Goal: Task Accomplishment & Management: Use online tool/utility

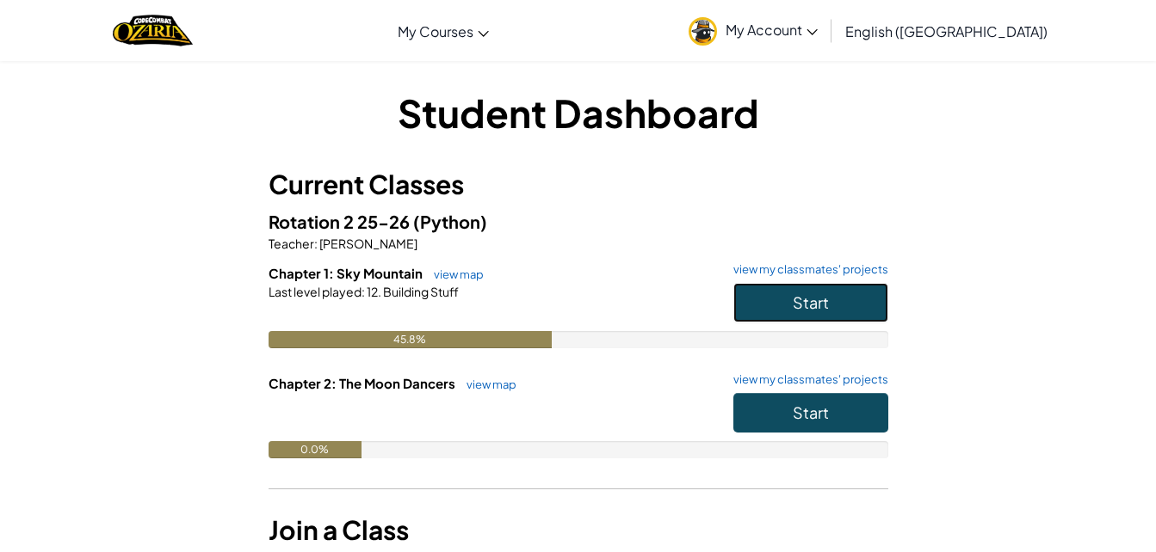
click at [850, 303] on button "Start" at bounding box center [810, 303] width 155 height 40
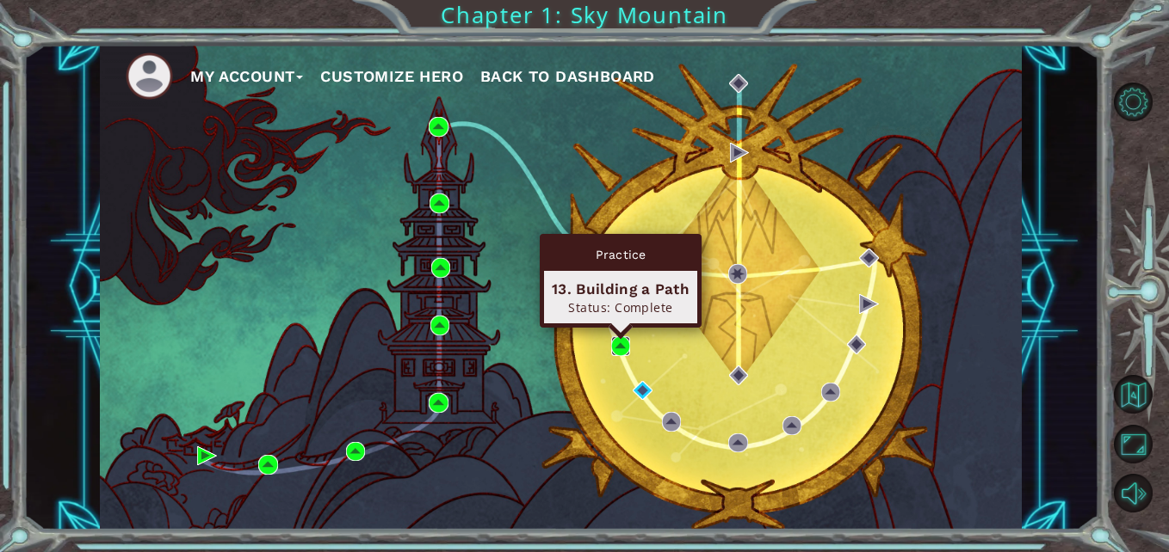
click at [621, 346] on img at bounding box center [620, 345] width 19 height 19
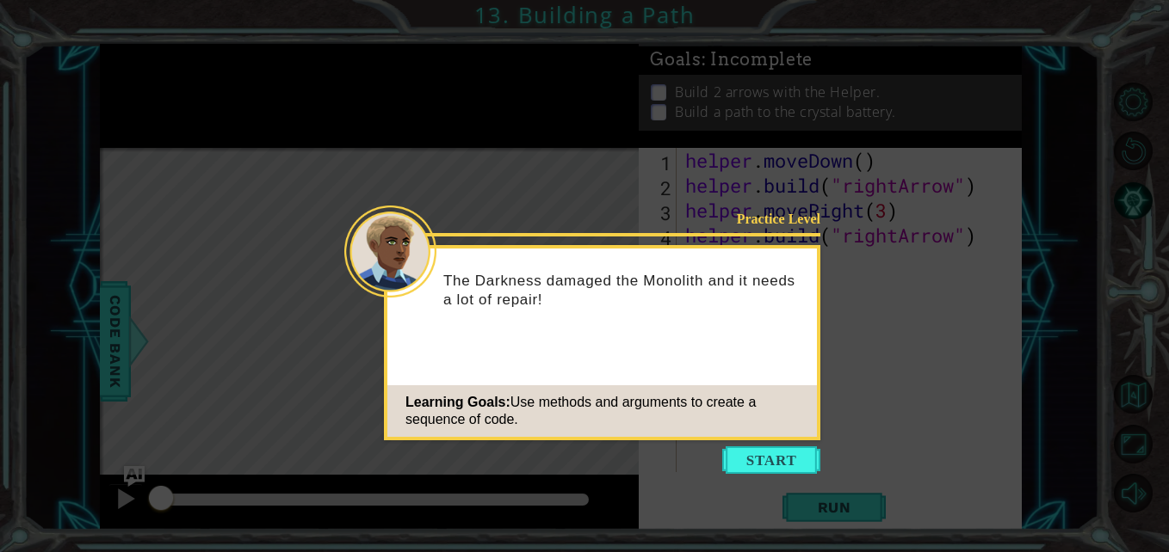
click at [774, 465] on button "Start" at bounding box center [771, 461] width 98 height 28
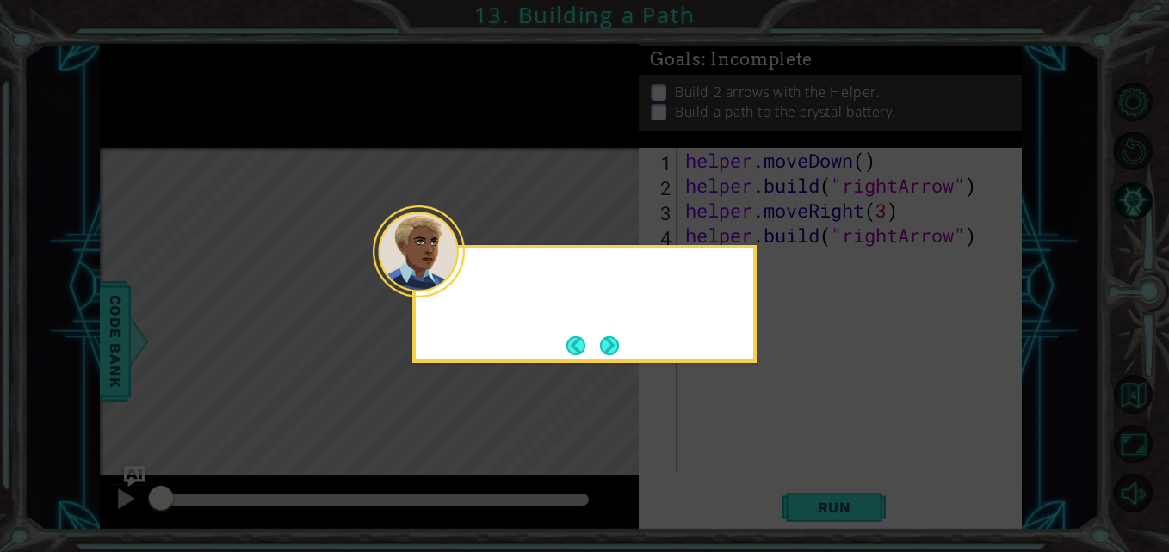
click at [785, 464] on icon at bounding box center [584, 276] width 1169 height 552
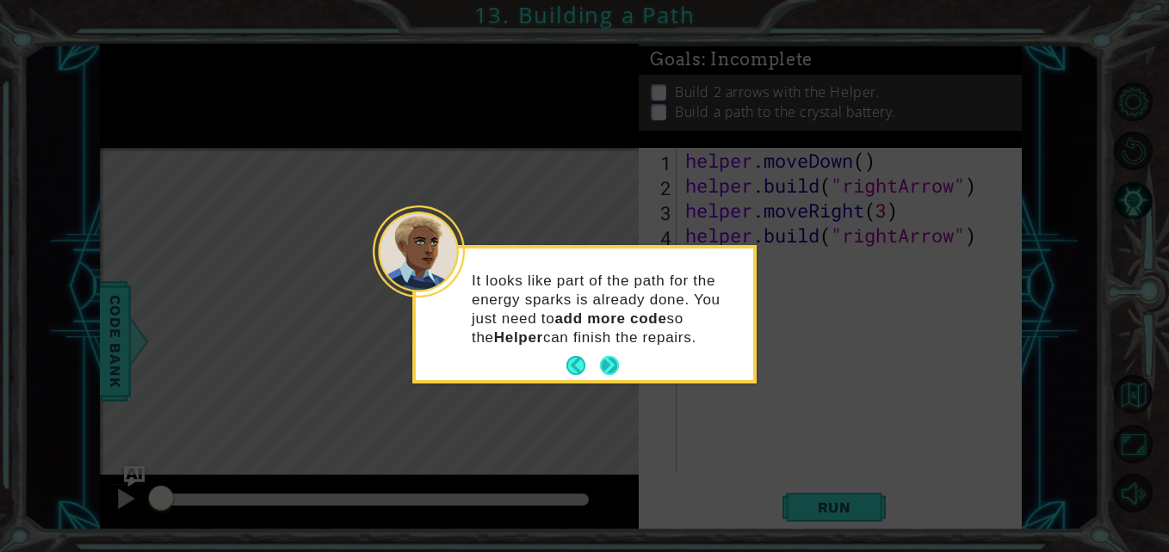
click at [600, 356] on button "Next" at bounding box center [610, 366] width 20 height 20
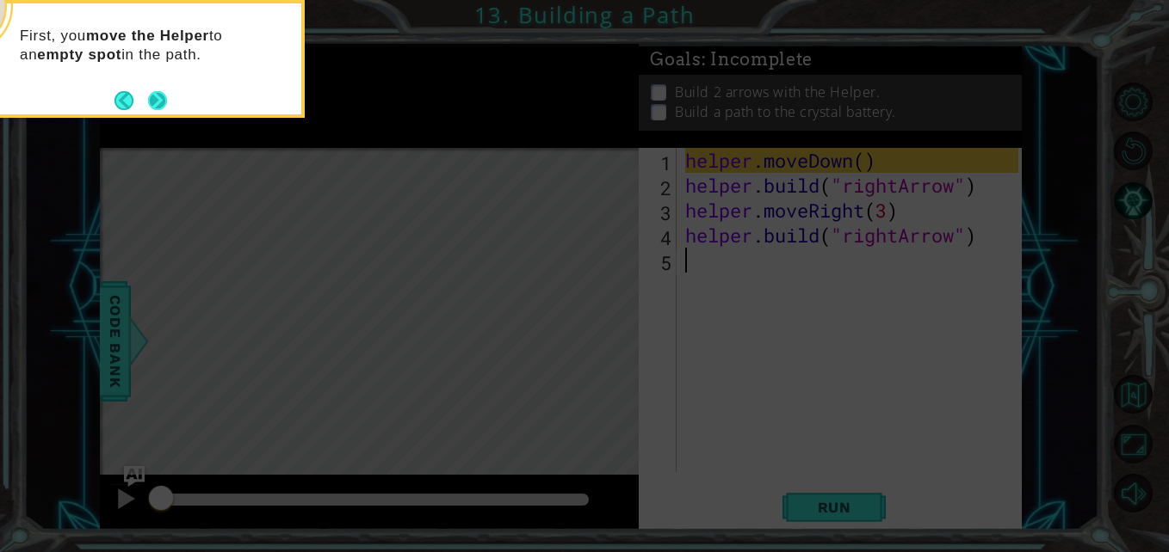
click at [157, 100] on button "Next" at bounding box center [157, 100] width 24 height 24
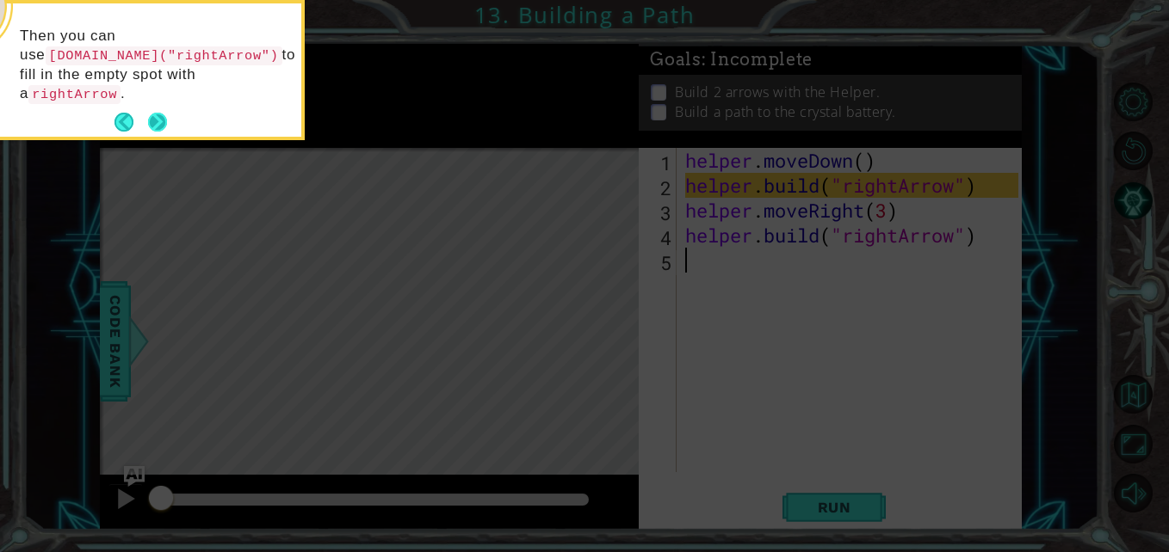
click at [164, 108] on button "Next" at bounding box center [158, 122] width 28 height 28
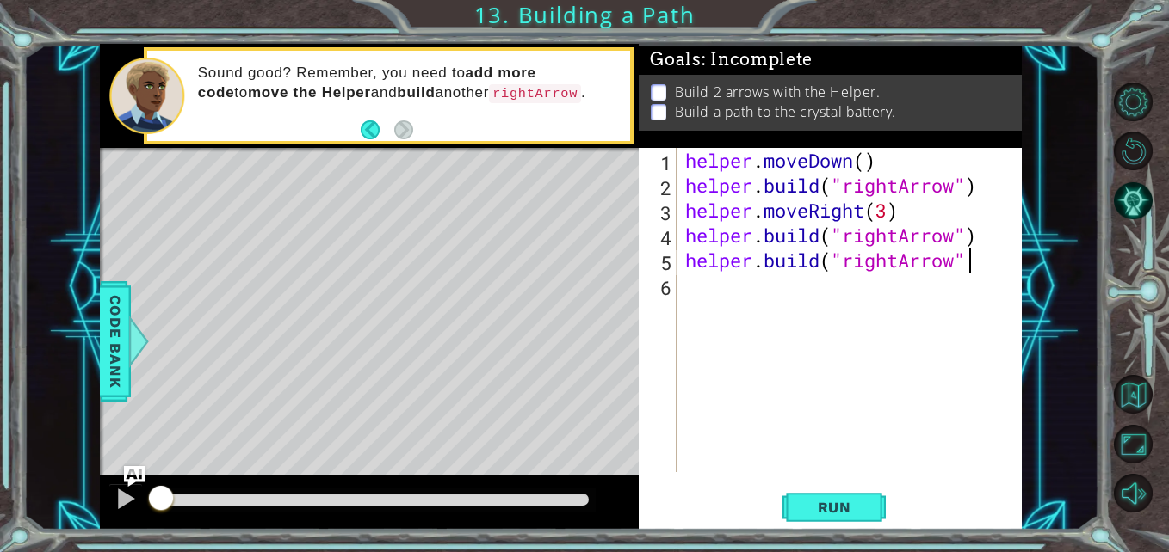
scroll to position [0, 13]
type textarea "[DOMAIN_NAME]("rightArrow")"
click at [807, 532] on div "1 ההההההההההההההההההההההההההההההההההההההההההההההההההההההההההההההההההההההההההההה…" at bounding box center [584, 276] width 1169 height 552
click at [814, 519] on button "Run" at bounding box center [833, 508] width 103 height 38
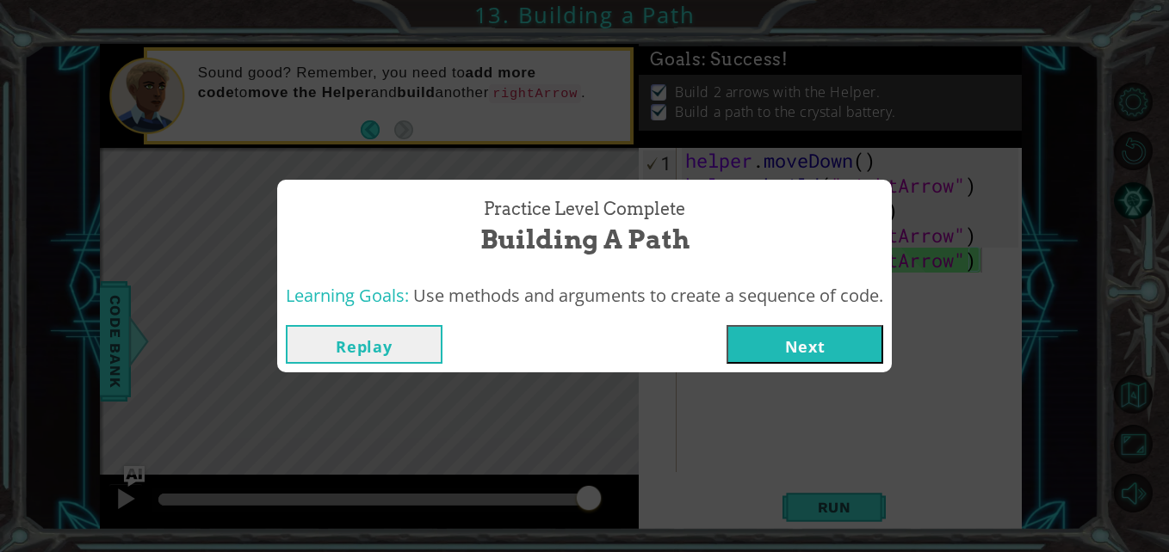
click at [791, 354] on button "Next" at bounding box center [804, 344] width 157 height 39
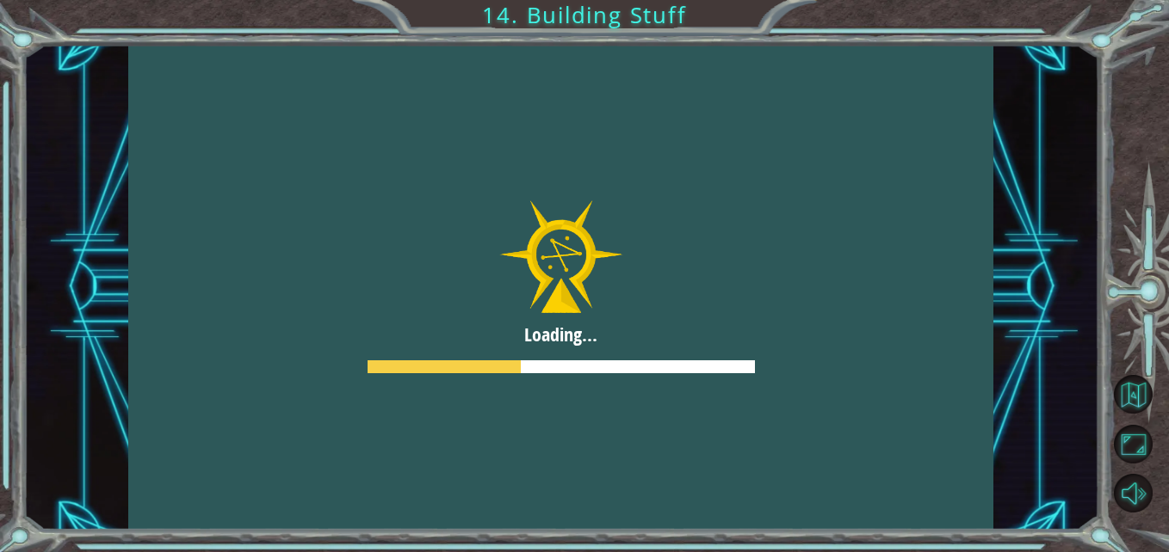
click at [617, 242] on div at bounding box center [560, 287] width 865 height 486
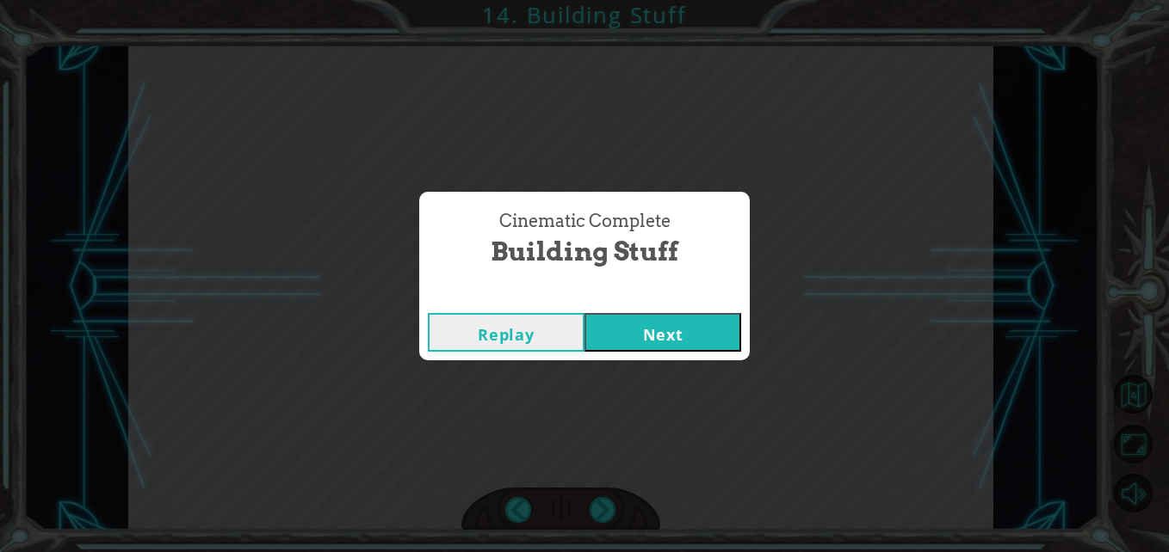
click at [634, 330] on button "Next" at bounding box center [662, 332] width 157 height 39
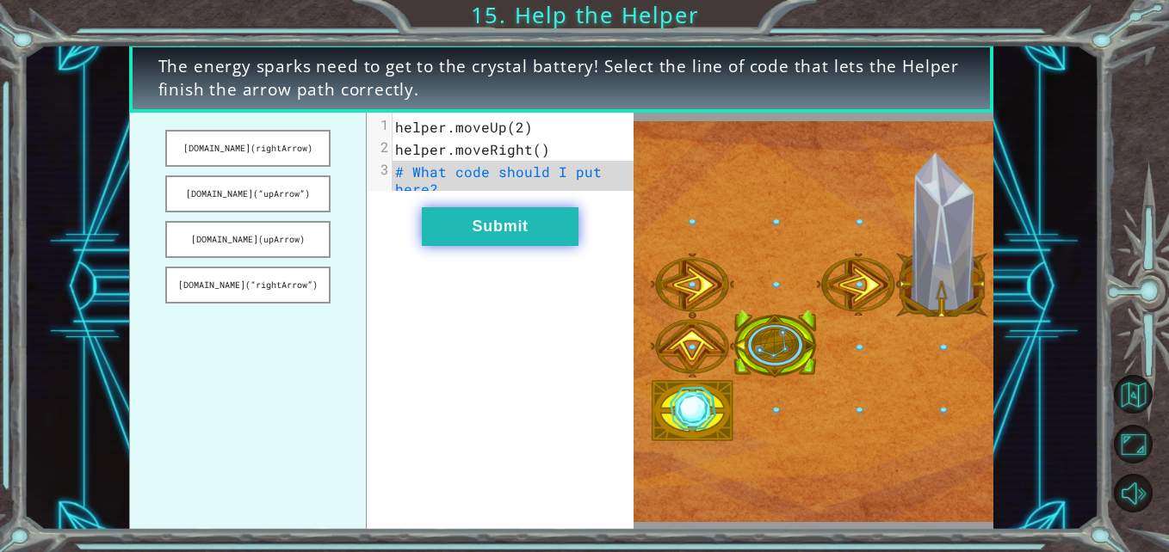
click at [436, 236] on button "Submit" at bounding box center [500, 226] width 157 height 39
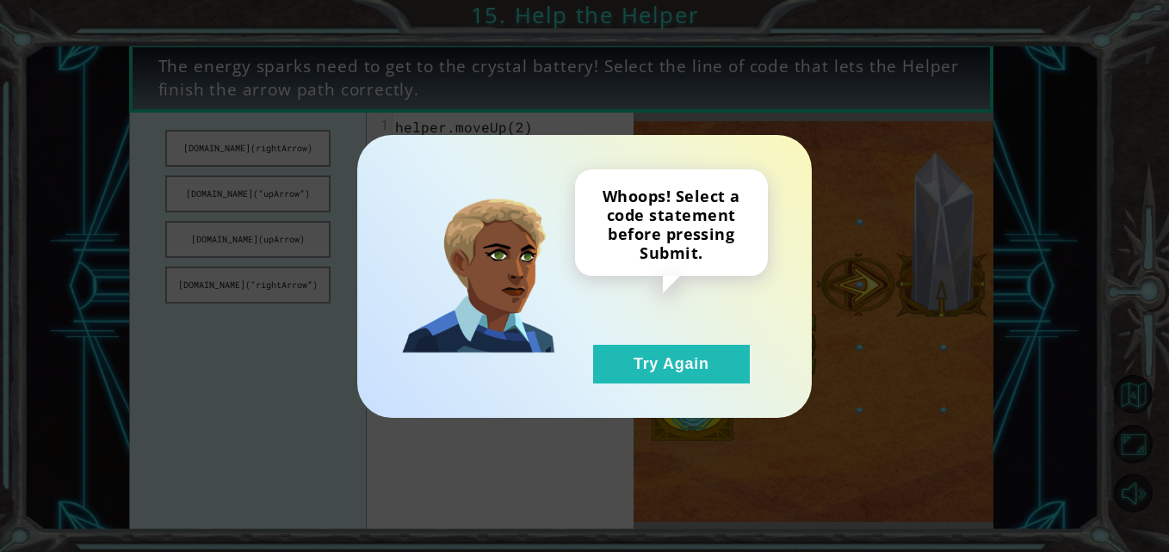
drag, startPoint x: 637, startPoint y: 348, endPoint x: 607, endPoint y: 393, distance: 54.7
click at [607, 393] on div "Whoops! Select a code statement before pressing Submit. Try Again" at bounding box center [584, 276] width 454 height 283
click at [636, 383] on button "Try Again" at bounding box center [671, 364] width 157 height 39
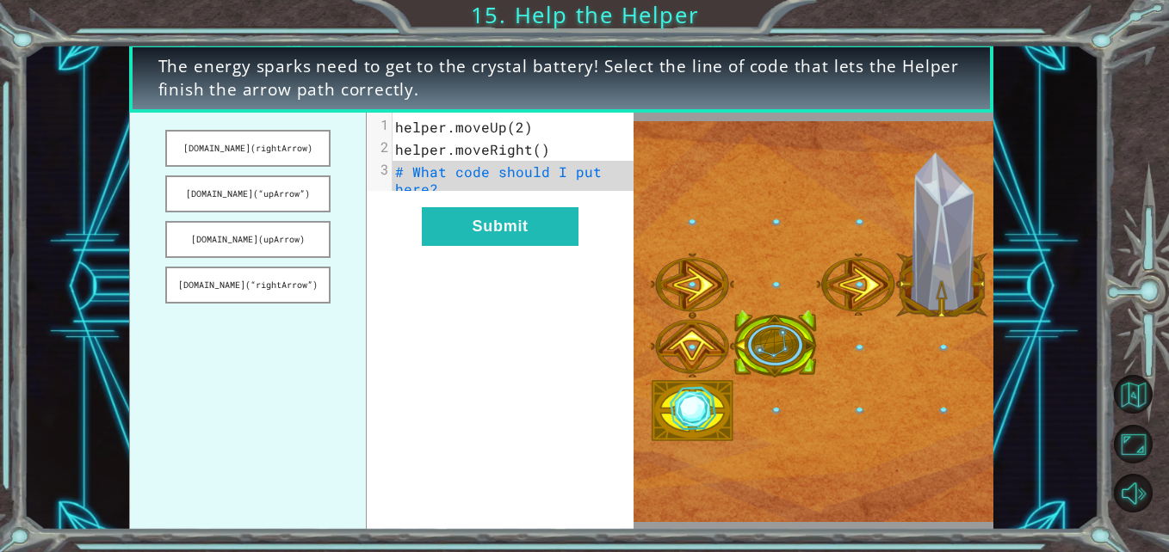
drag, startPoint x: 218, startPoint y: 148, endPoint x: 460, endPoint y: 163, distance: 242.3
click at [460, 163] on div "[DOMAIN_NAME](rightArrow) [DOMAIN_NAME](“upArrow”) [DOMAIN_NAME](upArrow) [DOMA…" at bounding box center [381, 321] width 505 height 417
click at [266, 119] on ul "[DOMAIN_NAME](rightArrow) [DOMAIN_NAME](“upArrow”) [DOMAIN_NAME](upArrow) [DOMA…" at bounding box center [248, 321] width 238 height 417
click at [262, 135] on button "[DOMAIN_NAME](rightArrow)" at bounding box center [247, 148] width 165 height 37
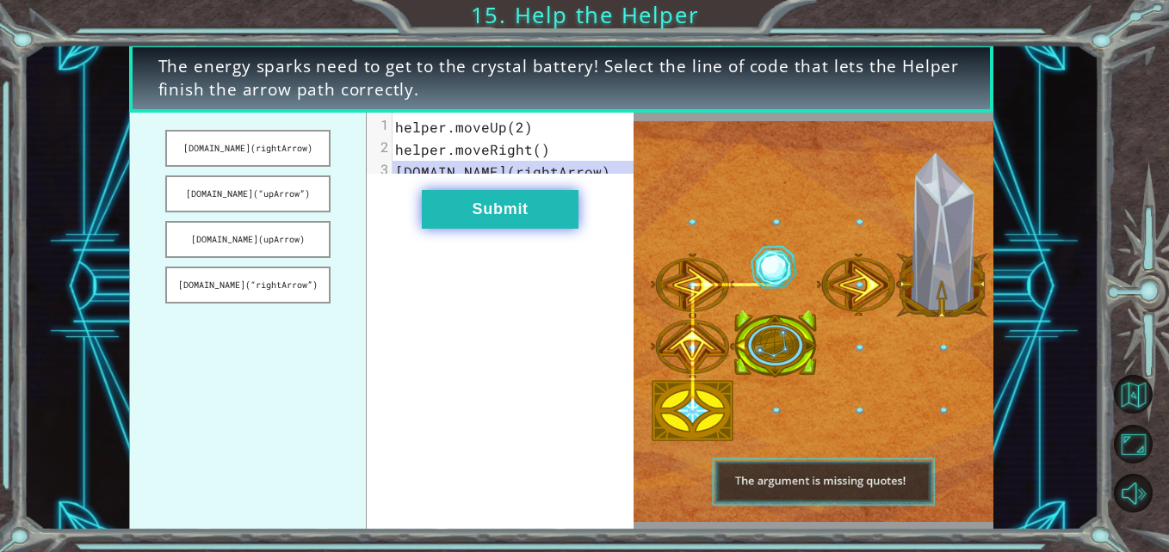
click at [492, 207] on button "Submit" at bounding box center [500, 209] width 157 height 39
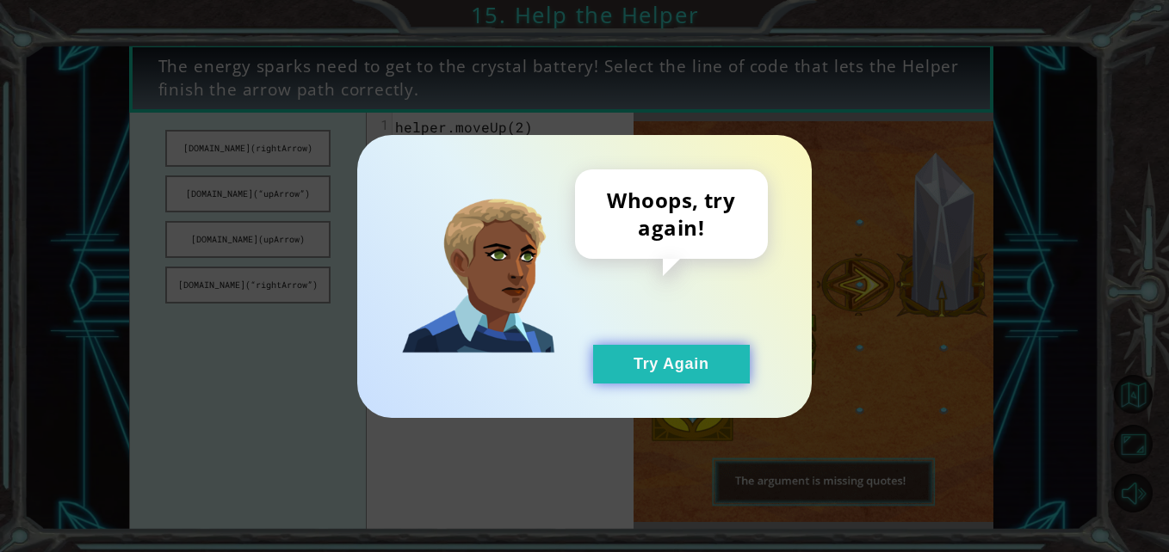
click at [632, 355] on button "Try Again" at bounding box center [671, 364] width 157 height 39
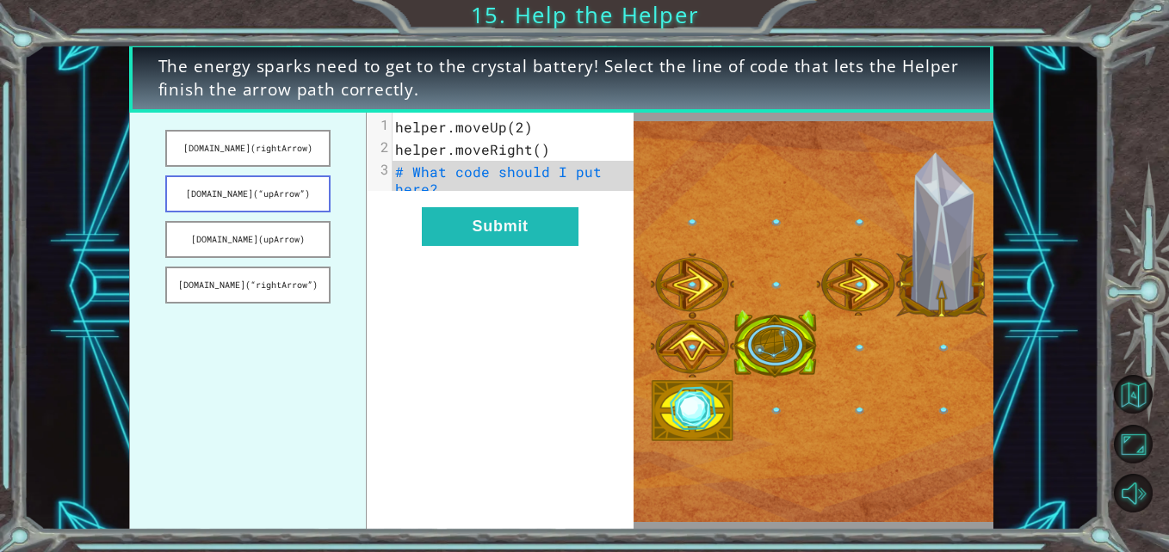
click at [269, 208] on button "[DOMAIN_NAME](“upArrow”)" at bounding box center [247, 194] width 165 height 37
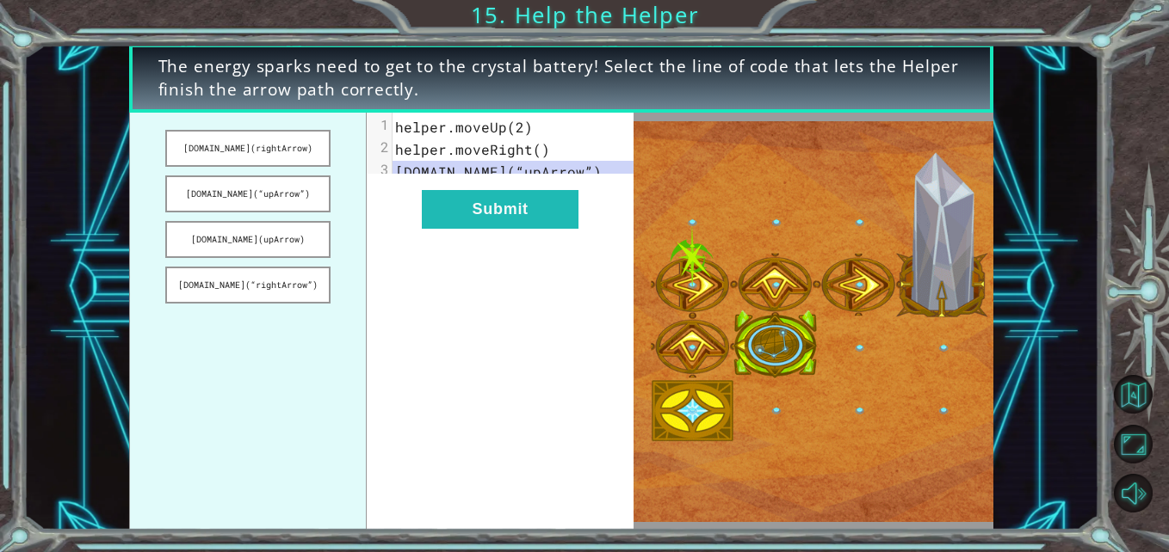
click at [528, 266] on div "xxxxxxxxxx 3 1 helper.moveUp(2) 2 helper.moveRight() 3 [DOMAIN_NAME](“upArrow”)…" at bounding box center [500, 321] width 267 height 417
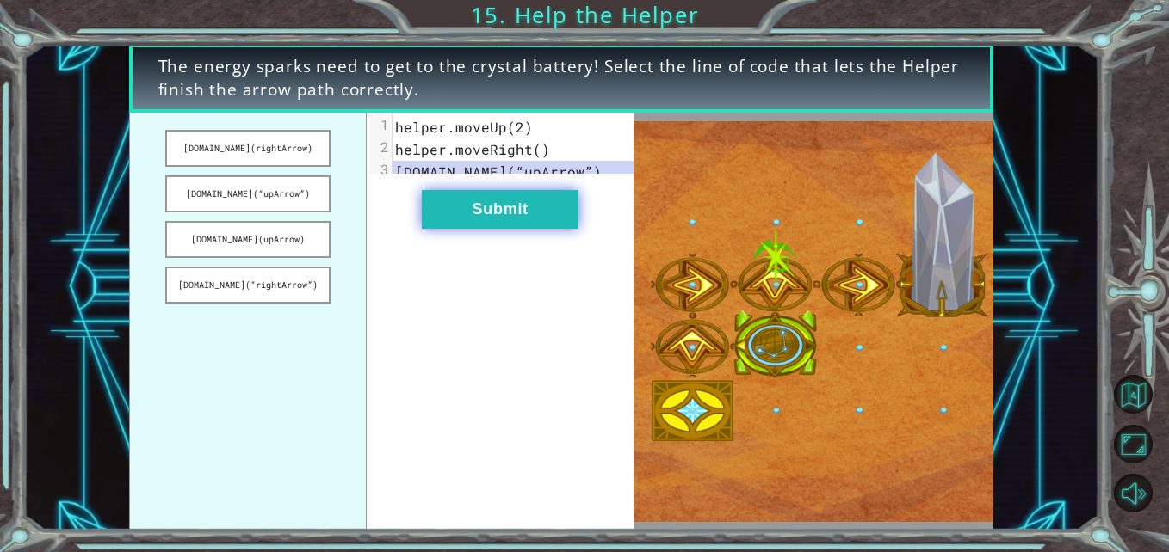
click at [501, 229] on button "Submit" at bounding box center [500, 209] width 157 height 39
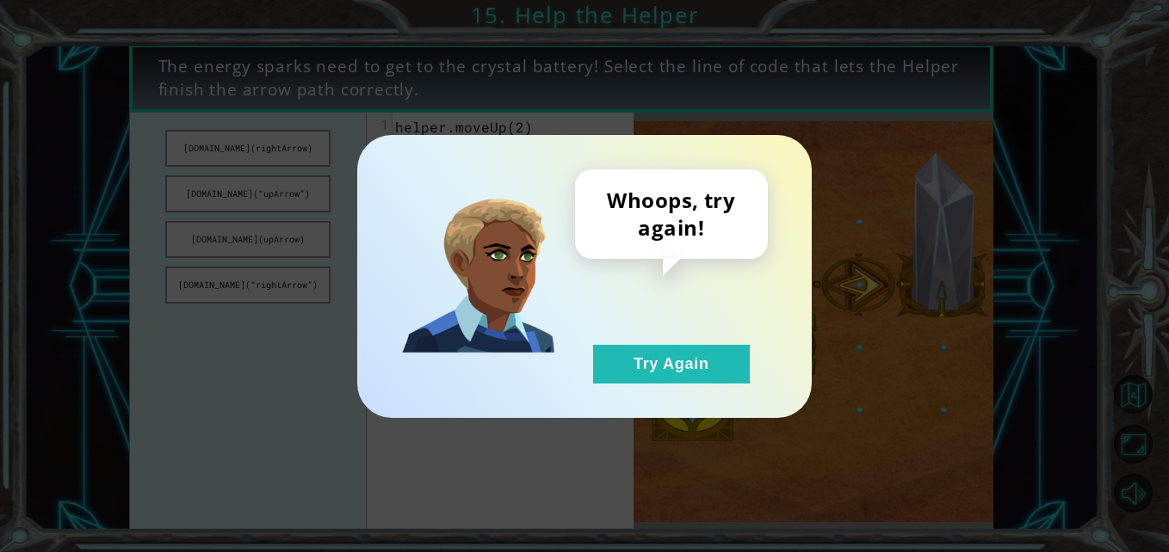
click at [688, 342] on div "Whoops, try again! Try Again" at bounding box center [671, 277] width 193 height 214
click at [672, 357] on button "Try Again" at bounding box center [671, 364] width 157 height 39
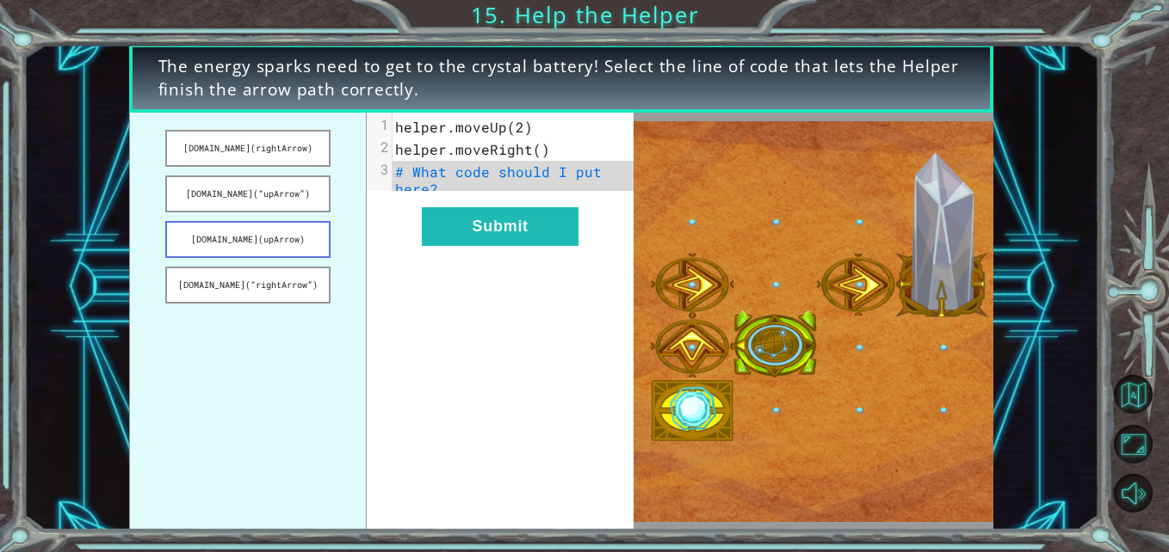
click at [299, 252] on button "[DOMAIN_NAME](upArrow)" at bounding box center [247, 239] width 165 height 37
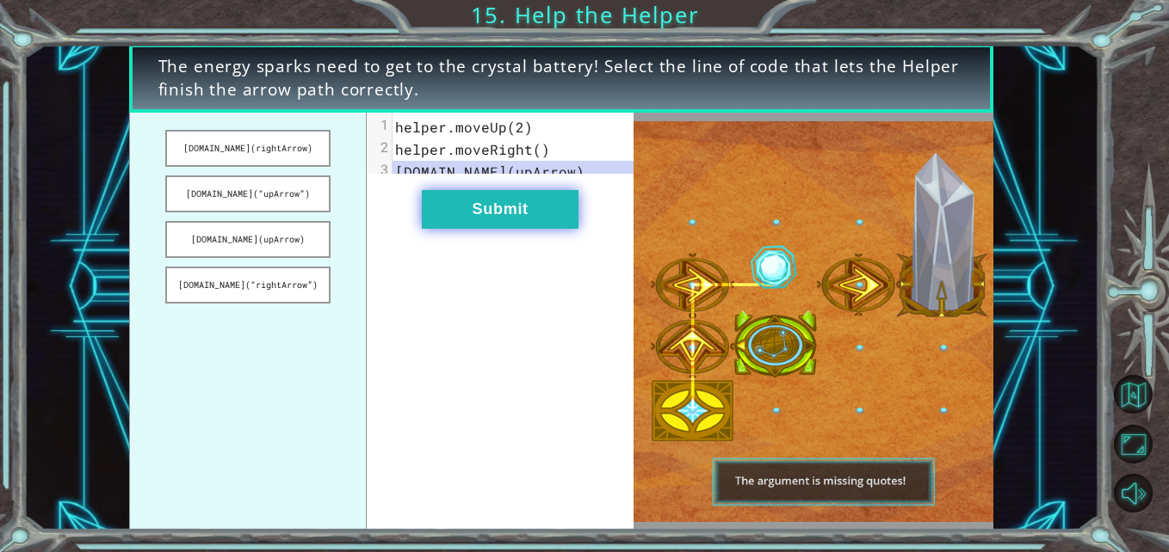
click at [534, 221] on button "Submit" at bounding box center [500, 209] width 157 height 39
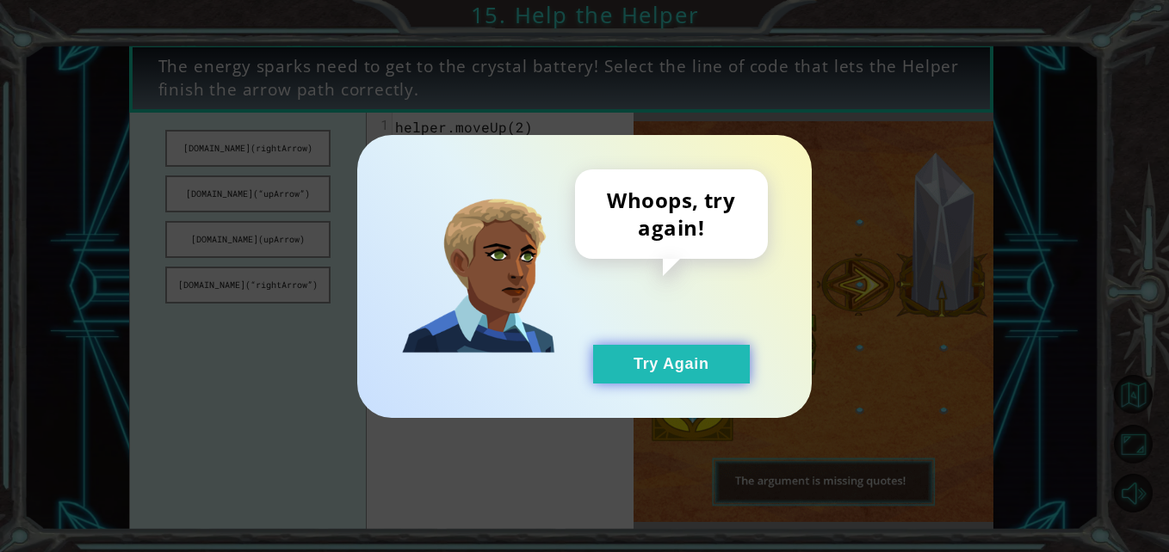
click at [631, 373] on button "Try Again" at bounding box center [671, 364] width 157 height 39
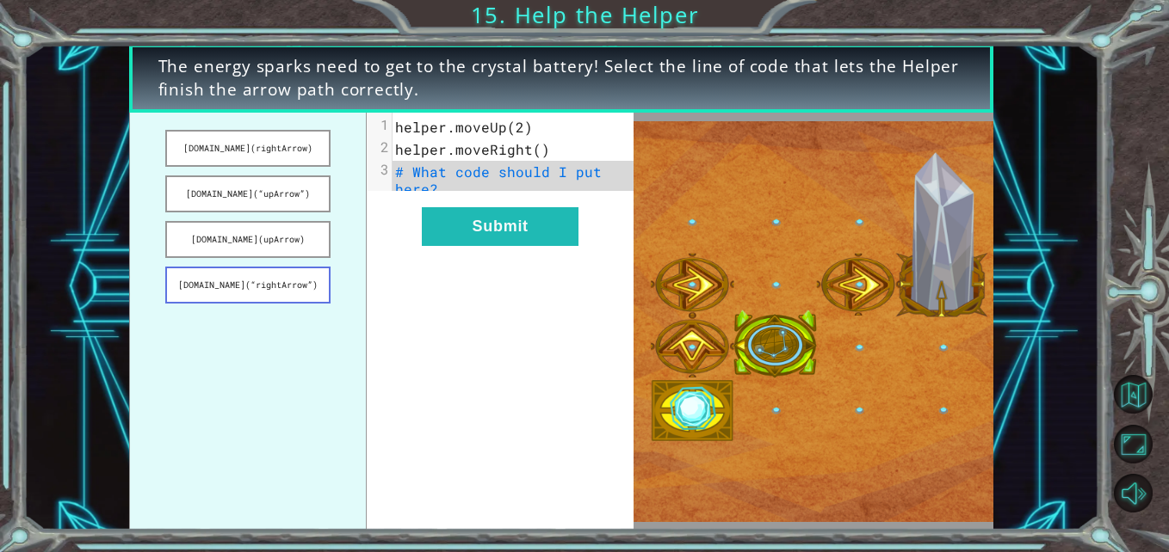
click at [301, 283] on button "[DOMAIN_NAME](“rightArrow”)" at bounding box center [247, 285] width 165 height 37
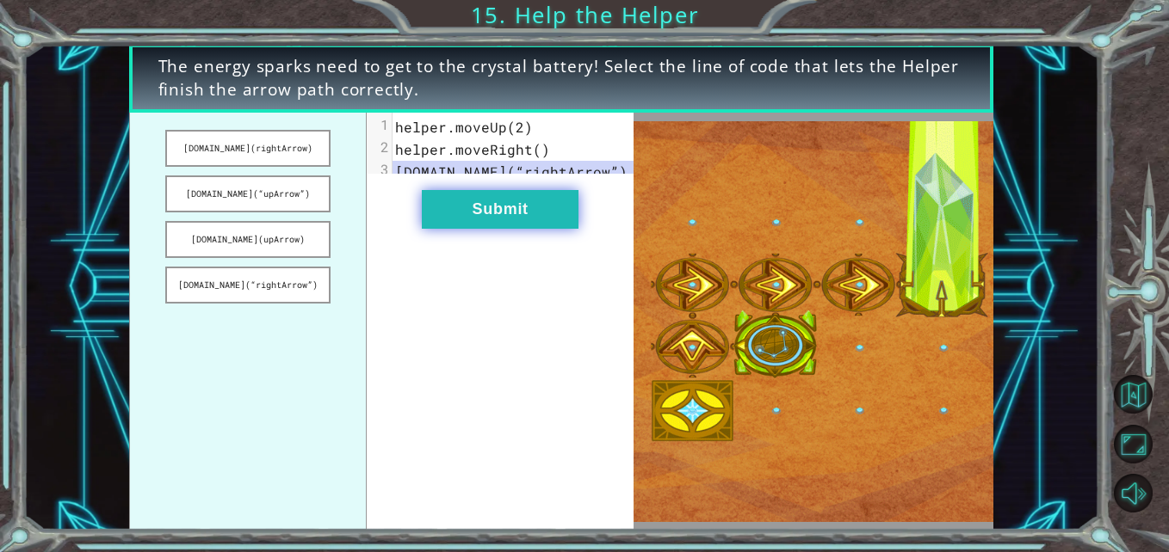
click at [516, 229] on button "Submit" at bounding box center [500, 209] width 157 height 39
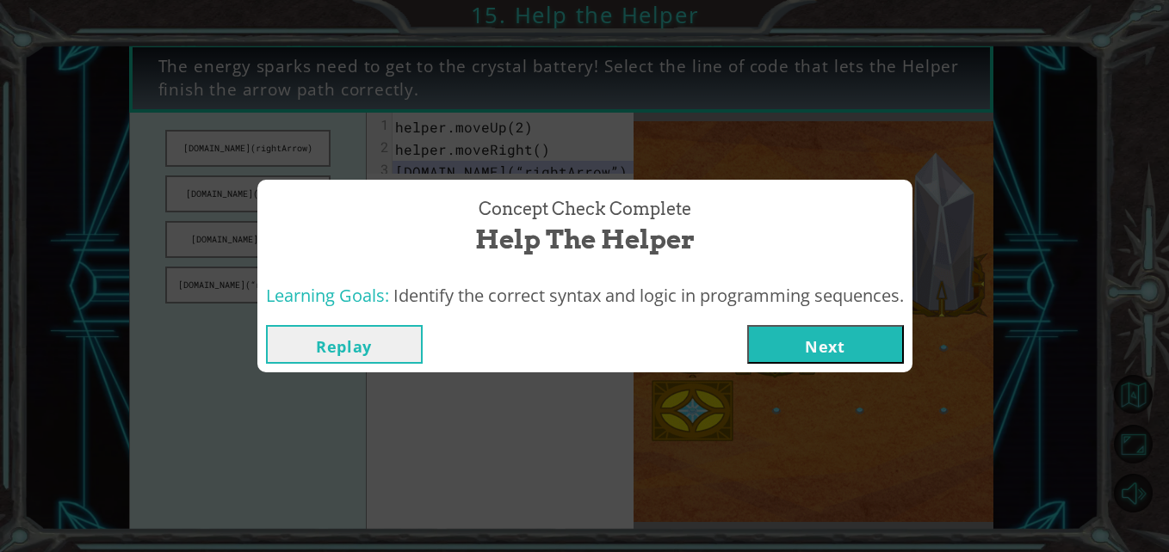
click at [798, 366] on div "Replay Next" at bounding box center [584, 345] width 655 height 56
click at [808, 357] on button "Next" at bounding box center [825, 344] width 157 height 39
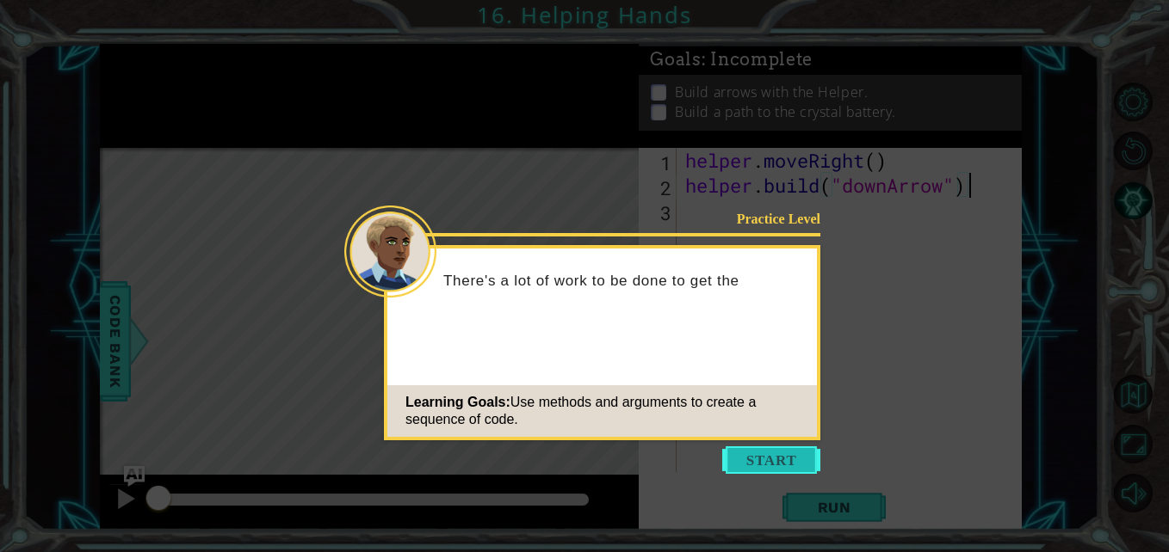
click at [771, 454] on button "Start" at bounding box center [771, 461] width 98 height 28
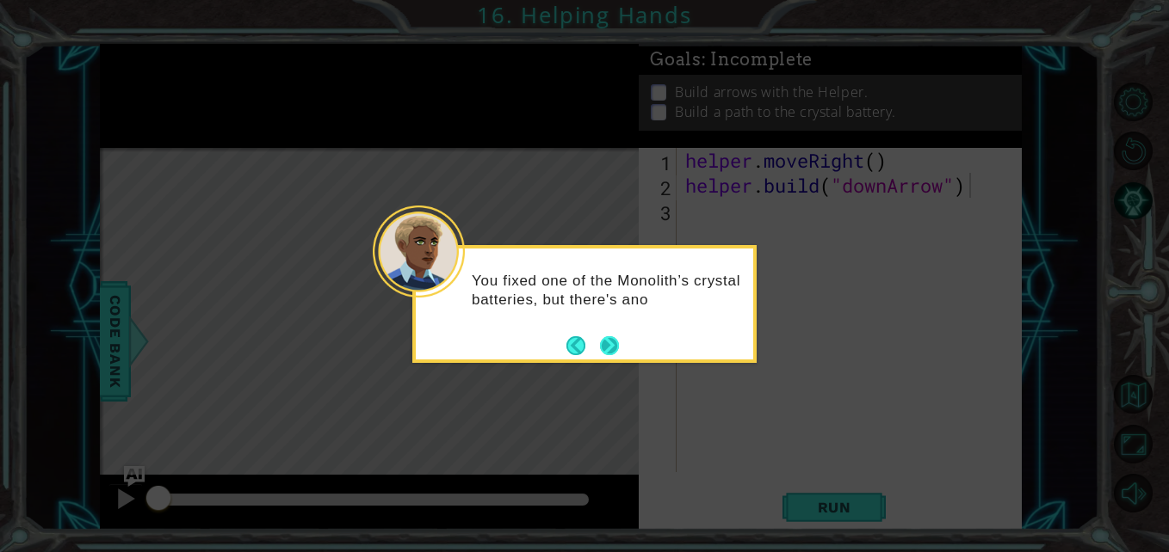
click at [613, 343] on button "Next" at bounding box center [609, 345] width 31 height 31
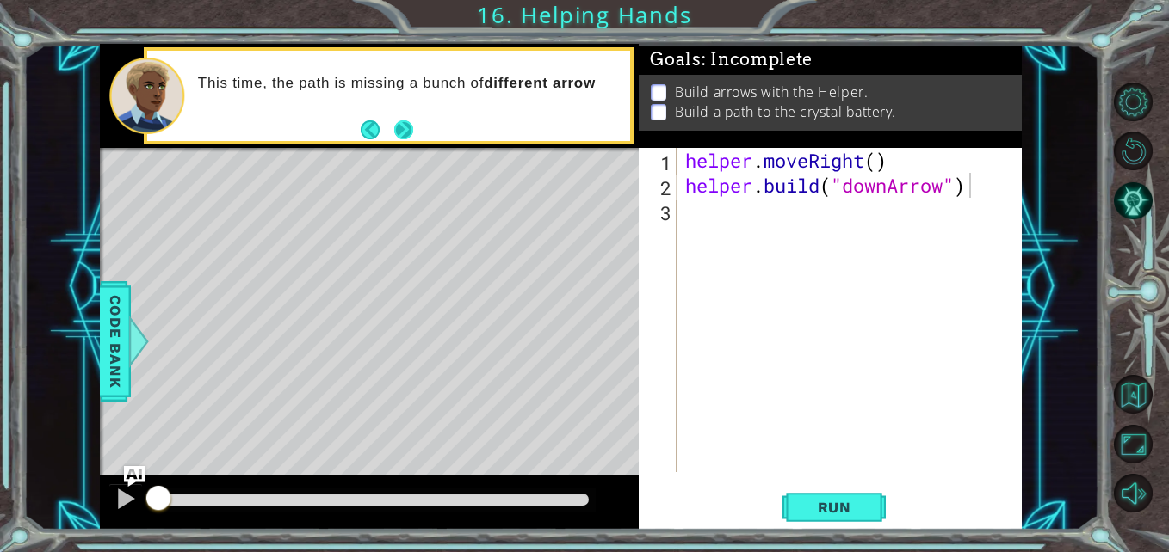
click at [416, 133] on div "This time, the path is missing a bunch of different arrow" at bounding box center [389, 96] width 484 height 90
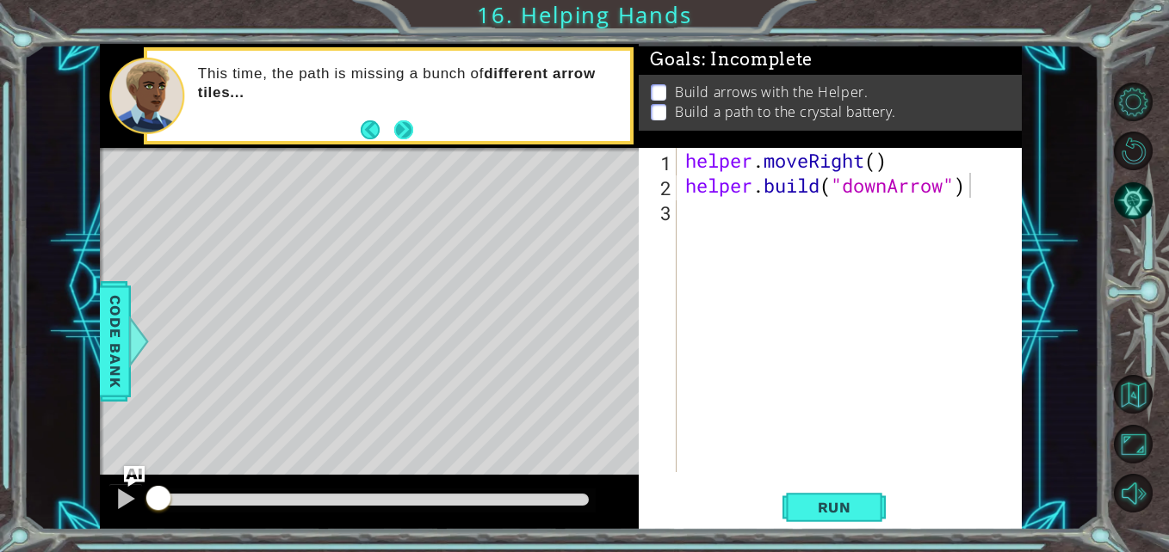
click at [416, 133] on div "This time, the path is missing a bunch of different arrow tiles..." at bounding box center [408, 96] width 444 height 80
click at [401, 127] on button "Next" at bounding box center [403, 129] width 31 height 31
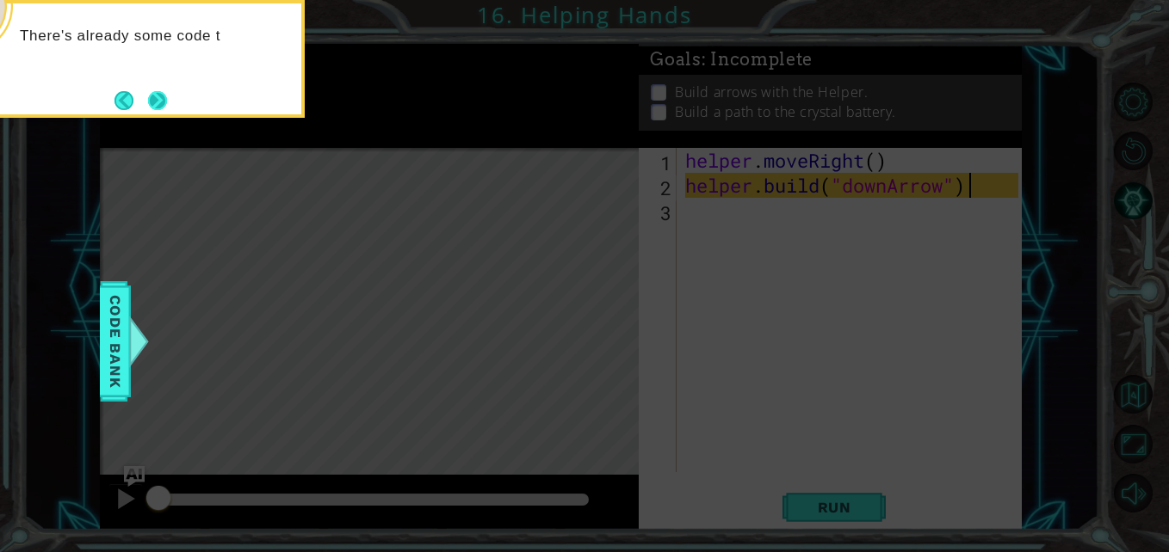
click at [154, 91] on button "Next" at bounding box center [157, 100] width 19 height 19
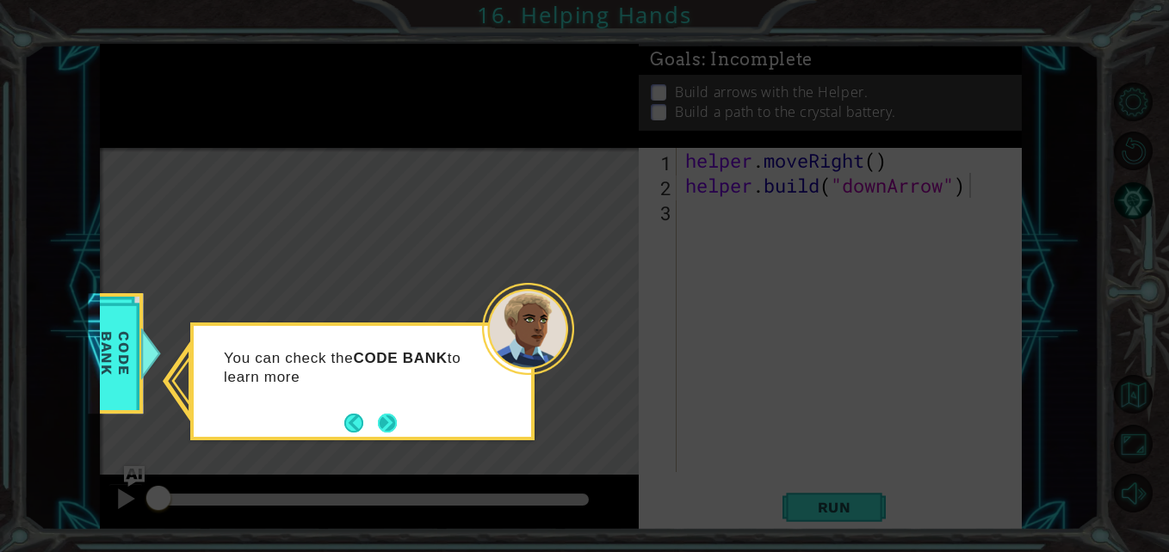
click at [377, 416] on button "Next" at bounding box center [387, 423] width 28 height 28
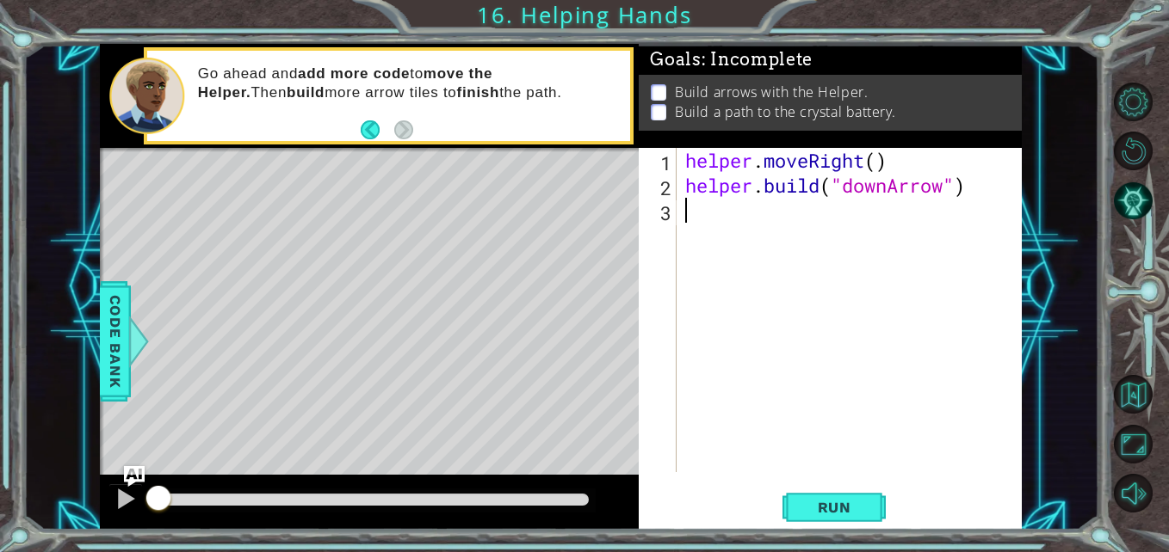
click at [721, 218] on div "helper . moveRight ( ) helper . build ( "downArrow" )" at bounding box center [854, 335] width 344 height 374
click at [926, 213] on div "helper . moveRight ( ) helper . build ( "downArrow" ) helper . build ( "rightAr…" at bounding box center [854, 335] width 344 height 374
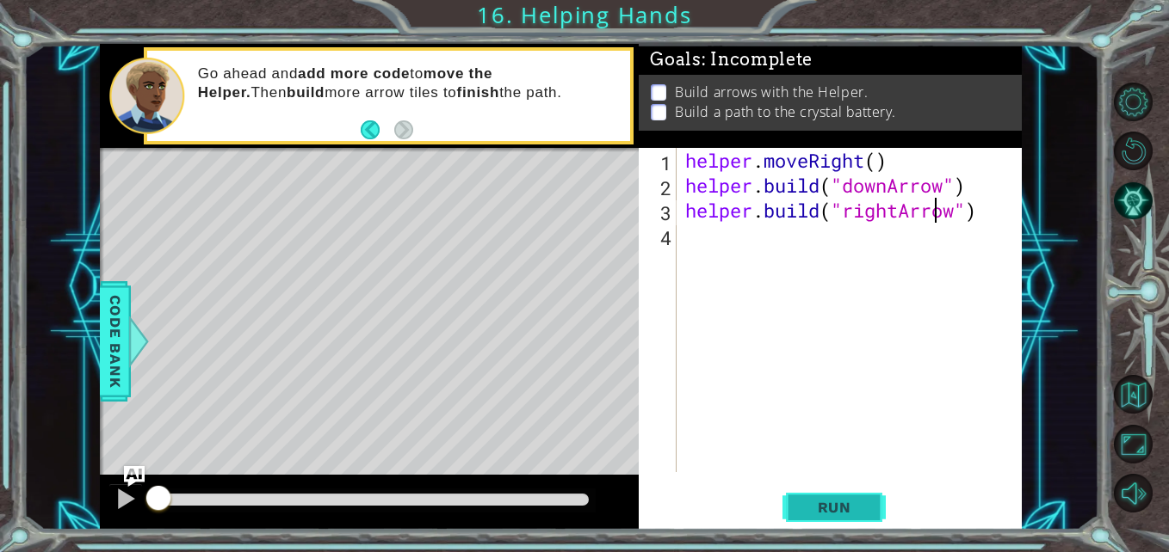
type textarea "[DOMAIN_NAME]("rightArrow")"
click at [813, 514] on span "Run" at bounding box center [834, 507] width 68 height 17
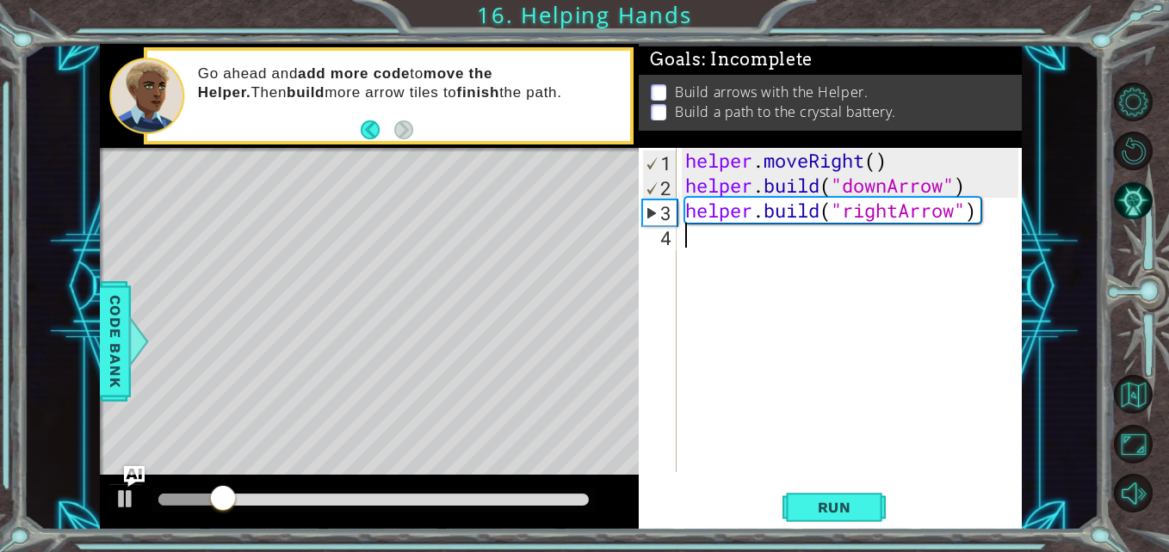
click at [701, 253] on div "helper . moveRight ( ) helper . build ( "downArrow" ) helper . build ( "rightAr…" at bounding box center [854, 335] width 344 height 374
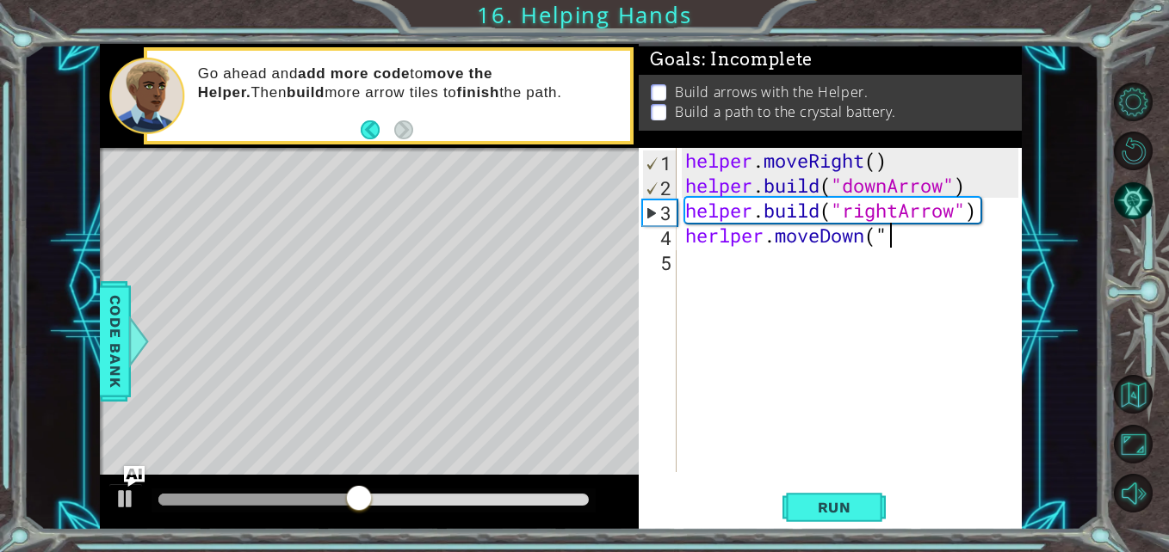
scroll to position [0, 8]
type textarea "herlper.moveDown"
click at [820, 509] on span "Run" at bounding box center [834, 507] width 68 height 17
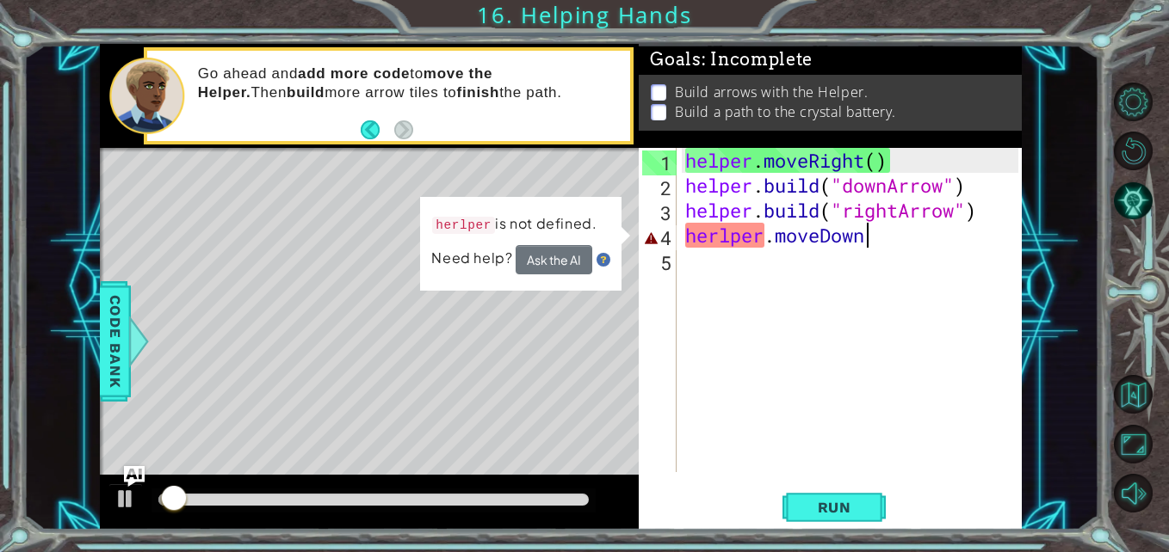
scroll to position [0, 0]
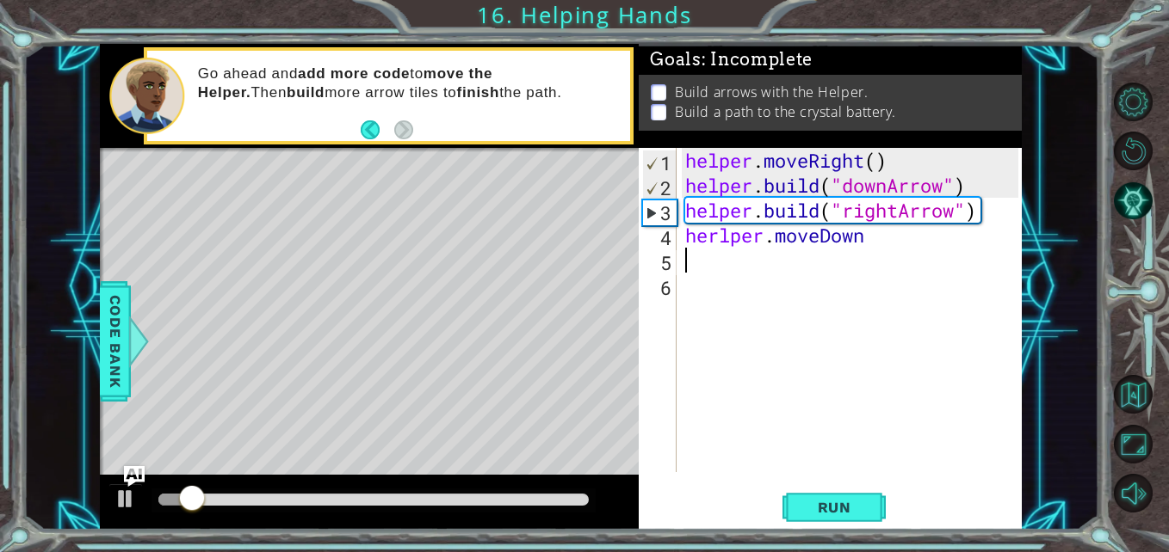
click at [722, 236] on div "helper . moveRight ( ) helper . build ( "downArrow" ) helper . build ( "rightAr…" at bounding box center [854, 335] width 344 height 374
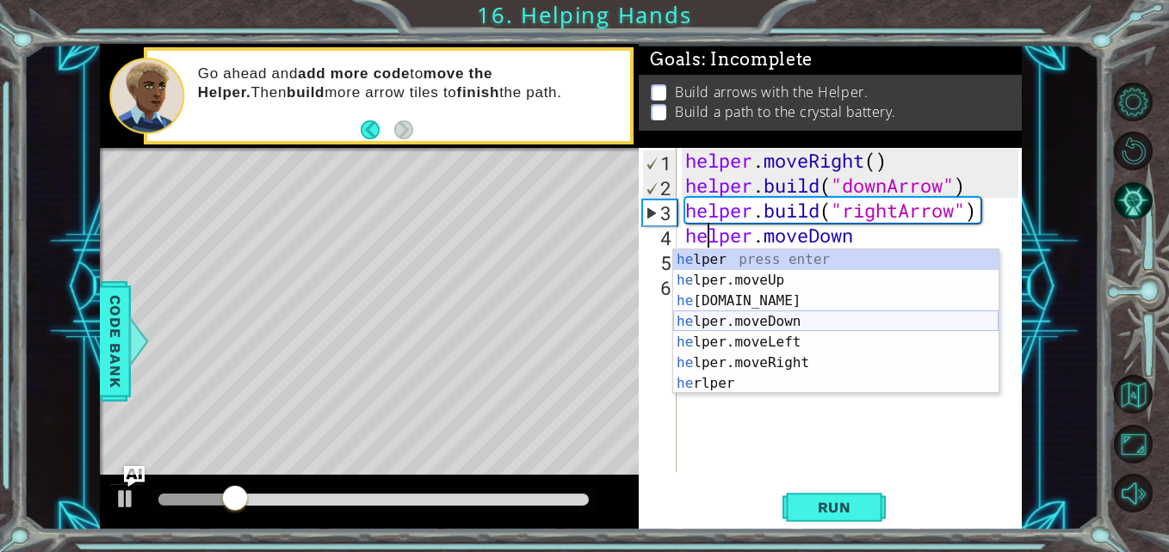
click at [776, 324] on div "he lper press enter he lper.moveUp press enter he [DOMAIN_NAME] press enter he …" at bounding box center [835, 343] width 325 height 186
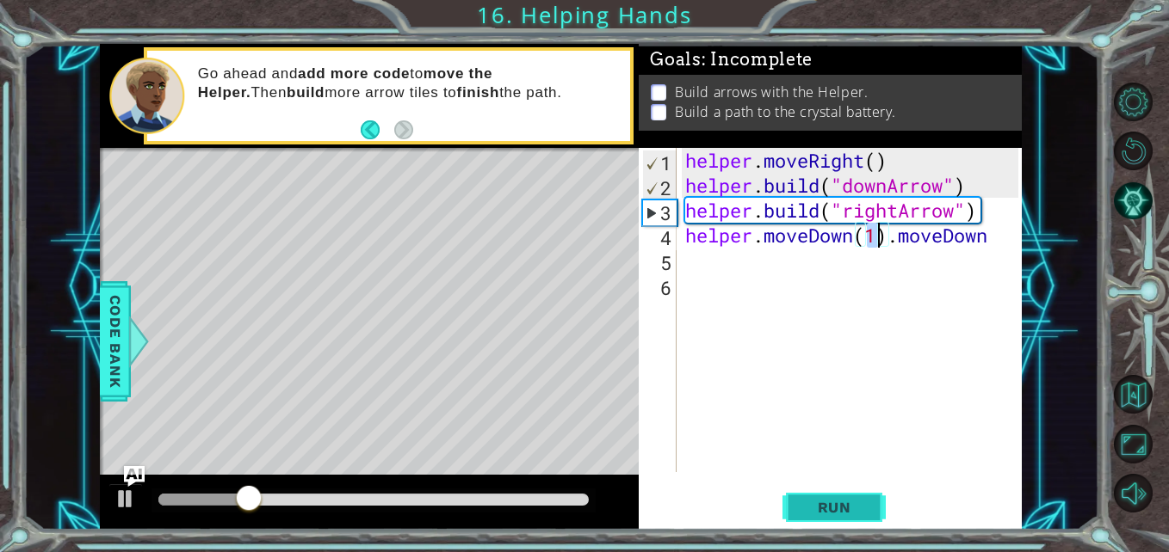
click at [830, 520] on button "Run" at bounding box center [833, 508] width 103 height 38
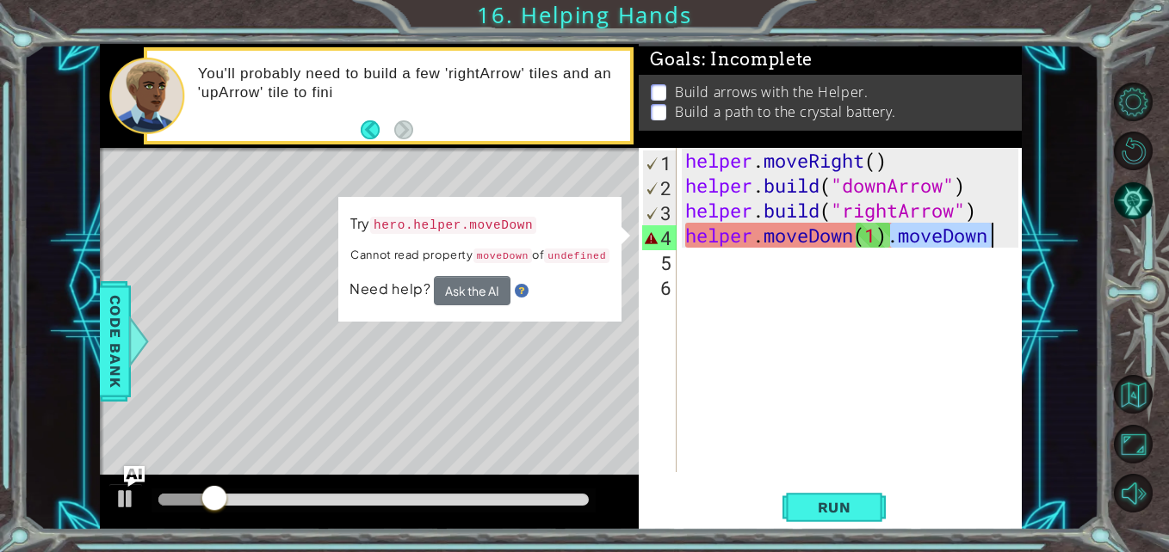
drag, startPoint x: 894, startPoint y: 238, endPoint x: 1051, endPoint y: 243, distance: 156.7
click at [1051, 243] on div "1 ההההההההההההההההההההההההההההההההההההההההההההההההההההההההההההההההההההההההההההה…" at bounding box center [560, 287] width 1075 height 486
type textarea "helper.moveDown(1)"
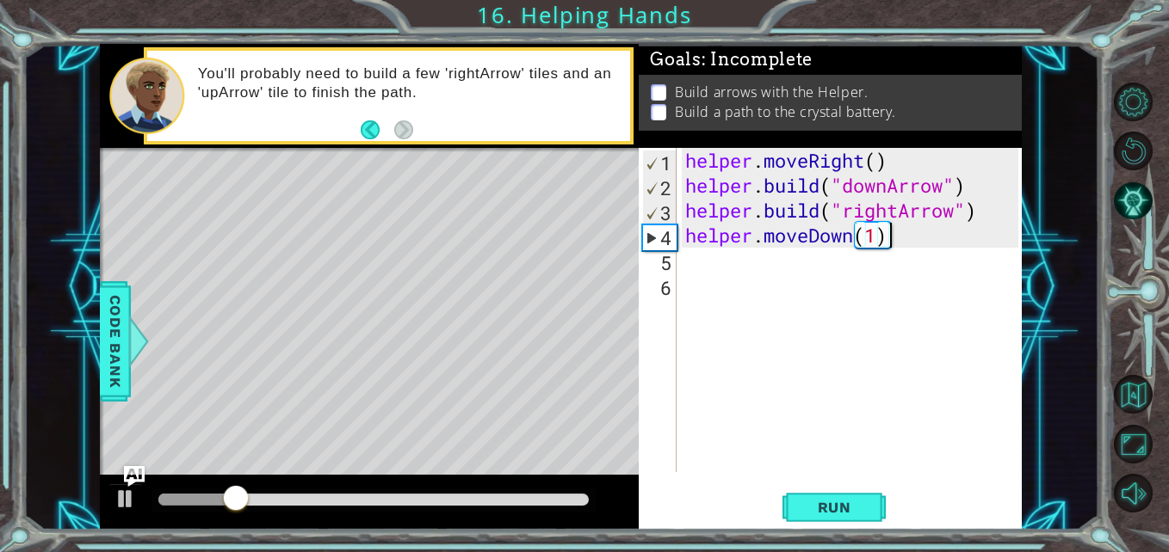
click at [809, 536] on div "1 ההההההההההההההההההההההההההההההההההההההההההההההההההההההההההההההההההההההההההההה…" at bounding box center [584, 276] width 1169 height 552
click at [810, 514] on span "Run" at bounding box center [834, 507] width 68 height 17
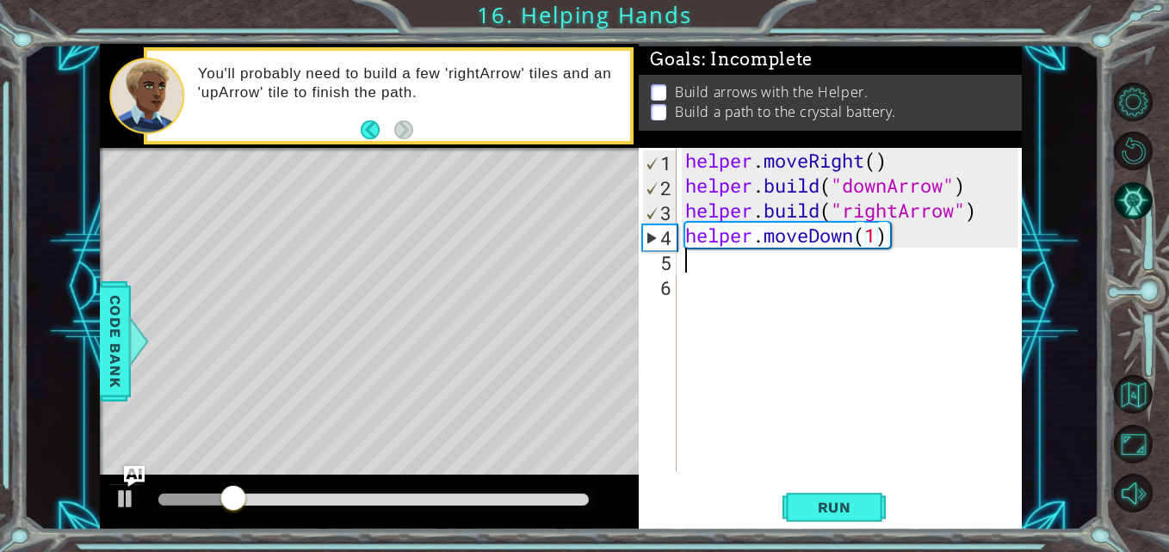
click at [728, 268] on div "helper . moveRight ( ) helper . build ( "downArrow" ) helper . build ( "rightAr…" at bounding box center [854, 335] width 344 height 374
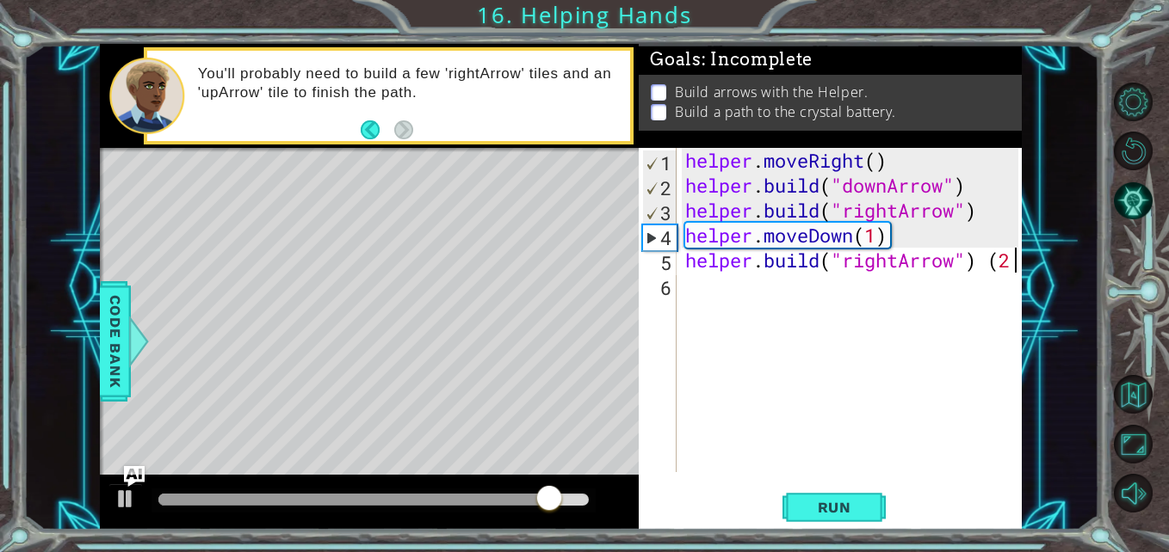
scroll to position [0, 15]
click at [824, 516] on span "Run" at bounding box center [834, 507] width 68 height 17
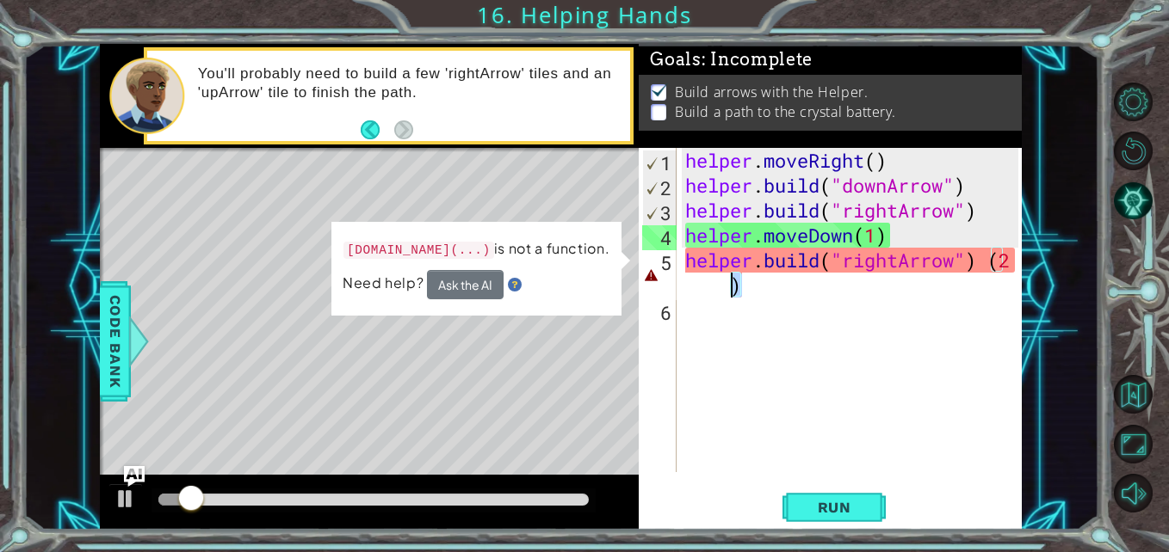
drag, startPoint x: 756, startPoint y: 288, endPoint x: 703, endPoint y: 286, distance: 52.6
click at [703, 286] on div "helper . moveRight ( ) helper . build ( "downArrow" ) helper . build ( "rightAr…" at bounding box center [854, 335] width 344 height 374
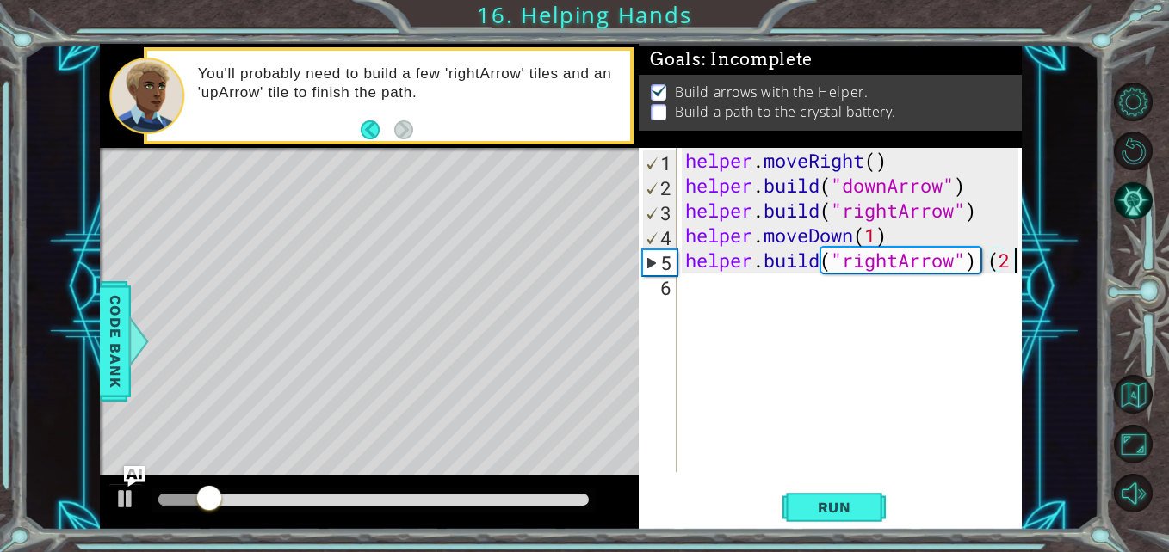
scroll to position [0, 14]
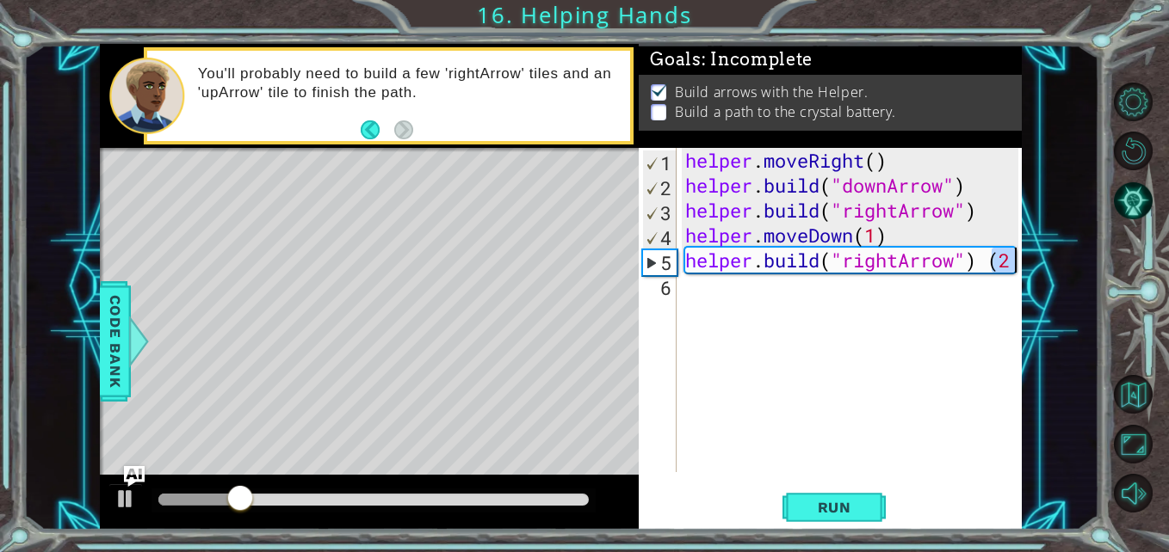
drag, startPoint x: 996, startPoint y: 260, endPoint x: 1037, endPoint y: 257, distance: 41.4
click at [1037, 257] on div "1 ההההההההההההההההההההההההההההההההההההההההההההההההההההההההההההההההההההההההההההה…" at bounding box center [560, 287] width 1075 height 486
type textarea "[DOMAIN_NAME]("rightArrow")"
click at [843, 505] on span "Run" at bounding box center [834, 507] width 68 height 17
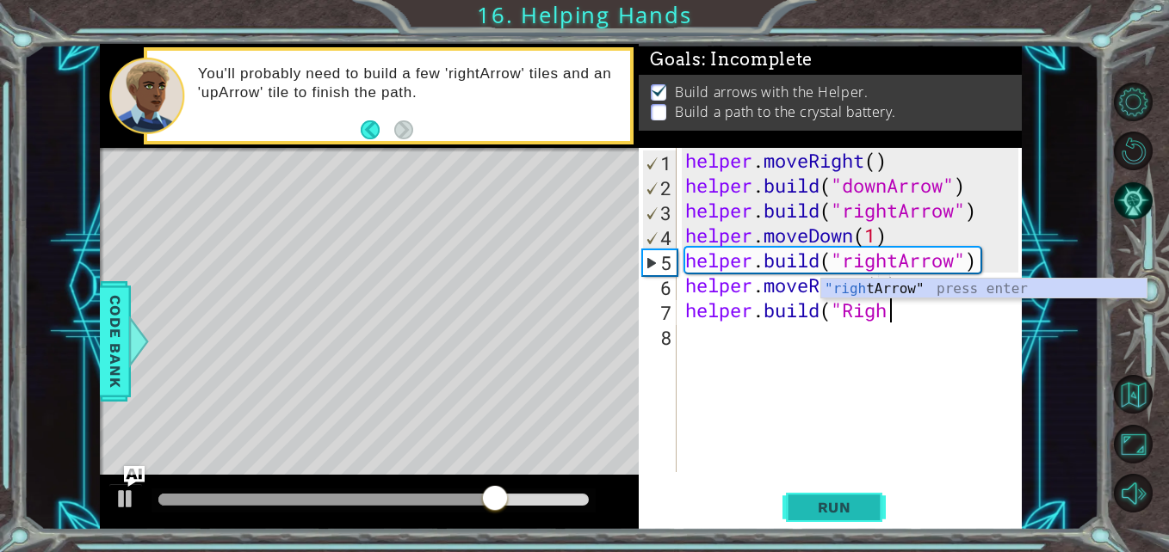
scroll to position [0, 9]
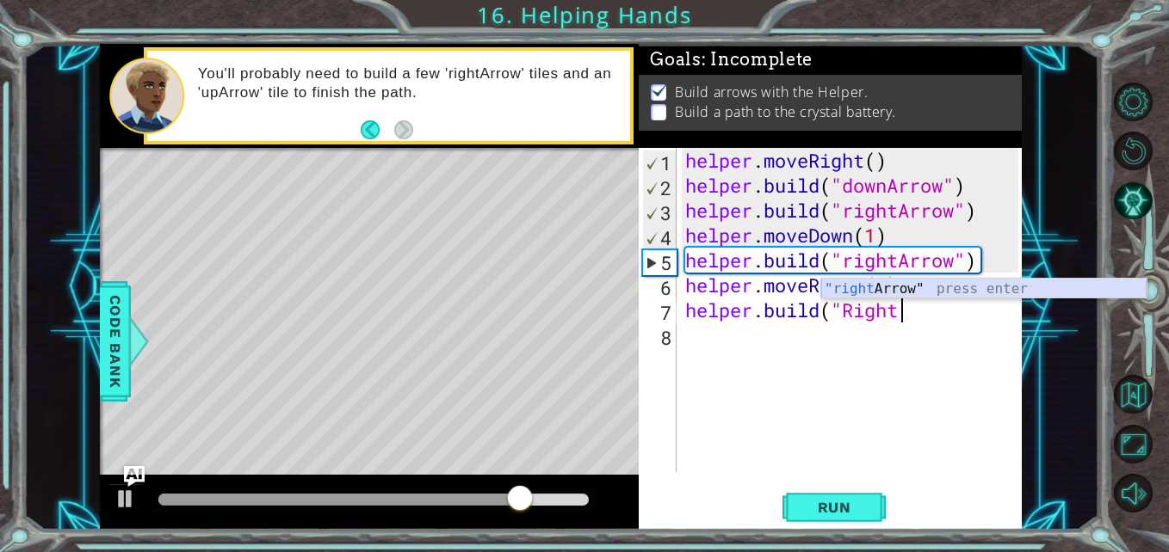
click at [938, 289] on div ""right Arrow" press enter" at bounding box center [983, 310] width 325 height 62
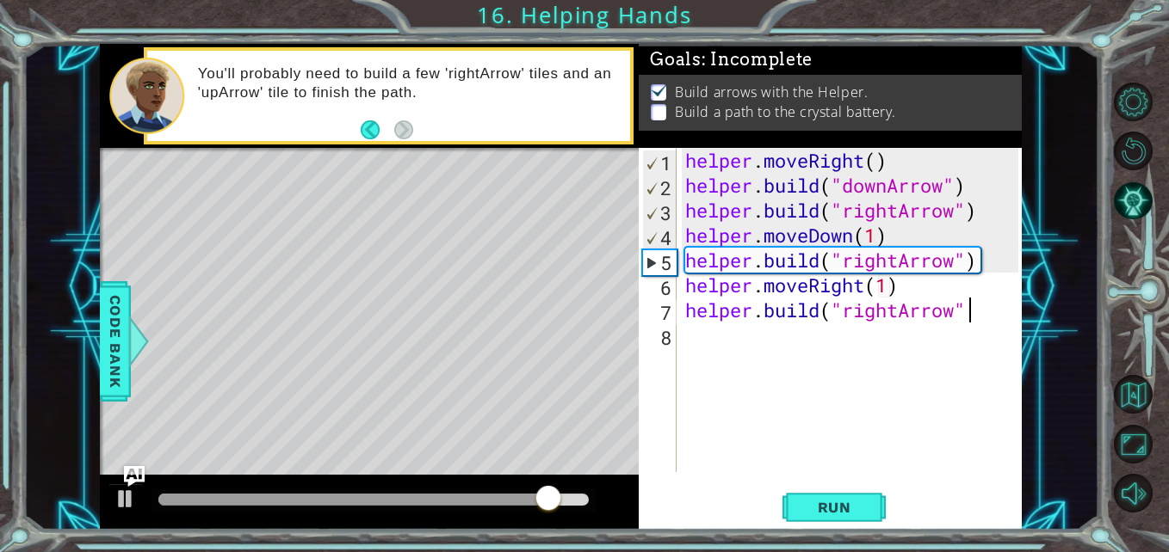
type textarea "[DOMAIN_NAME]("rightArrow")"
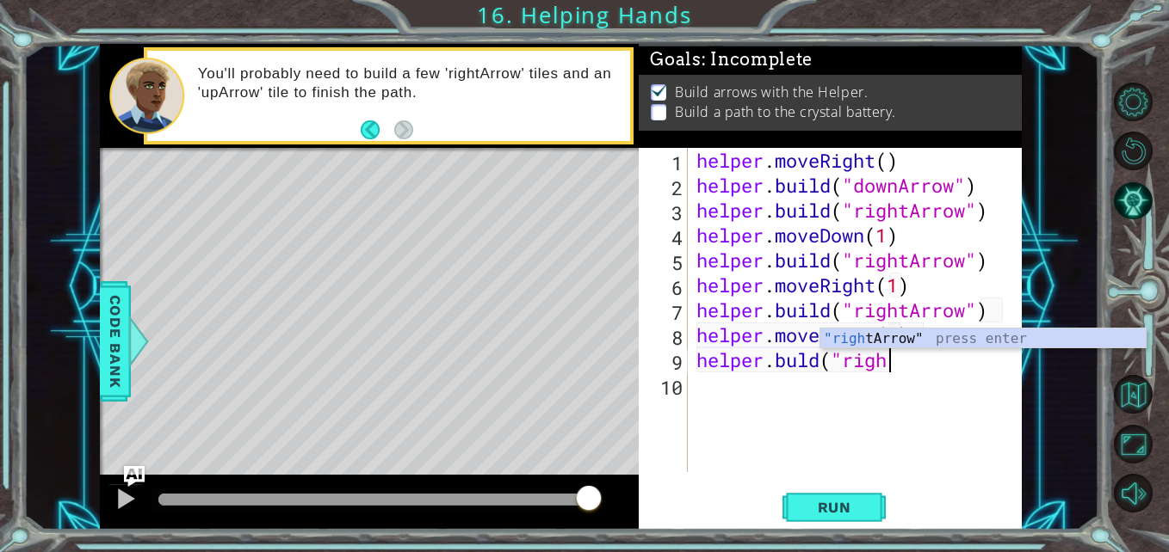
scroll to position [0, 18]
type textarea "helper.buld("rightArrow""
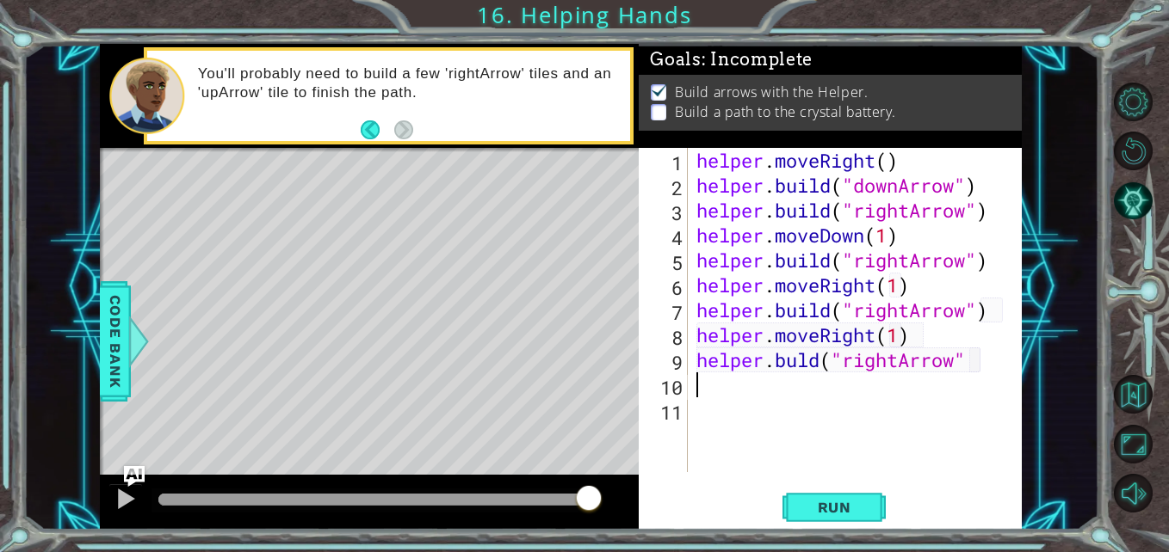
scroll to position [0, 0]
click at [971, 356] on div "helper . moveRight ( ) helper . build ( "downArrow" ) helper . build ( "rightAr…" at bounding box center [860, 335] width 334 height 374
click at [816, 508] on span "Run" at bounding box center [834, 507] width 68 height 17
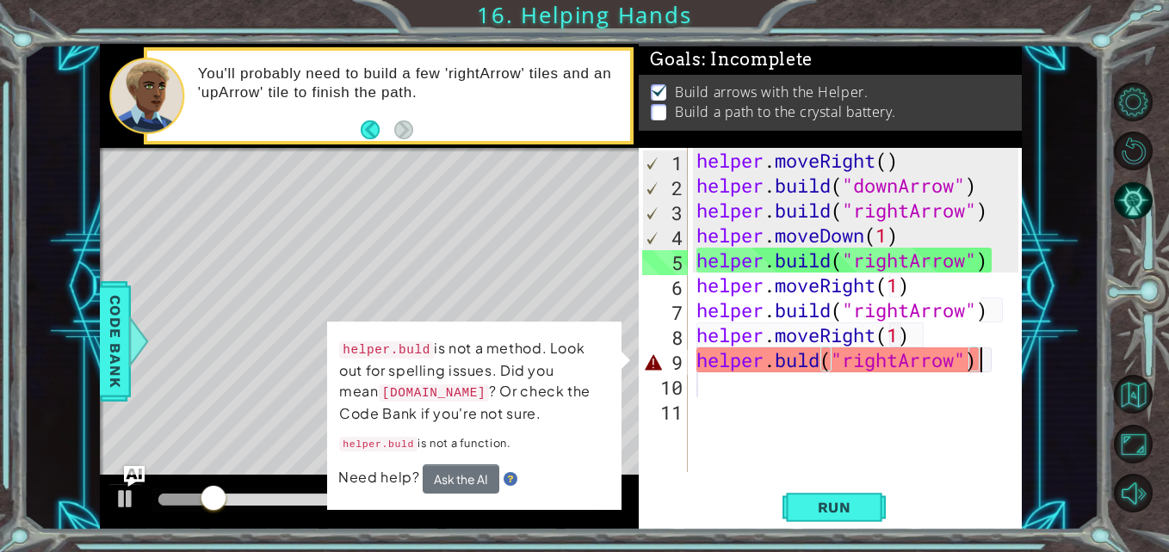
click at [795, 363] on div "helper . moveRight ( ) helper . build ( "downArrow" ) helper . build ( "rightAr…" at bounding box center [860, 335] width 334 height 374
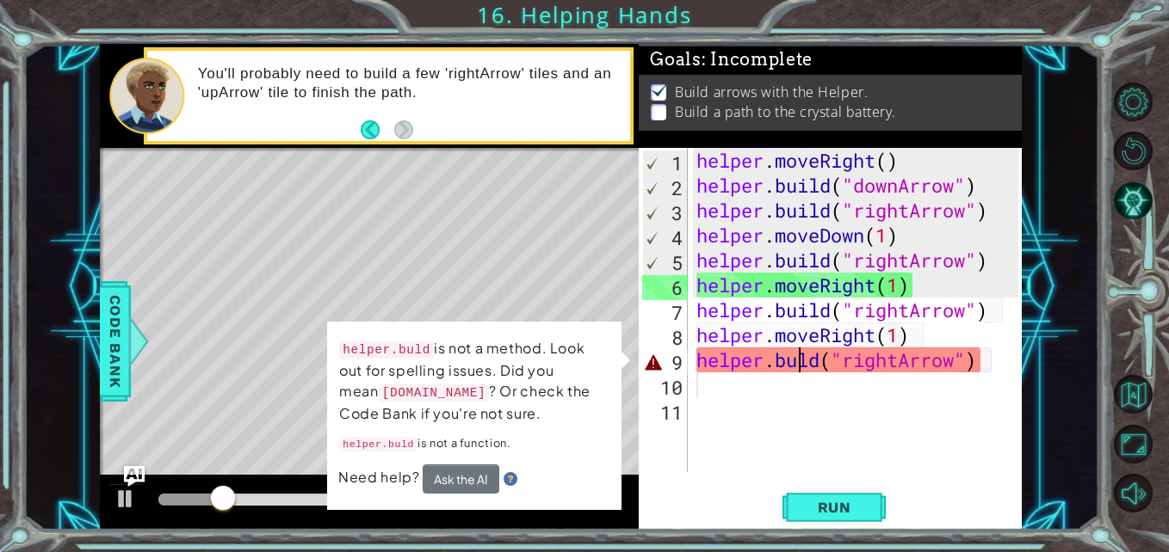
scroll to position [0, 6]
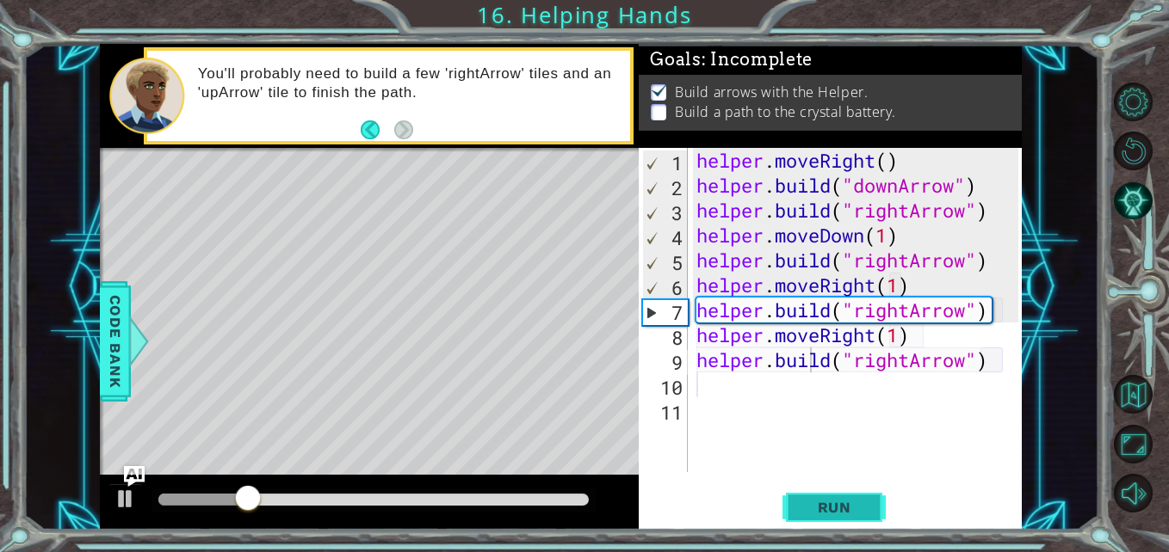
click at [807, 512] on span "Run" at bounding box center [834, 507] width 68 height 17
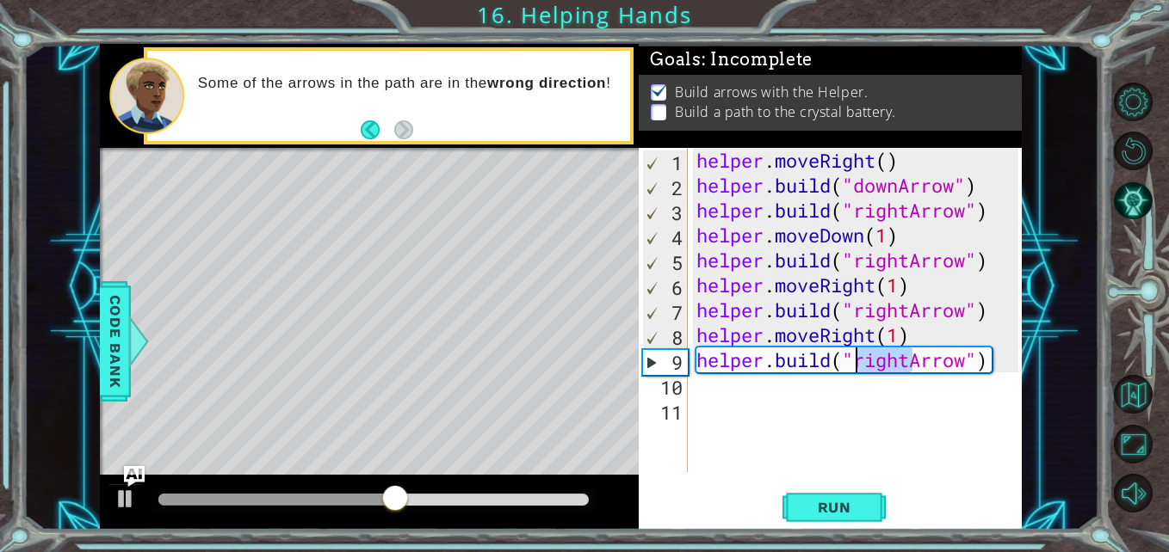
drag, startPoint x: 910, startPoint y: 361, endPoint x: 857, endPoint y: 365, distance: 52.6
click at [857, 365] on div "helper . moveRight ( ) helper . build ( "downArrow" ) helper . build ( "rightAr…" at bounding box center [860, 335] width 334 height 374
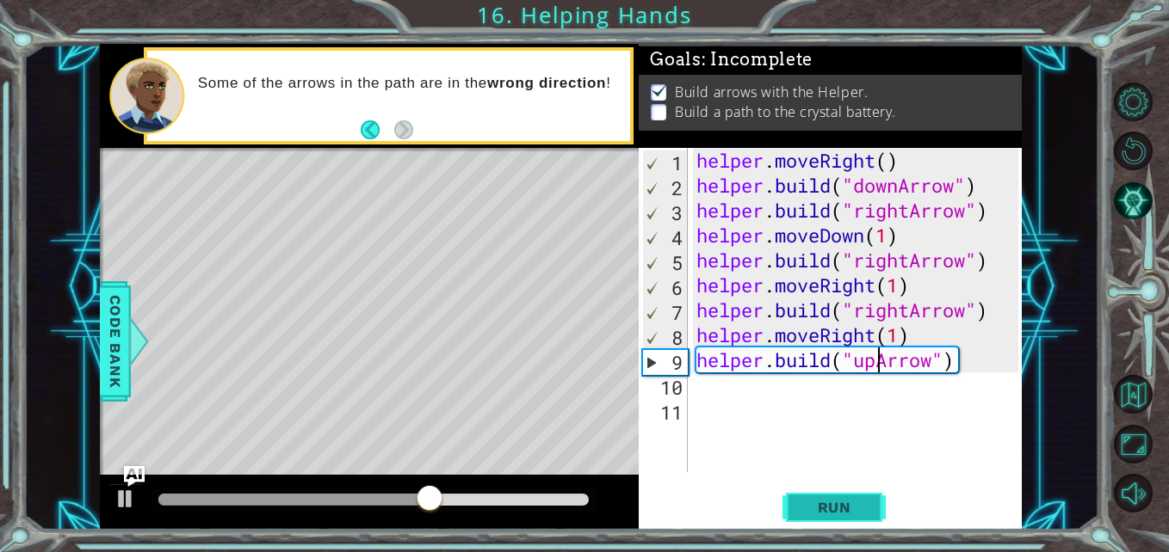
type textarea "[DOMAIN_NAME]("upArrow")"
click at [816, 507] on span "Run" at bounding box center [834, 507] width 68 height 17
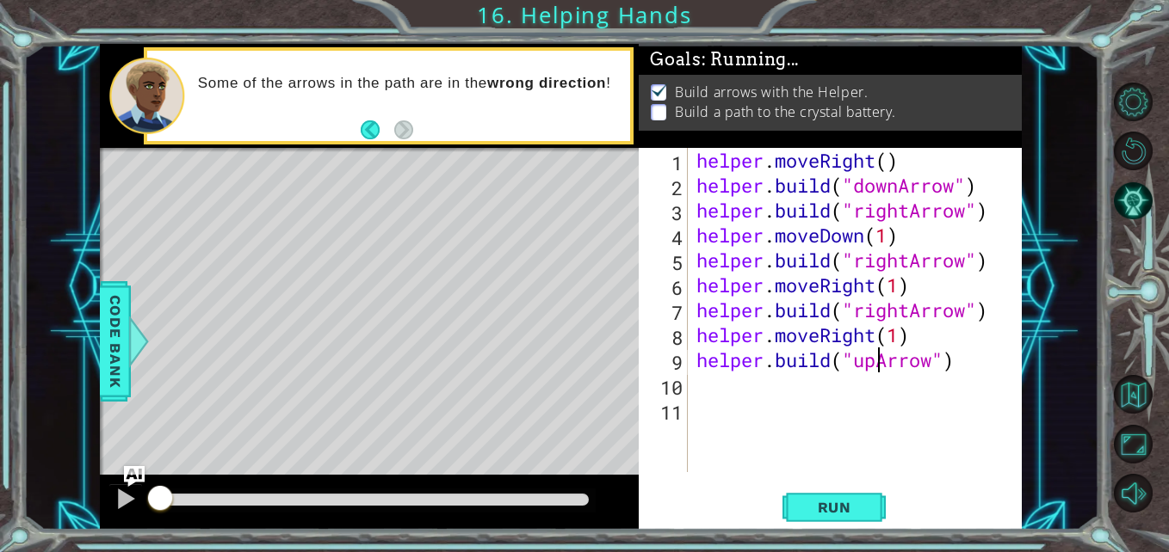
click at [722, 463] on div "helper . moveRight ( ) helper . build ( "downArrow" ) helper . build ( "rightAr…" at bounding box center [860, 335] width 334 height 374
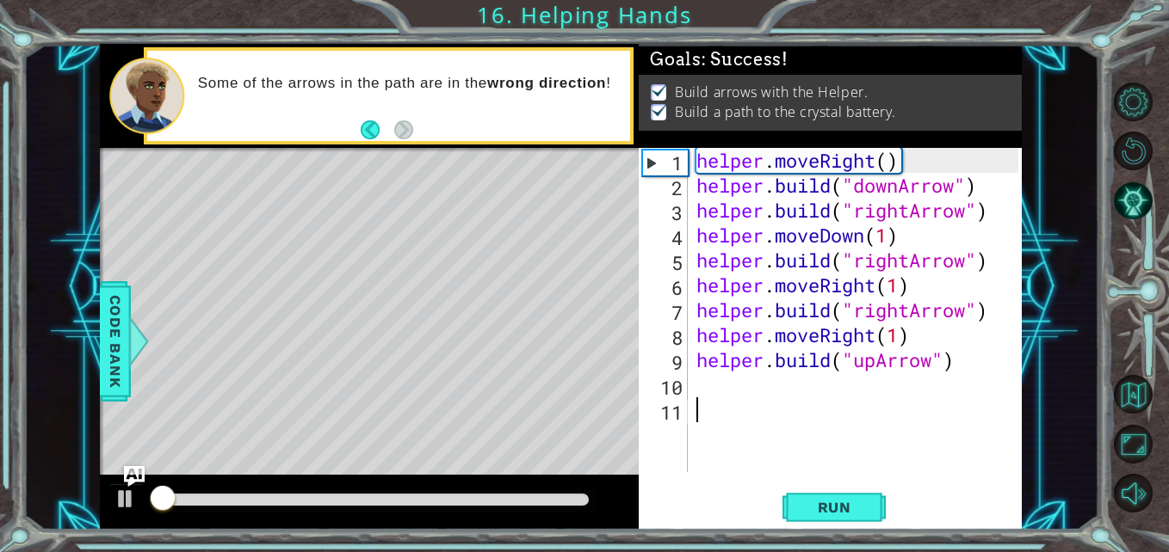
scroll to position [0, 0]
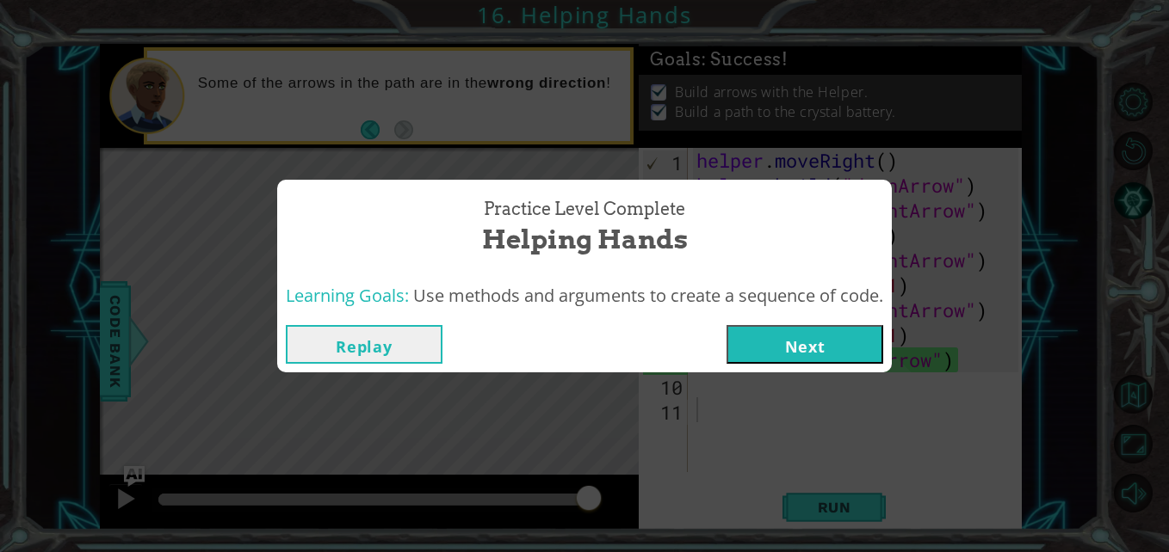
click at [778, 331] on button "Next" at bounding box center [804, 344] width 157 height 39
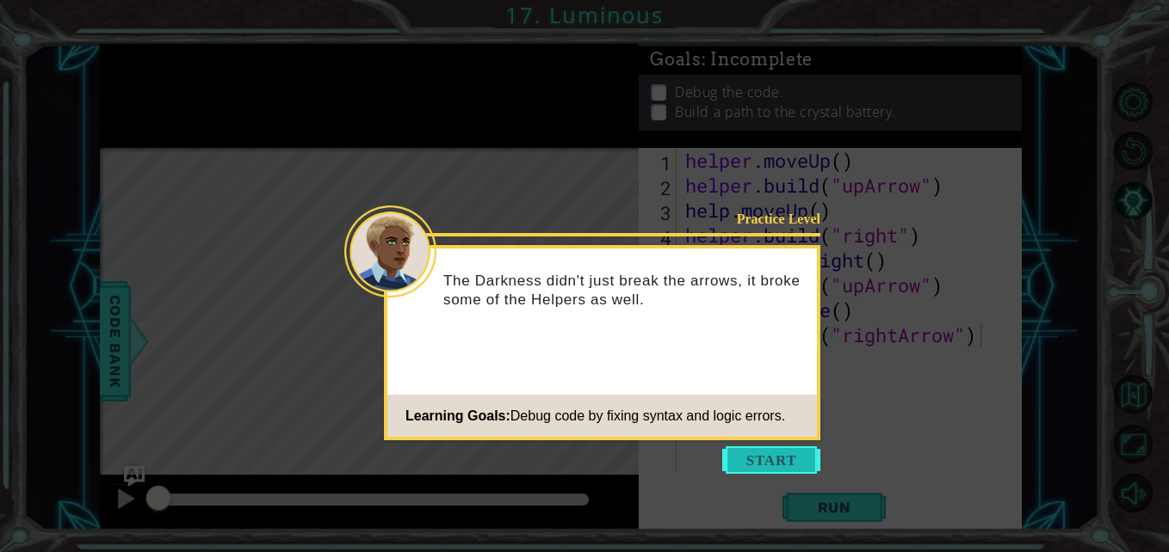
click at [765, 458] on button "Start" at bounding box center [771, 461] width 98 height 28
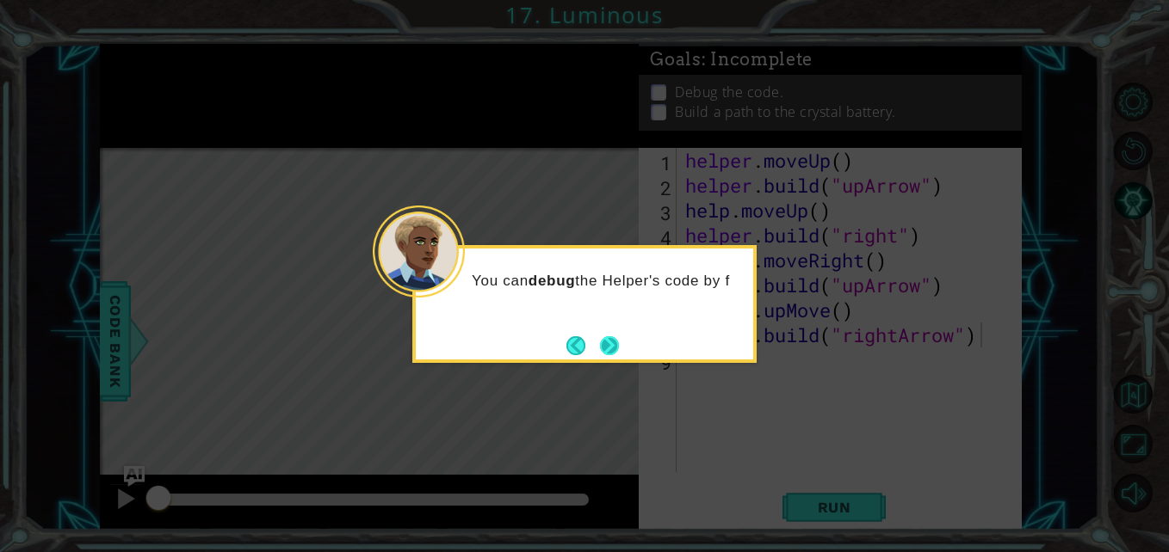
click at [610, 344] on button "Next" at bounding box center [609, 345] width 25 height 25
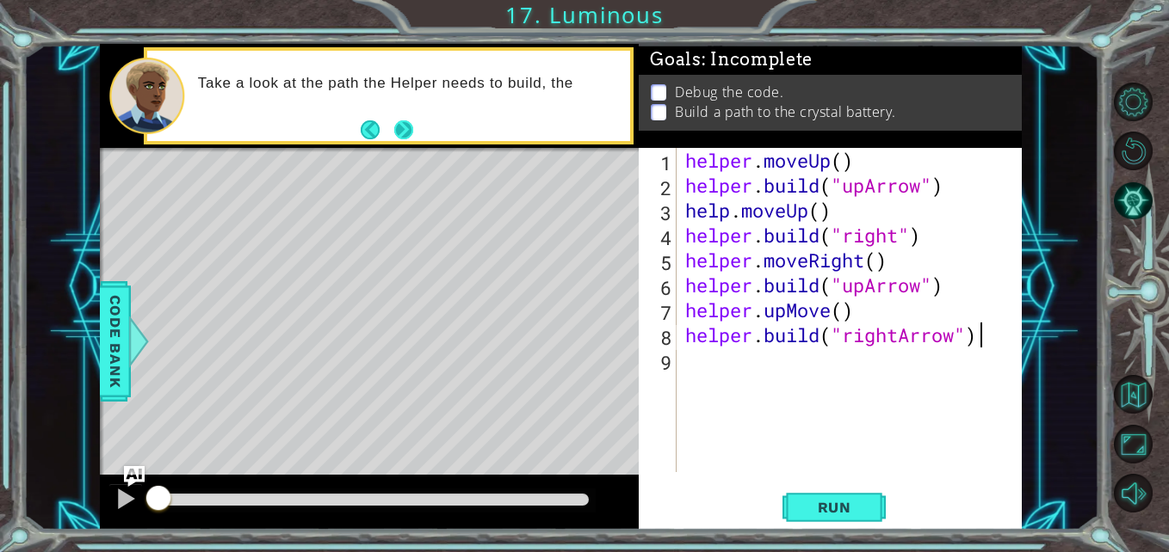
click at [405, 135] on button "Next" at bounding box center [403, 129] width 23 height 23
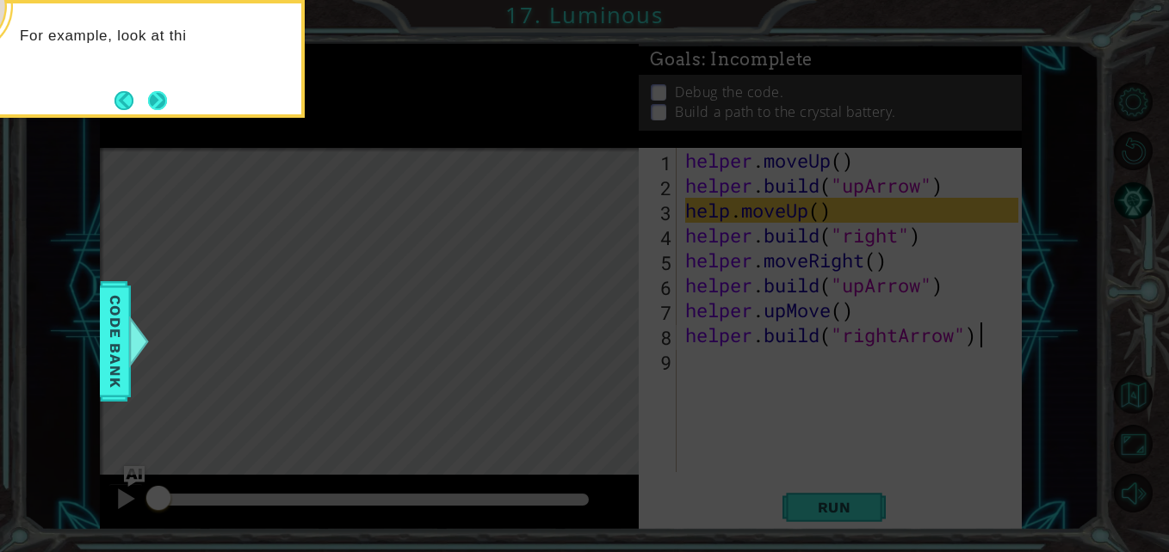
click at [155, 94] on button "Next" at bounding box center [157, 100] width 21 height 21
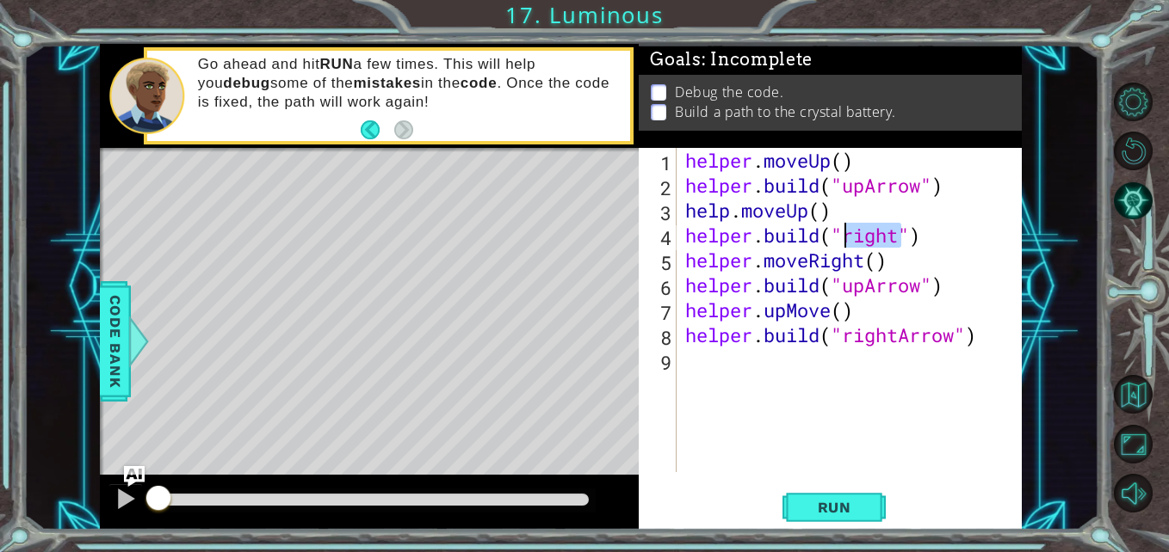
drag, startPoint x: 899, startPoint y: 236, endPoint x: 849, endPoint y: 236, distance: 49.9
click at [849, 236] on div "helper . moveUp ( ) helper . build ( "upArrow" ) help . moveUp ( ) helper . bui…" at bounding box center [854, 335] width 344 height 374
type textarea "[DOMAIN_NAME]("upArrow")"
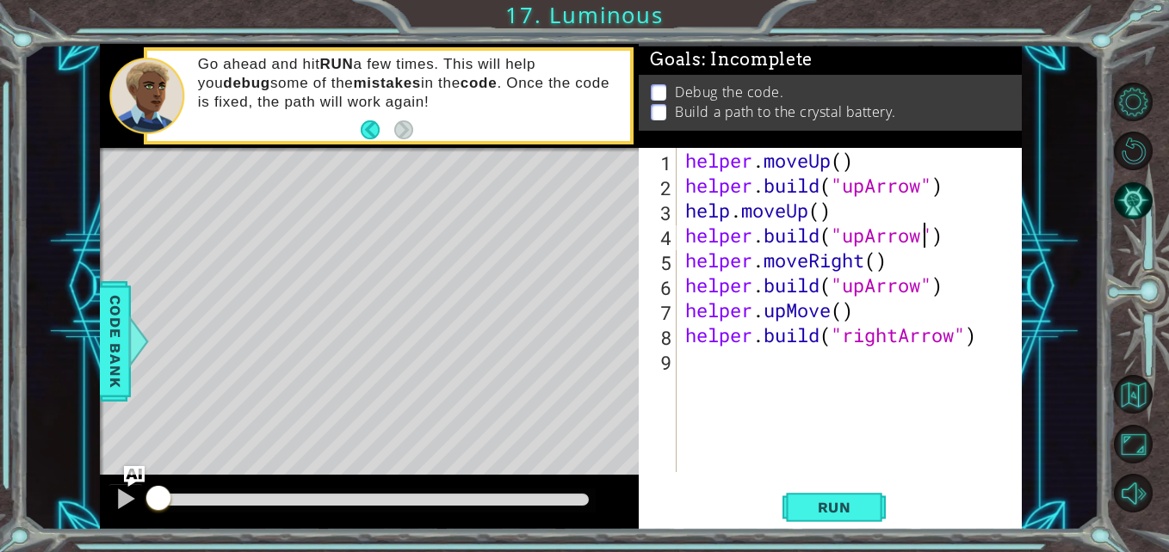
click at [825, 466] on div "helper . moveUp ( ) helper . build ( "upArrow" ) help . moveUp ( ) helper . bui…" at bounding box center [854, 335] width 344 height 374
drag, startPoint x: 867, startPoint y: 289, endPoint x: 851, endPoint y: 288, distance: 16.4
click at [851, 288] on div "helper . moveUp ( ) helper . build ( "upArrow" ) help . moveUp ( ) helper . bui…" at bounding box center [854, 335] width 344 height 374
drag, startPoint x: 845, startPoint y: 287, endPoint x: 866, endPoint y: 287, distance: 20.7
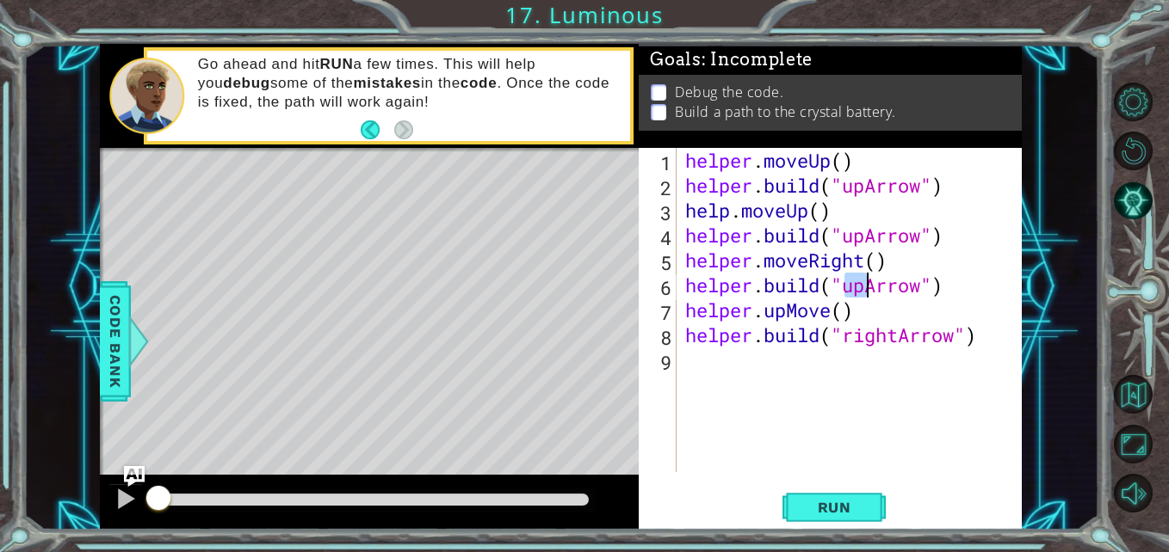
click at [866, 287] on div "helper . moveUp ( ) helper . build ( "upArrow" ) help . moveUp ( ) helper . bui…" at bounding box center [854, 335] width 344 height 374
type textarea "[DOMAIN_NAME]("rightArrow")"
click at [785, 394] on div "helper . moveUp ( ) helper . build ( "upArrow" ) help . moveUp ( ) helper . bui…" at bounding box center [854, 335] width 344 height 374
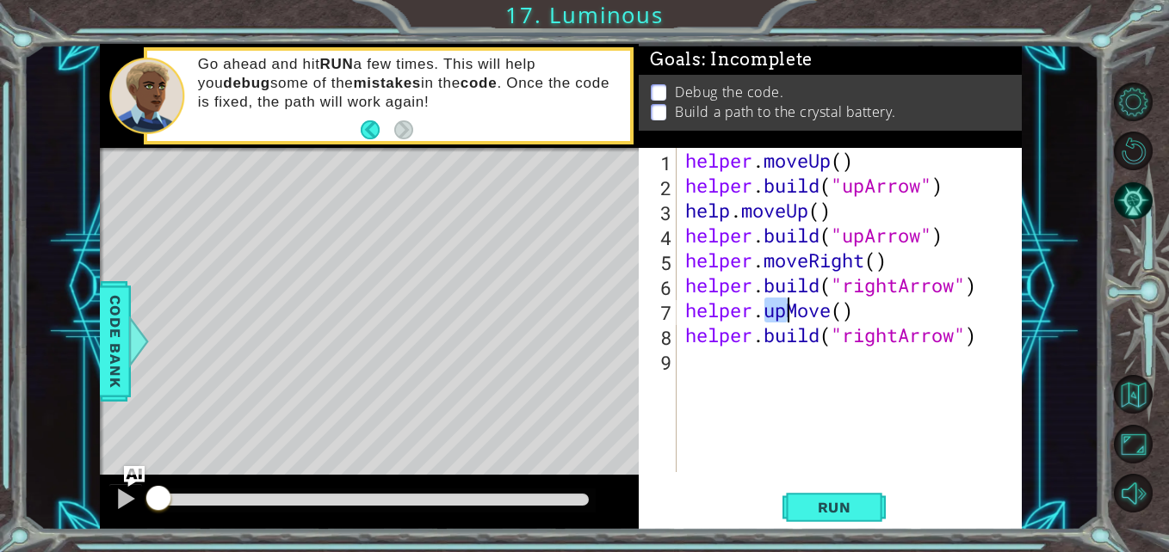
drag, startPoint x: 767, startPoint y: 311, endPoint x: 786, endPoint y: 311, distance: 19.0
click at [786, 311] on div "helper . moveUp ( ) helper . build ( "upArrow" ) help . moveUp ( ) helper . bui…" at bounding box center [854, 335] width 344 height 374
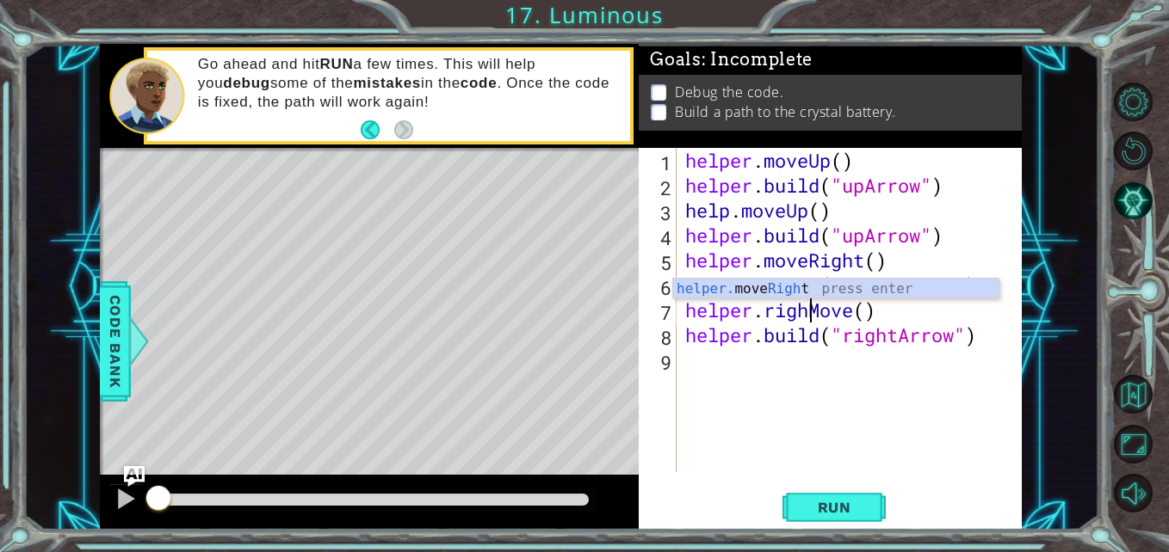
scroll to position [0, 7]
click at [762, 287] on div "helper. move Right press enter" at bounding box center [835, 310] width 325 height 62
type textarea "helper.moveRight(1)"
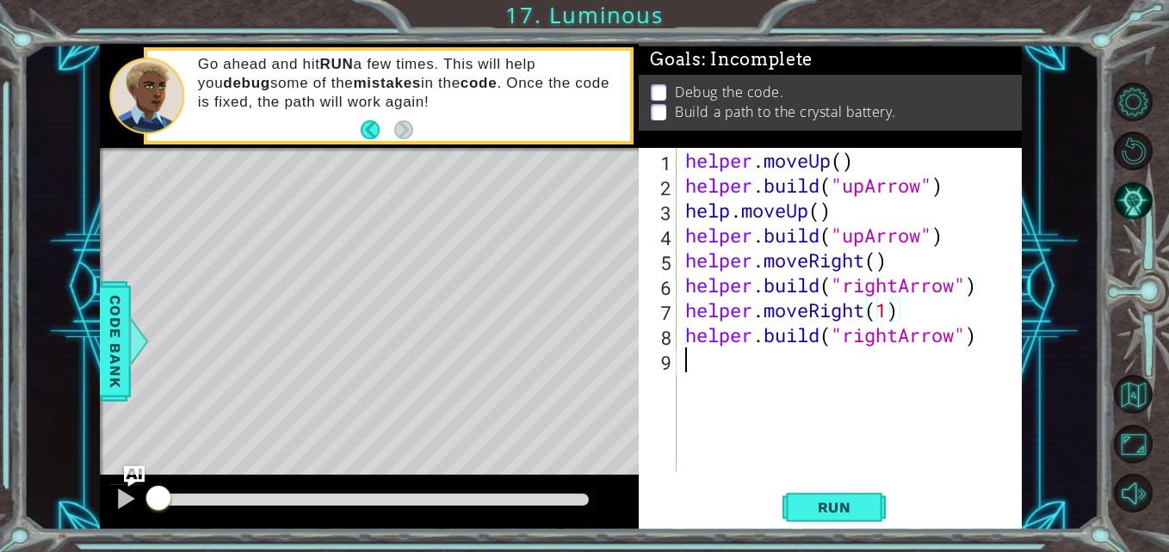
click at [795, 419] on div "helper . moveUp ( ) helper . build ( "upArrow" ) help . moveUp ( ) helper . bui…" at bounding box center [854, 335] width 344 height 374
click at [800, 509] on span "Run" at bounding box center [834, 507] width 68 height 17
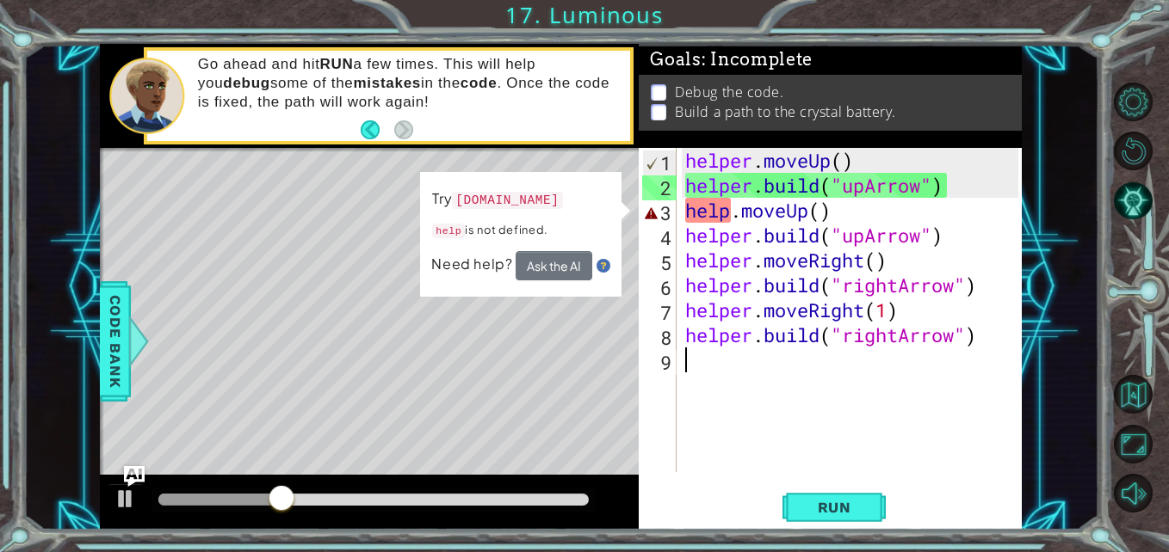
click at [732, 216] on div "helper . moveUp ( ) helper . build ( "upArrow" ) help . moveUp ( ) helper . bui…" at bounding box center [854, 335] width 344 height 374
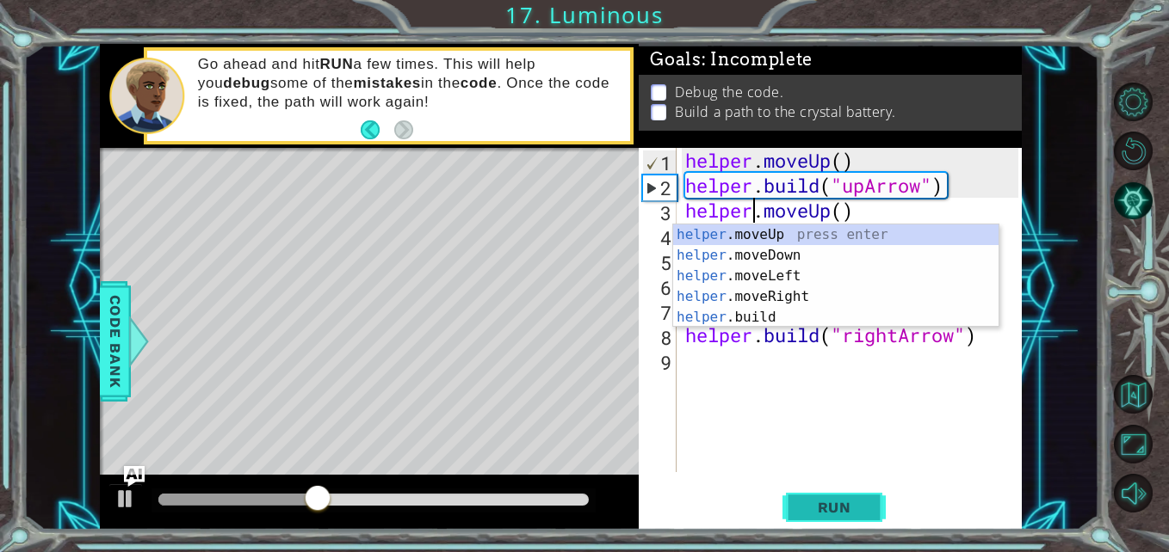
click at [822, 509] on span "Run" at bounding box center [834, 507] width 68 height 17
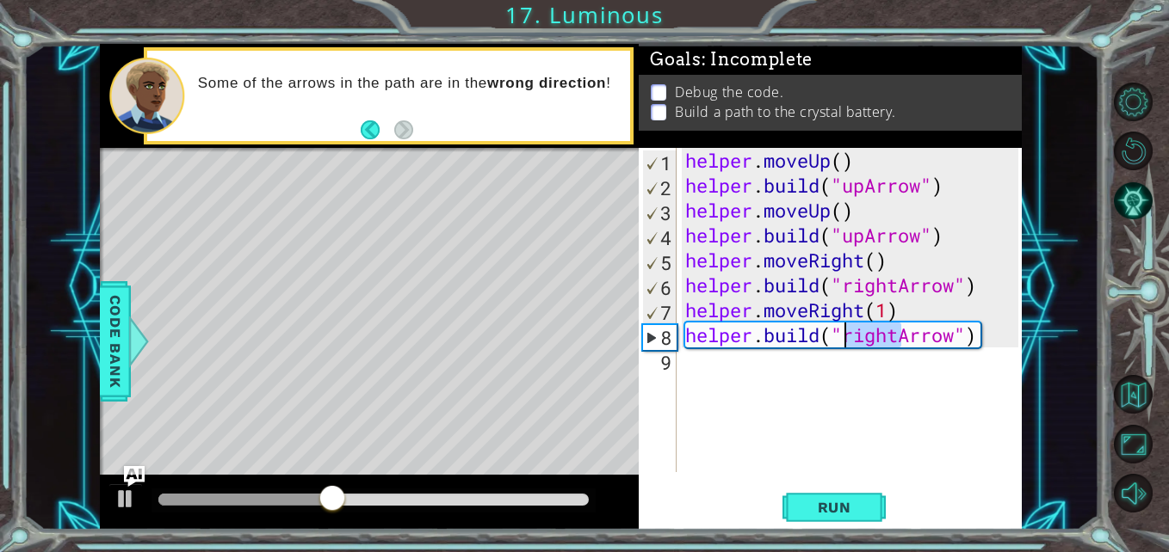
drag, startPoint x: 899, startPoint y: 338, endPoint x: 842, endPoint y: 343, distance: 57.9
click at [842, 343] on div "helper . moveUp ( ) helper . build ( "upArrow" ) helper . moveUp ( ) helper . b…" at bounding box center [854, 335] width 344 height 374
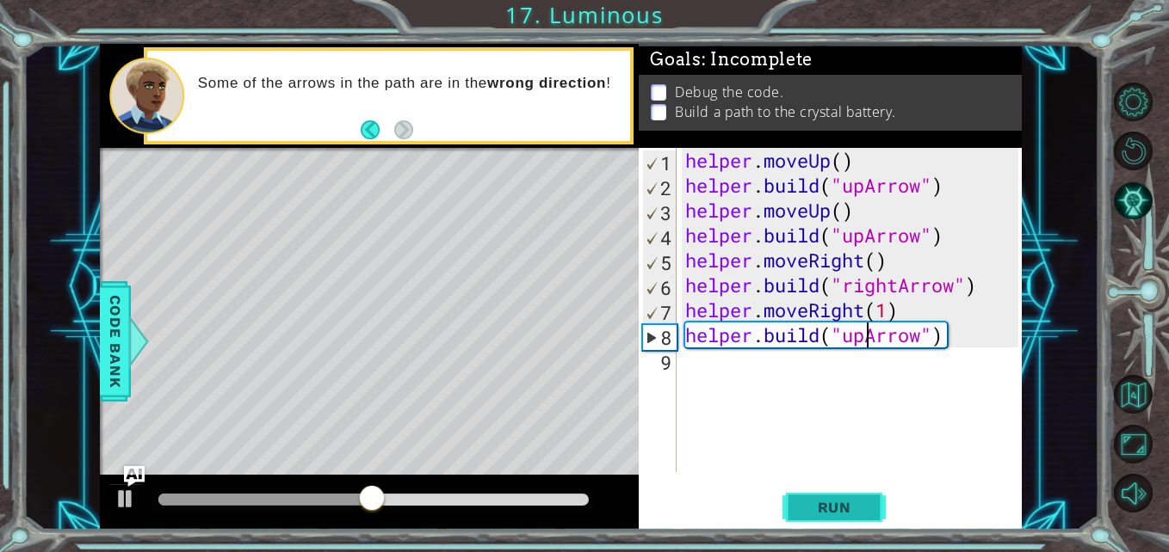
click at [813, 521] on button "Run" at bounding box center [833, 508] width 103 height 38
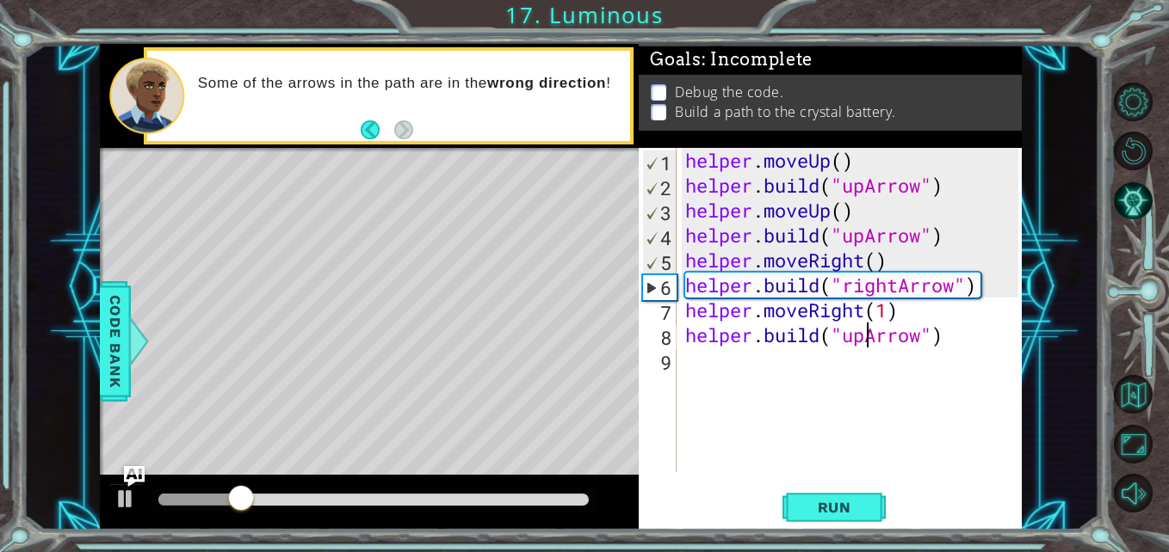
click at [518, 495] on div at bounding box center [373, 500] width 430 height 12
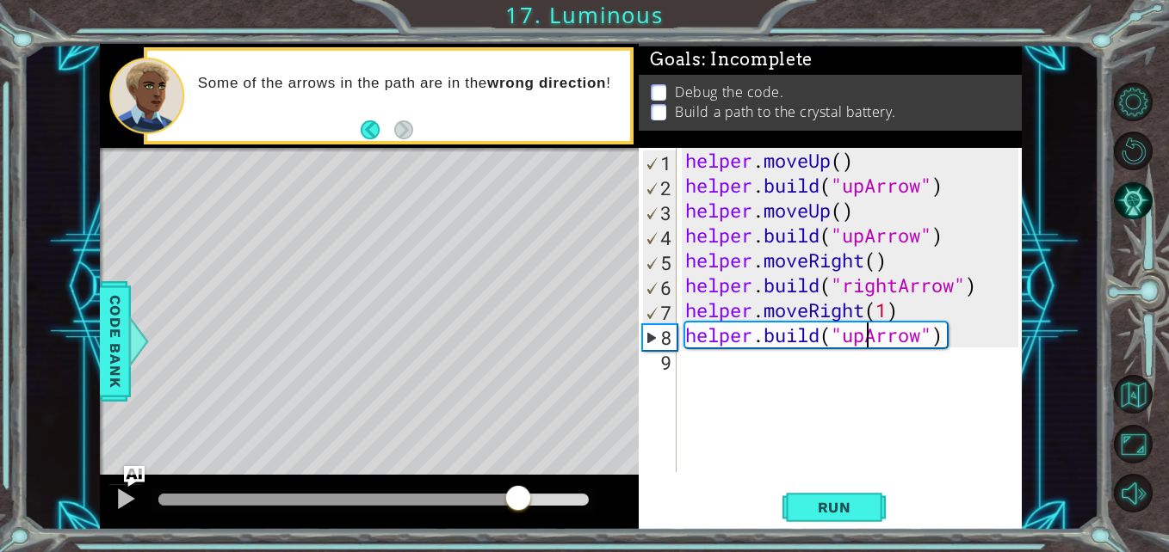
click at [465, 497] on div at bounding box center [338, 500] width 360 height 12
click at [129, 510] on div at bounding box center [125, 499] width 22 height 22
click at [304, 494] on div at bounding box center [370, 500] width 425 height 12
click at [218, 490] on div at bounding box center [373, 501] width 444 height 24
click at [177, 512] on div at bounding box center [373, 501] width 444 height 24
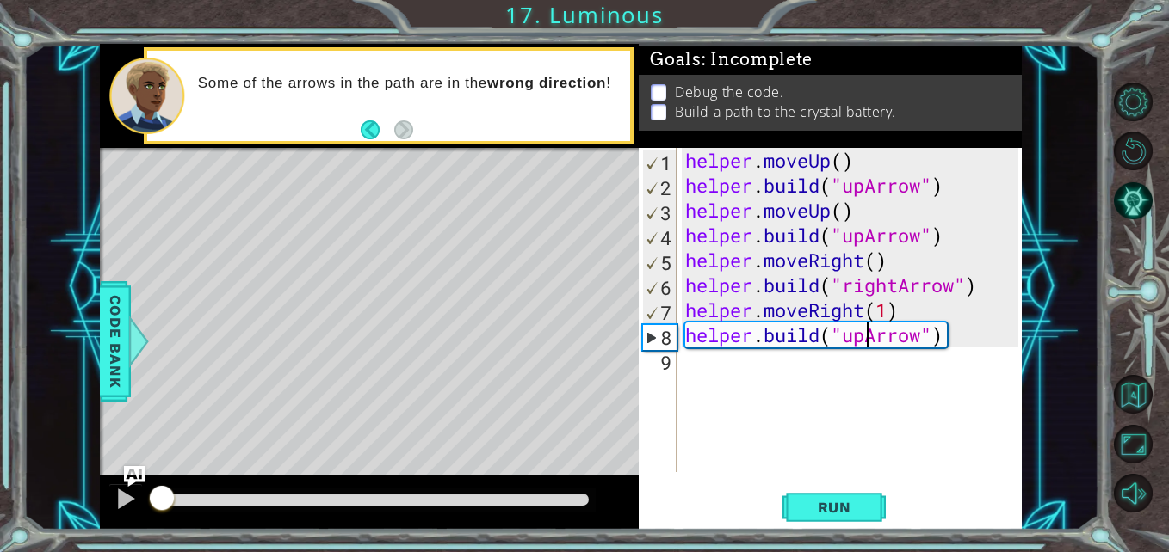
click at [161, 500] on div at bounding box center [159, 500] width 3 height 12
click at [128, 499] on div at bounding box center [125, 499] width 22 height 22
drag, startPoint x: 867, startPoint y: 234, endPoint x: 842, endPoint y: 237, distance: 24.2
click at [842, 237] on div "helper . moveUp ( ) helper . build ( "upArrow" ) helper . moveUp ( ) helper . b…" at bounding box center [854, 335] width 344 height 374
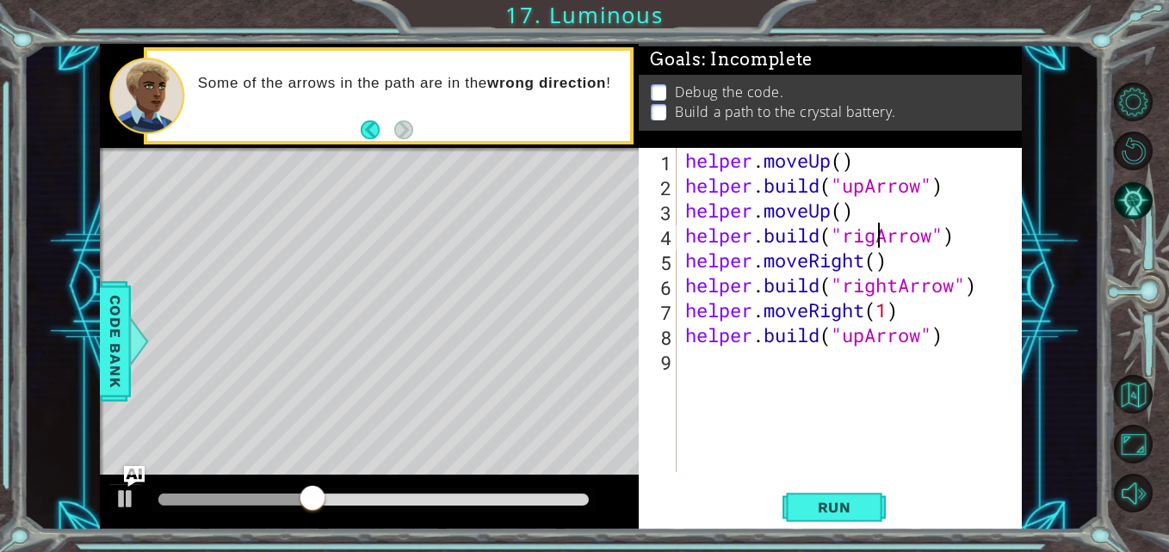
scroll to position [0, 10]
type textarea "[DOMAIN_NAME]("rightArrow")"
click at [842, 501] on span "Run" at bounding box center [834, 507] width 68 height 17
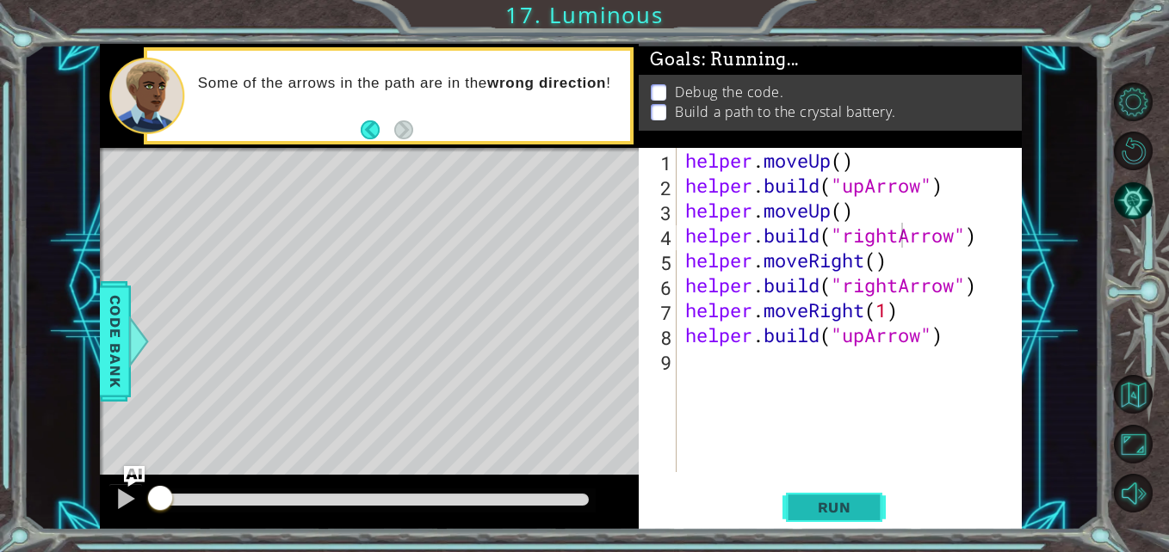
click at [842, 501] on span "Run" at bounding box center [834, 507] width 68 height 17
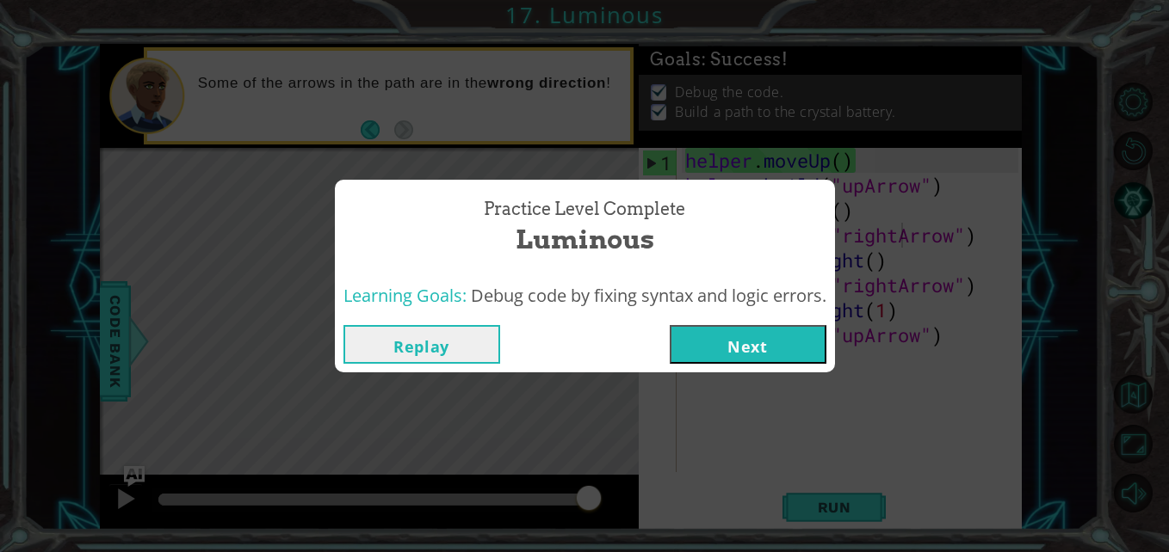
click at [743, 350] on button "Next" at bounding box center [747, 344] width 157 height 39
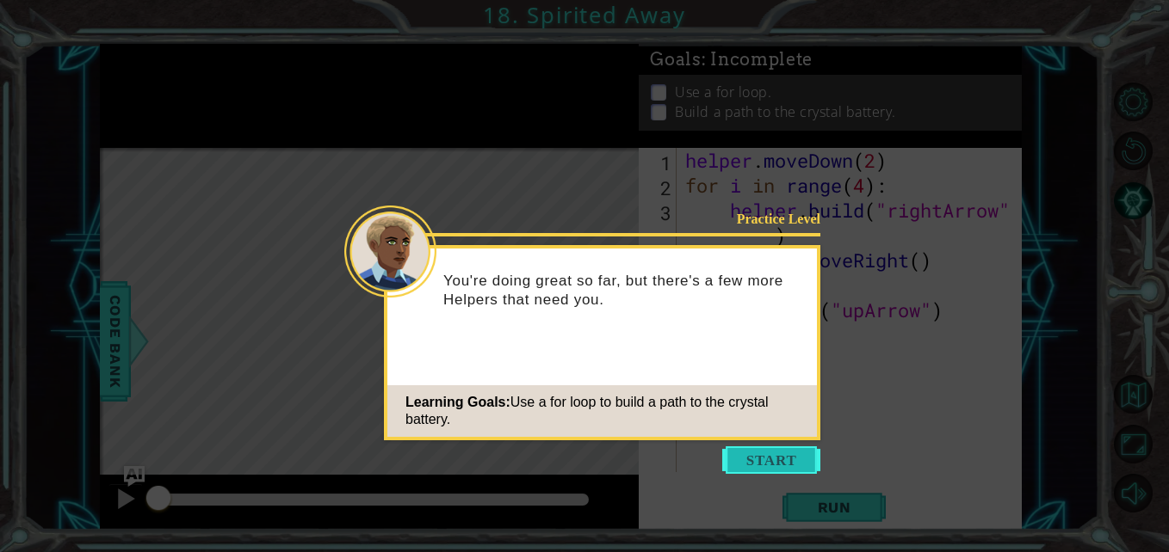
click at [722, 449] on button "Start" at bounding box center [771, 461] width 98 height 28
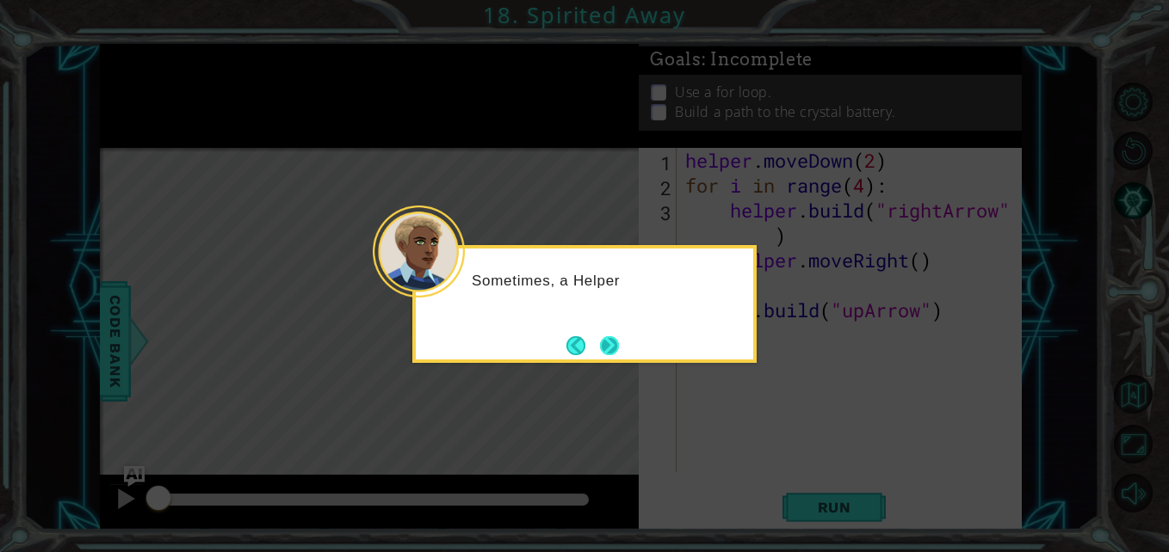
click at [596, 355] on button "Next" at bounding box center [609, 345] width 31 height 31
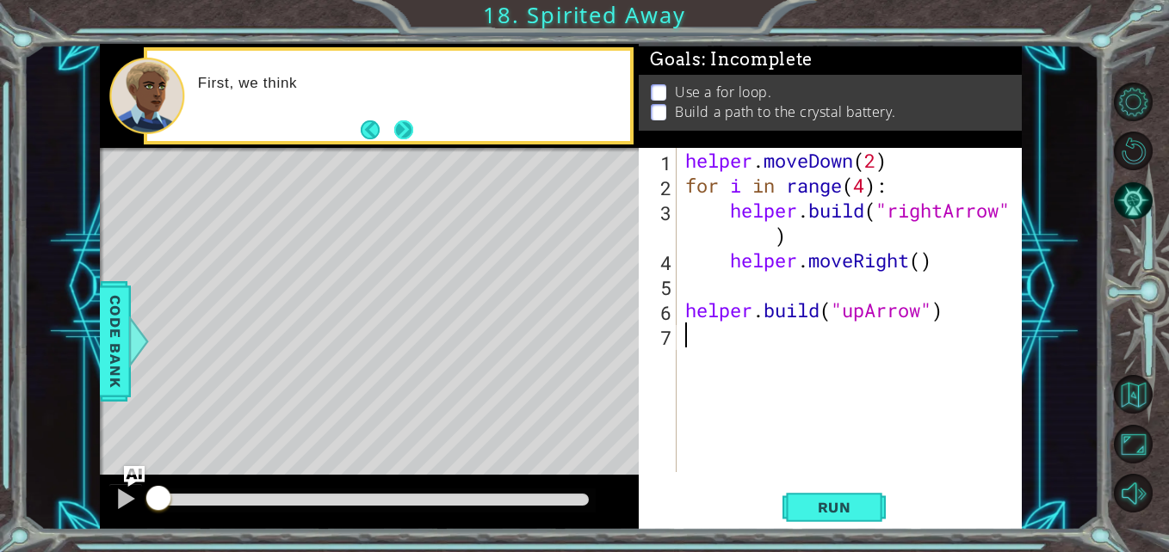
click at [418, 133] on button "Next" at bounding box center [404, 130] width 32 height 32
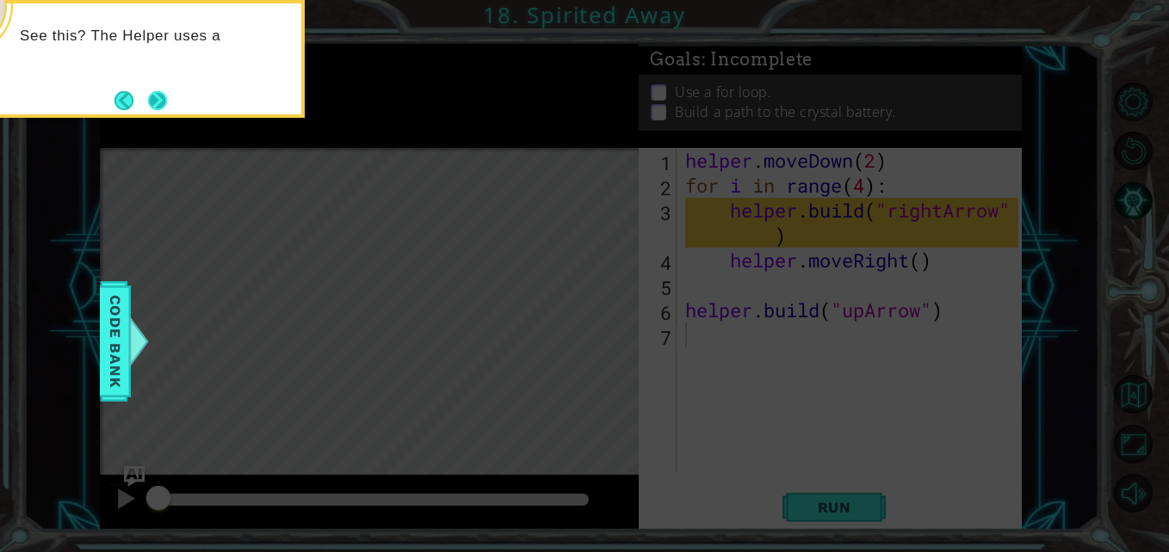
click at [165, 103] on button "Next" at bounding box center [158, 100] width 20 height 20
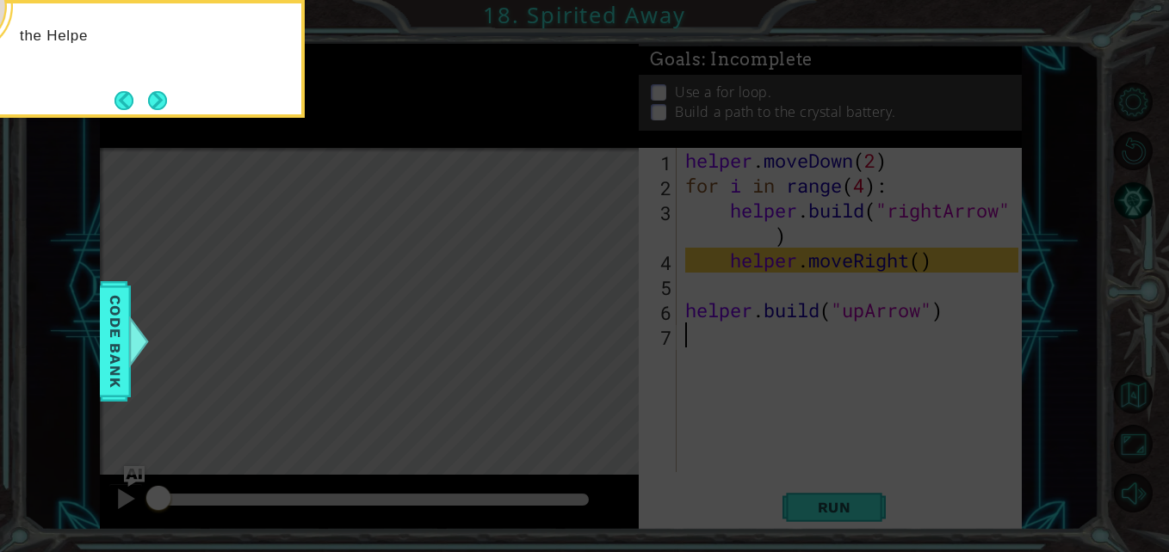
click at [168, 108] on button "Next" at bounding box center [158, 100] width 20 height 20
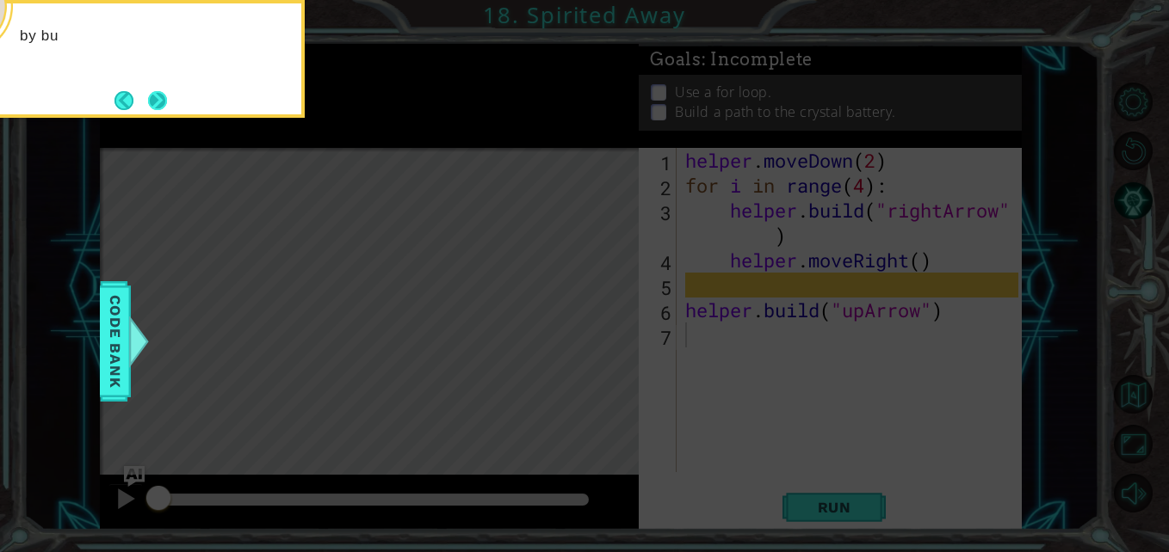
click at [164, 100] on button "Next" at bounding box center [158, 100] width 28 height 28
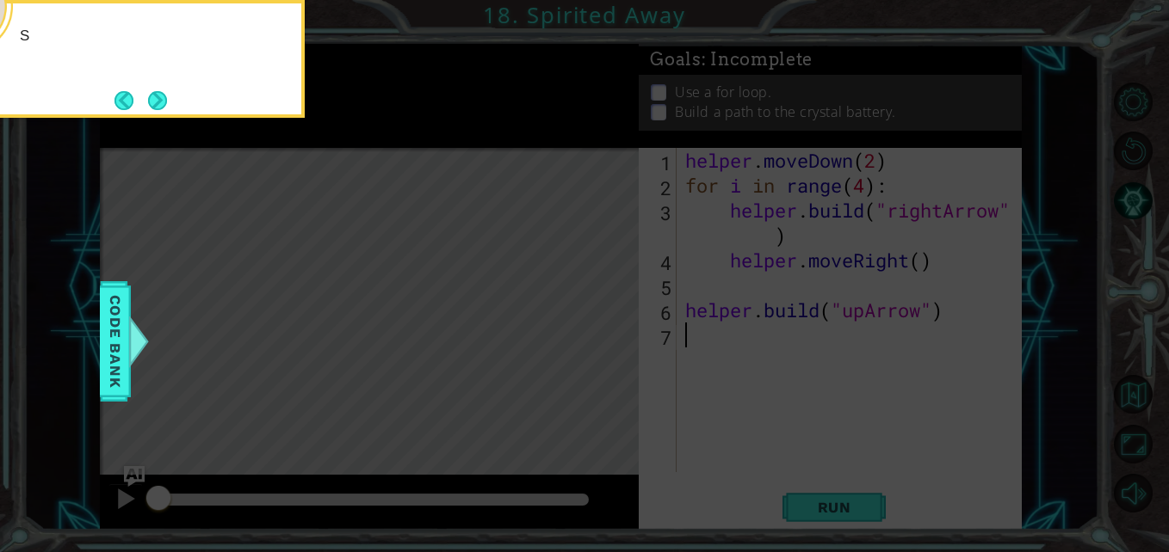
click at [164, 100] on button "Next" at bounding box center [157, 100] width 29 height 29
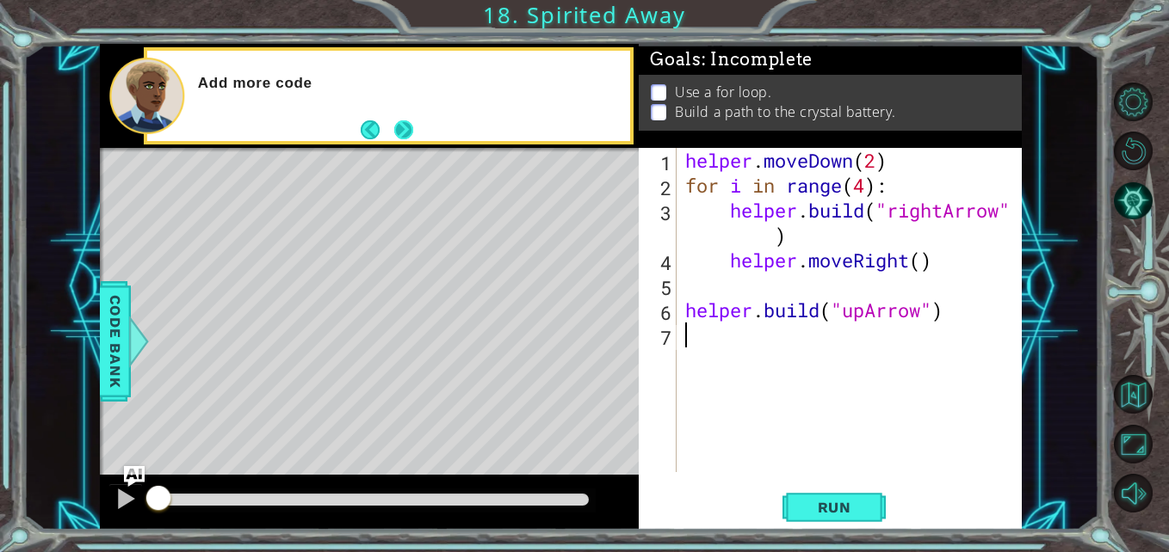
click at [416, 139] on button "Next" at bounding box center [403, 129] width 23 height 23
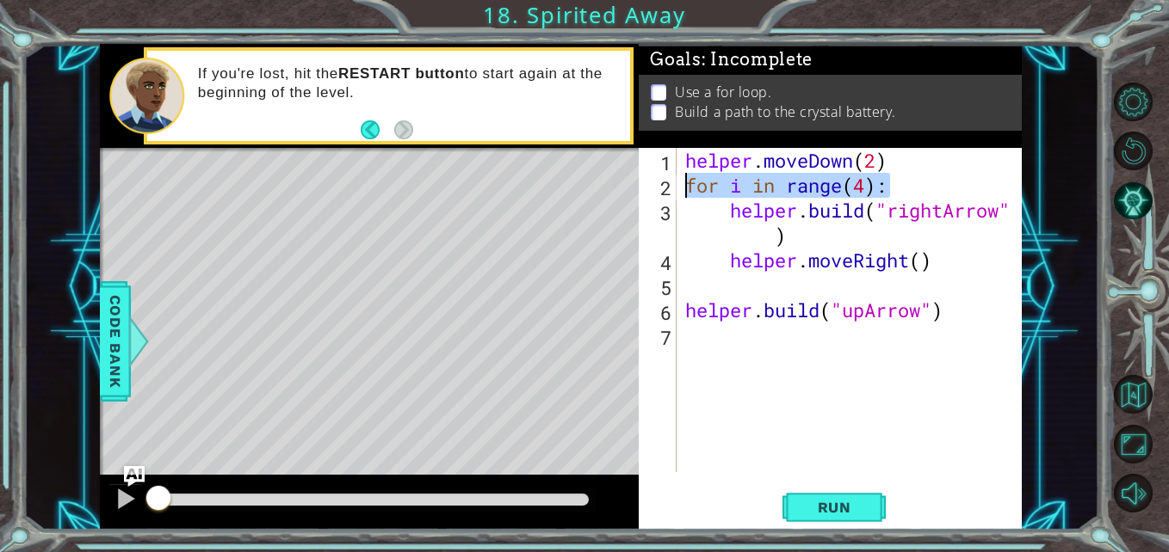
drag, startPoint x: 904, startPoint y: 188, endPoint x: 678, endPoint y: 184, distance: 225.5
click at [678, 184] on div "1 2 3 4 5 6 7 helper . moveDown ( 2 ) for i in range ( 4 ) : helper . build ( "…" at bounding box center [827, 310] width 379 height 324
type textarea "for i in range(4):"
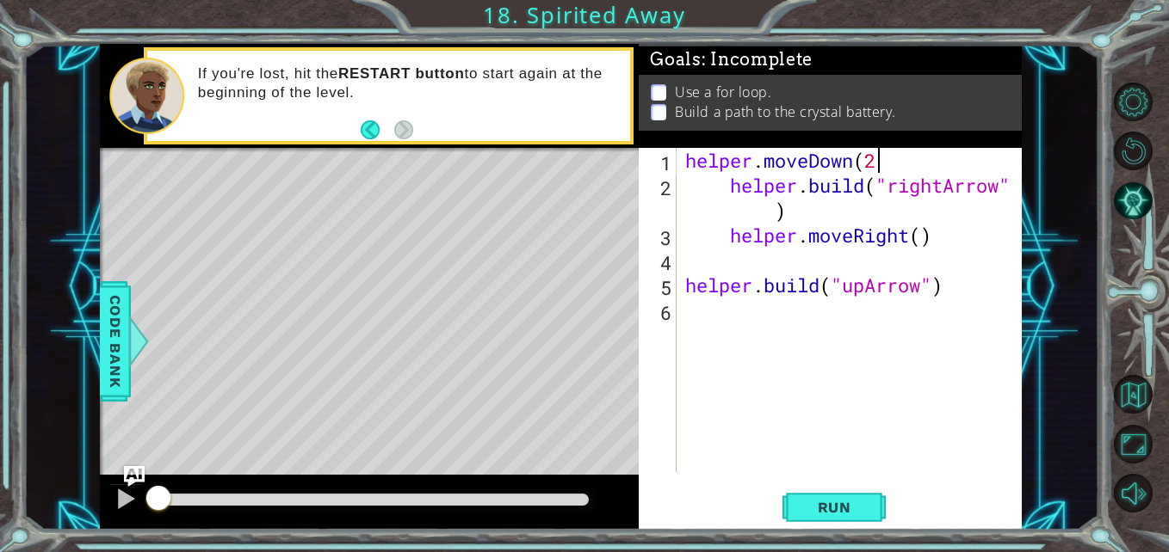
scroll to position [0, 8]
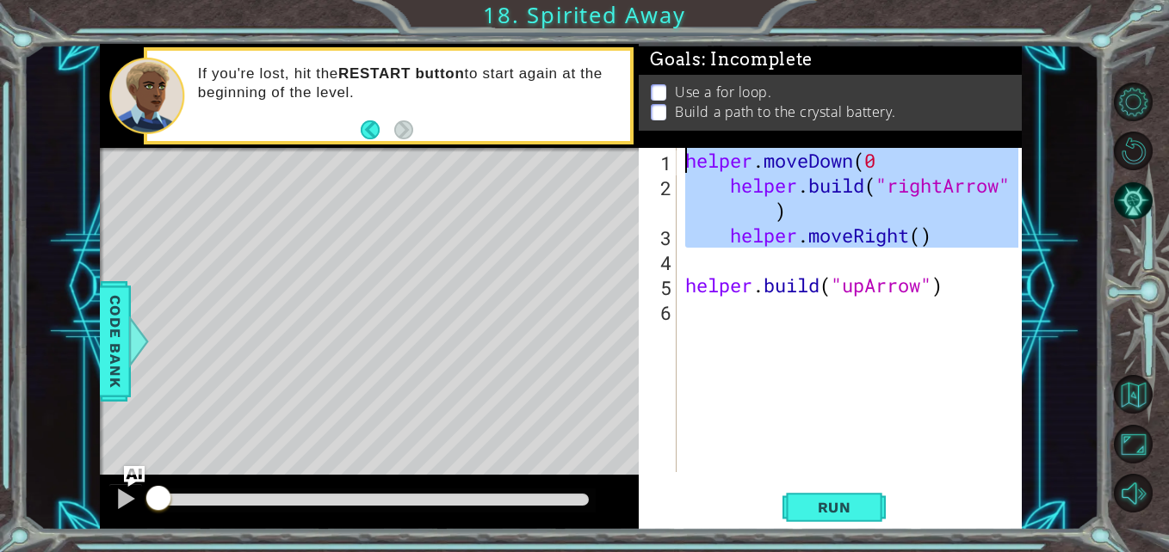
drag, startPoint x: 1005, startPoint y: 272, endPoint x: 687, endPoint y: 70, distance: 377.2
click at [687, 70] on div "Goals : Incomplete Use a for loop. Build a path to the crystal battery. helper.…" at bounding box center [829, 287] width 383 height 486
type textarea "helper.moveDown(0 [DOMAIN_NAME]("rightArrow")"
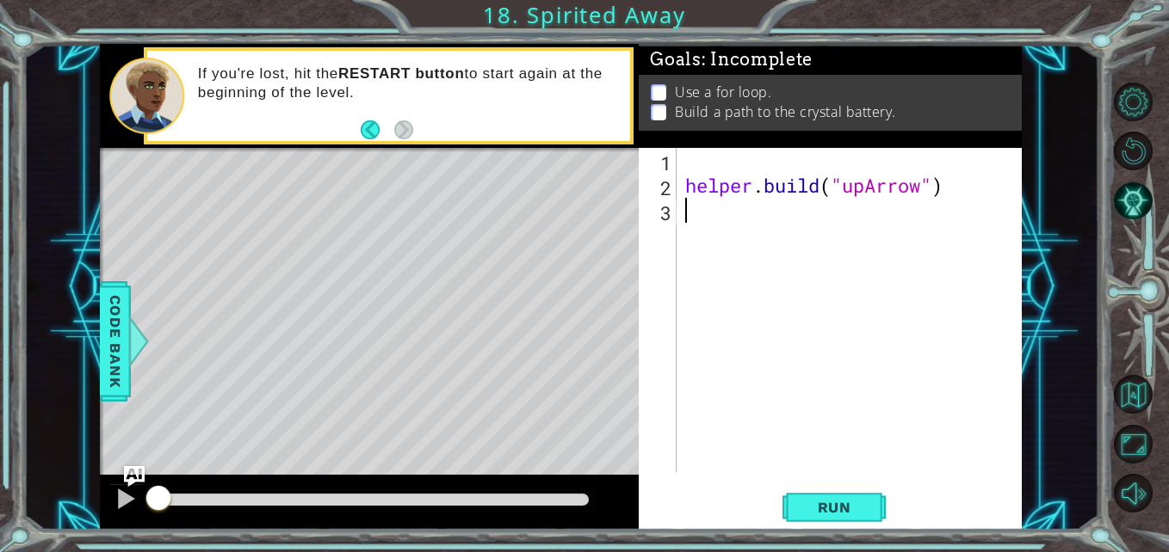
drag, startPoint x: 983, startPoint y: 207, endPoint x: 688, endPoint y: 206, distance: 294.3
click at [688, 206] on div "helper . build ( "upArrow" )" at bounding box center [854, 335] width 344 height 374
type textarea "[DOMAIN_NAME]("upArrow")"
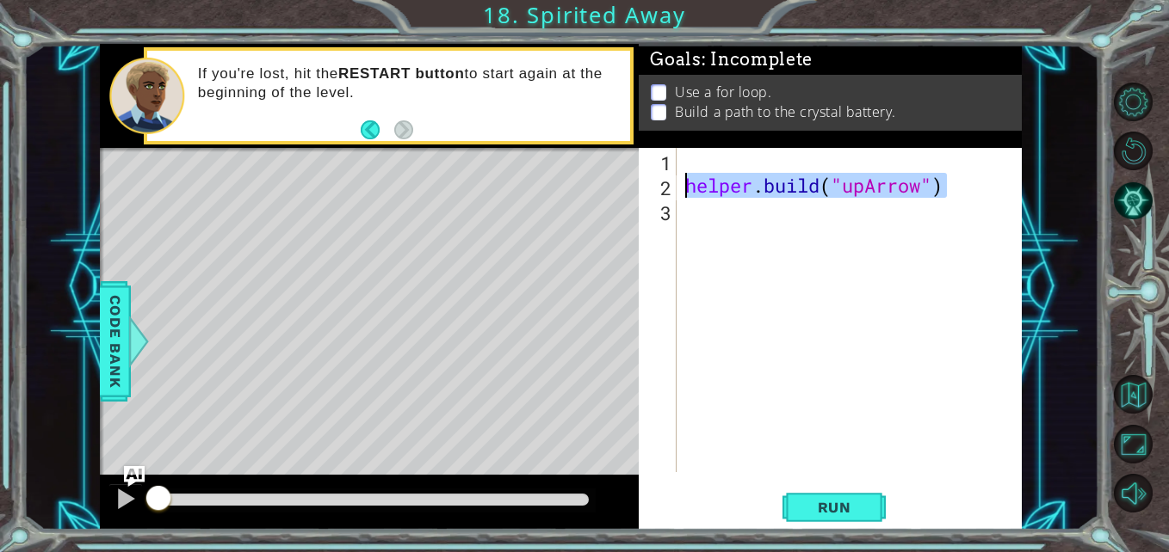
drag, startPoint x: 1000, startPoint y: 197, endPoint x: 671, endPoint y: 194, distance: 328.7
click at [671, 194] on div "[DOMAIN_NAME]("upArrow") 1 2 3 helper . build ( "upArrow" ) ההההההההההההההההההה…" at bounding box center [827, 310] width 379 height 324
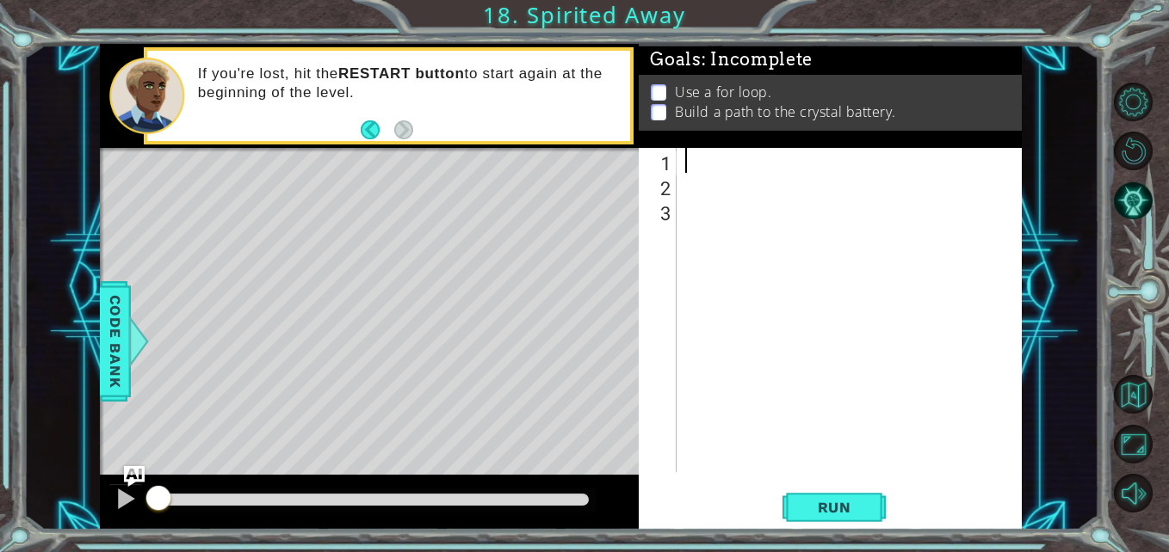
click at [705, 161] on div at bounding box center [854, 335] width 344 height 374
drag, startPoint x: 855, startPoint y: 164, endPoint x: 809, endPoint y: 168, distance: 46.6
click at [809, 168] on div "helper . moveDown ( 1 ) helper . build ( "" at bounding box center [854, 335] width 344 height 374
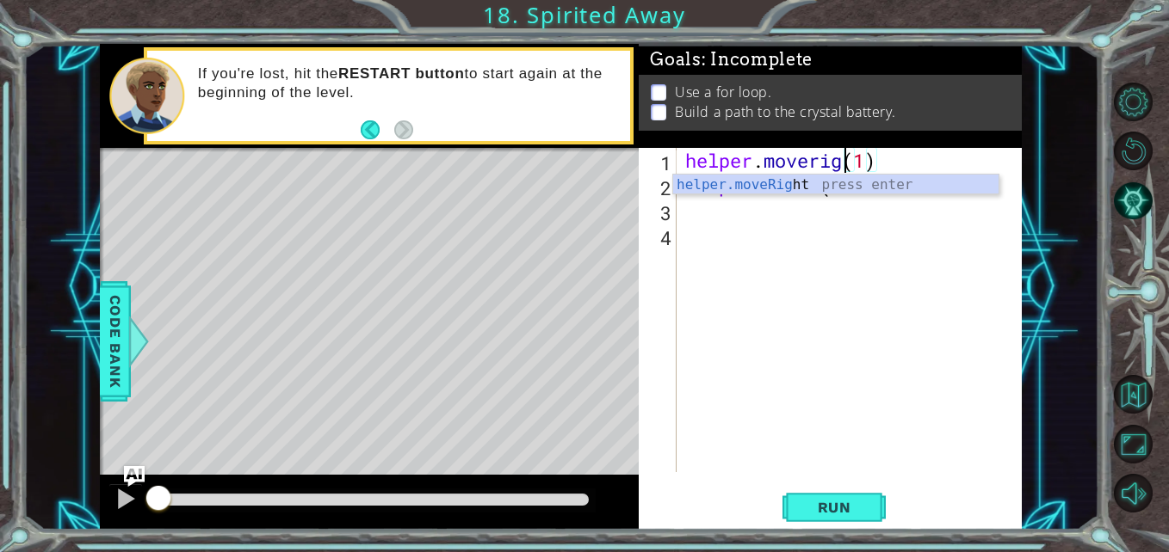
type textarea "helper.moveright(1)"
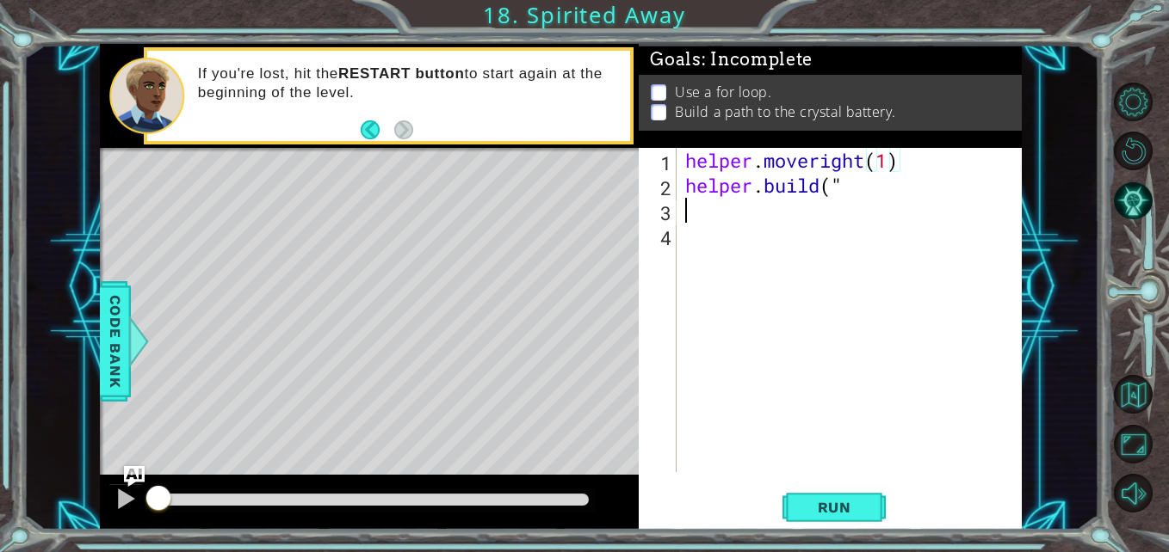
click at [784, 209] on div "helper . moveright ( 1 ) helper . build ( "" at bounding box center [854, 335] width 344 height 374
click at [851, 185] on div "helper . moveright ( 1 ) helper . build ( "" at bounding box center [854, 335] width 344 height 374
type textarea "[DOMAIN_NAME]("rightarrow"
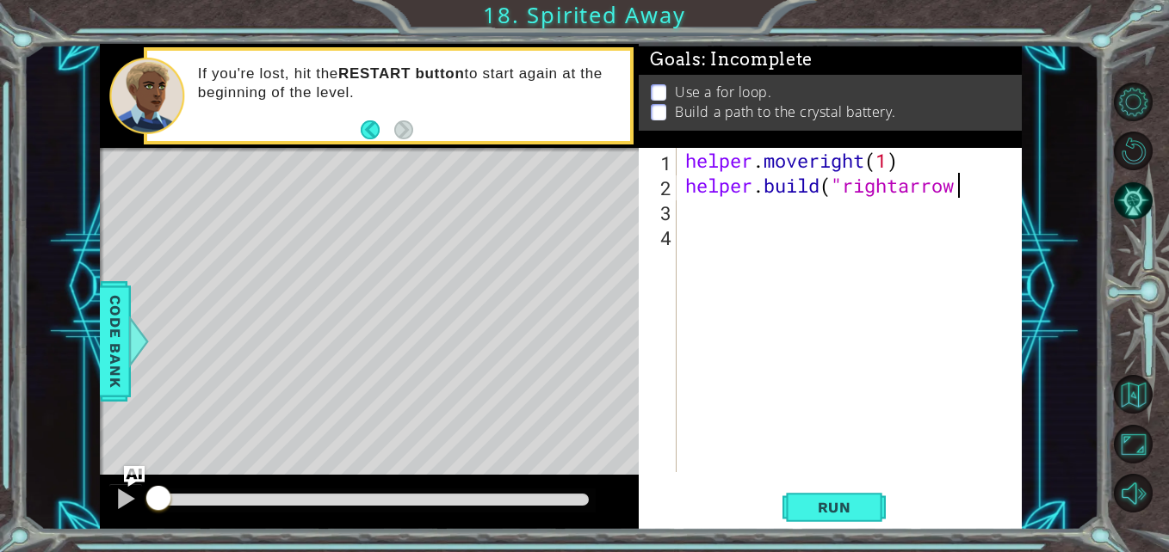
scroll to position [0, 0]
click at [906, 188] on div "helper . moveright ( 1 ) helper . build ( "rightarrow" at bounding box center [854, 335] width 344 height 374
click at [912, 188] on div "helper . moveright ( 1 ) helper . build ( "rightarrow" at bounding box center [854, 335] width 344 height 374
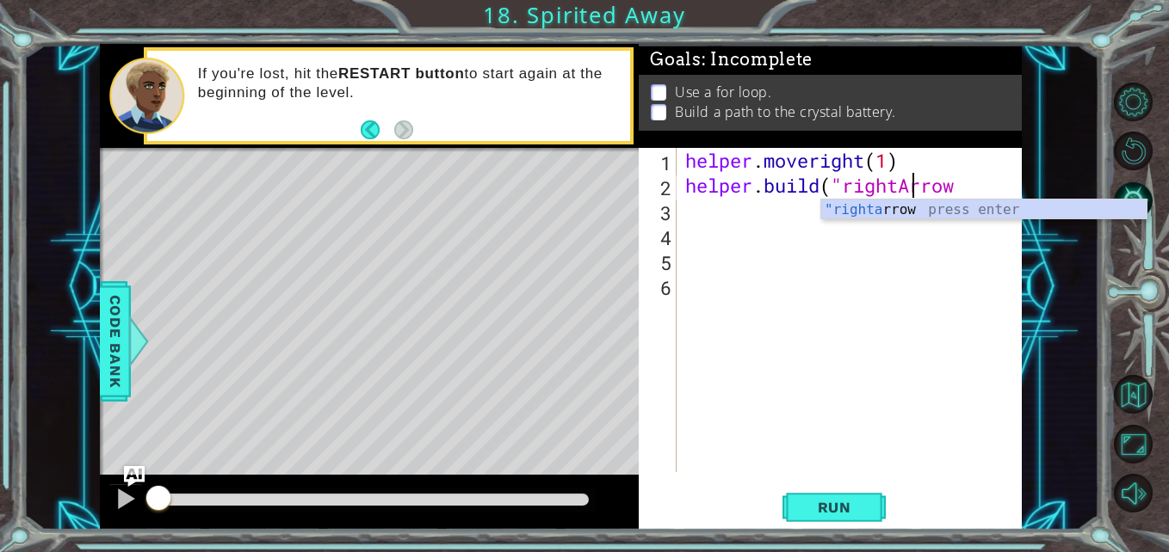
scroll to position [0, 11]
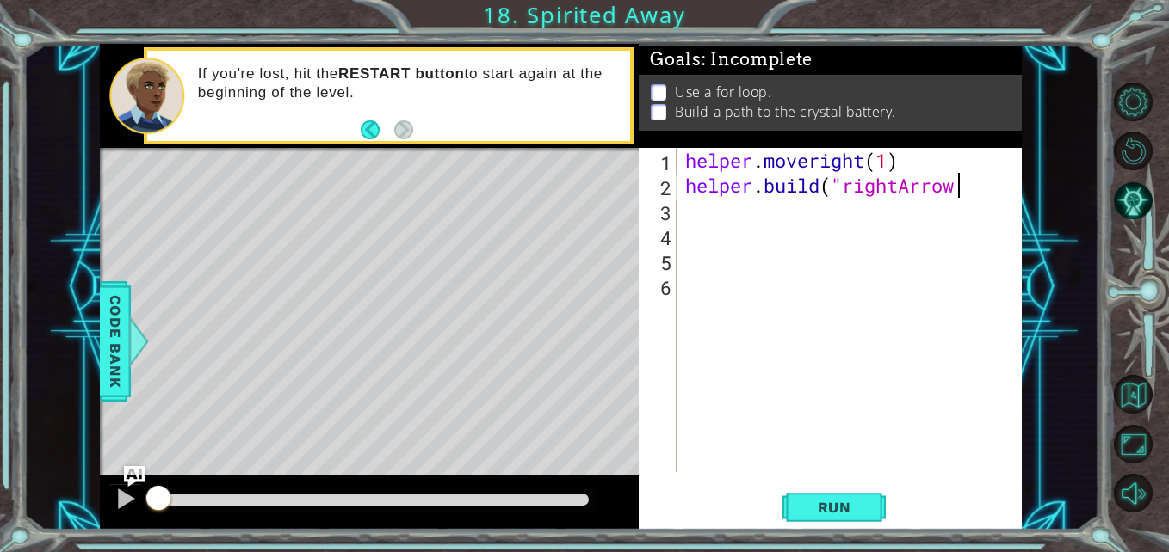
click at [962, 184] on div "helper . moveright ( 1 ) helper . build ( "rightArrow" at bounding box center [854, 335] width 344 height 374
type textarea "[DOMAIN_NAME]("rightArrow")"
click at [706, 207] on div "helper . moveright ( 1 ) helper . build ( "rightArrow" )" at bounding box center [854, 335] width 344 height 374
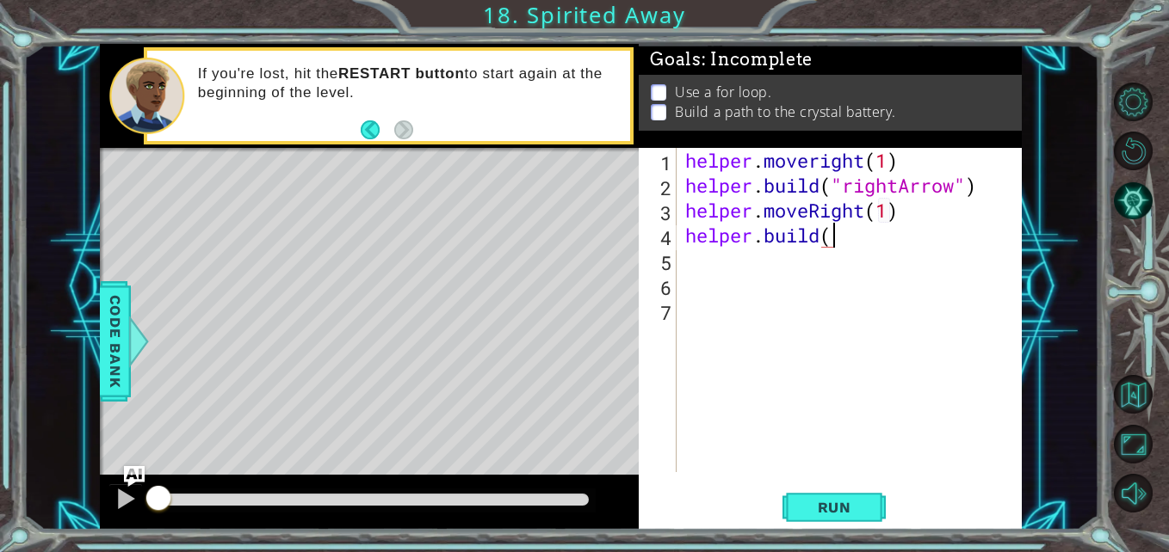
scroll to position [0, 16]
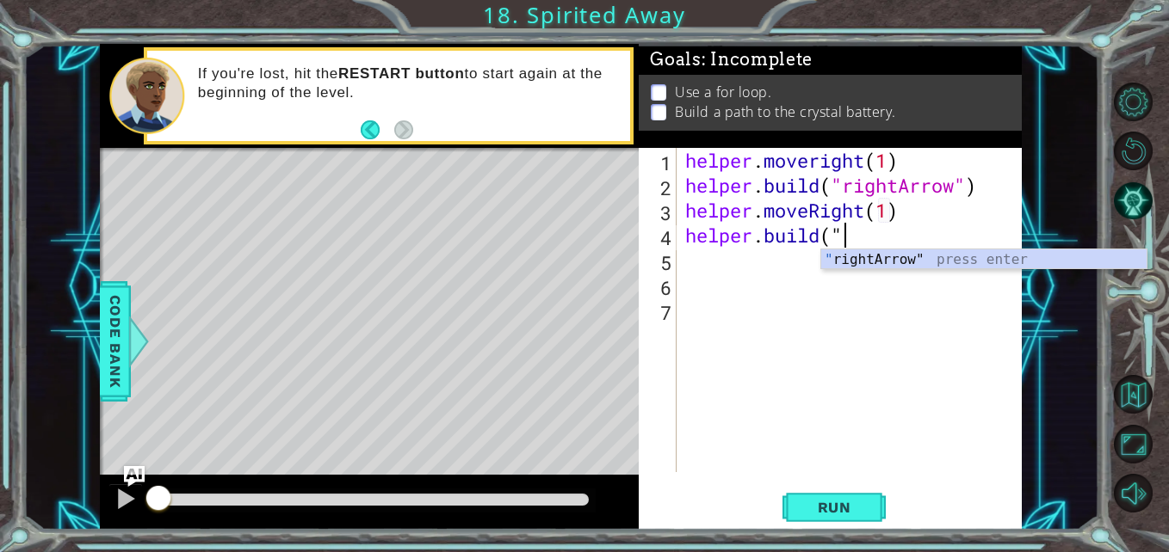
type textarea "[DOMAIN_NAME]("rightArrow""
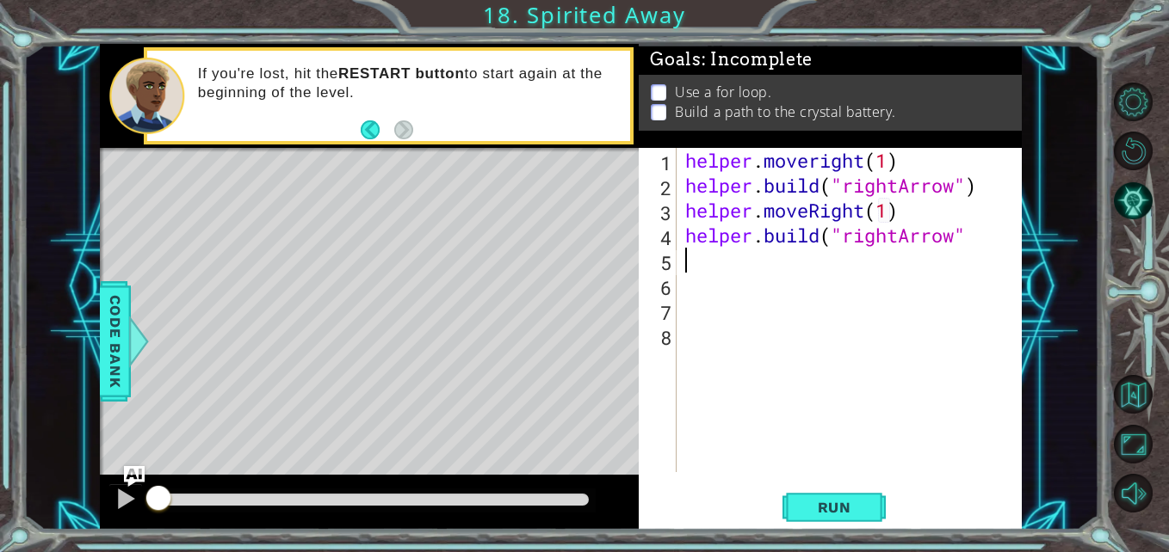
scroll to position [0, 0]
click at [975, 239] on div "helper . moveright ( 1 ) helper . build ( "rightArrow" ) helper . moveRight ( 1…" at bounding box center [854, 335] width 344 height 374
type textarea "[DOMAIN_NAME]("rightArrow")"
click at [738, 273] on div "helper . moveright ( 1 ) helper . build ( "rightArrow" ) helper . moveRight ( 1…" at bounding box center [854, 335] width 344 height 374
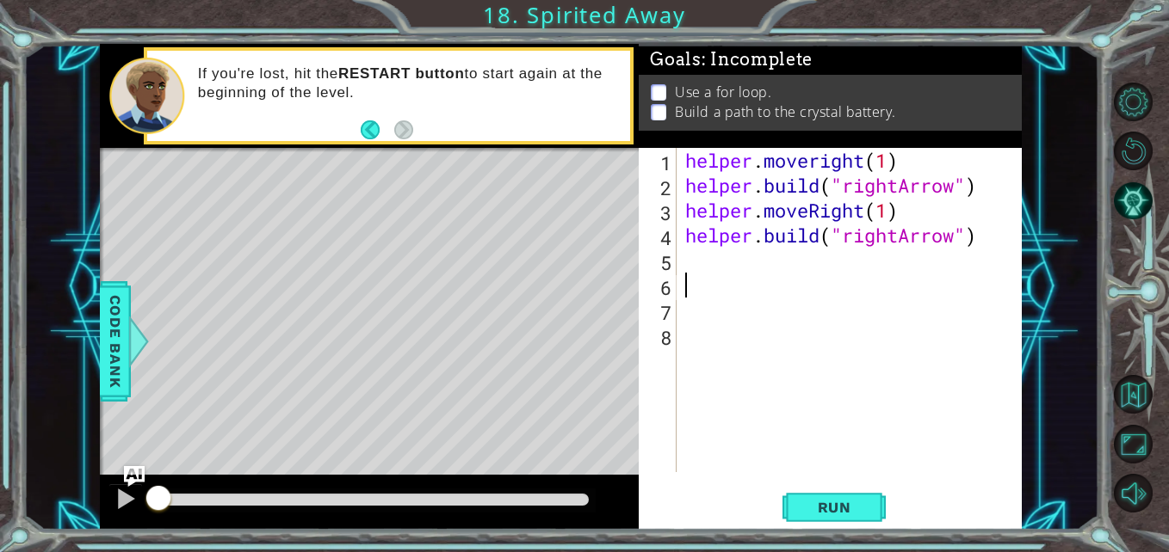
scroll to position [0, 0]
click at [822, 520] on button "Run" at bounding box center [833, 508] width 103 height 38
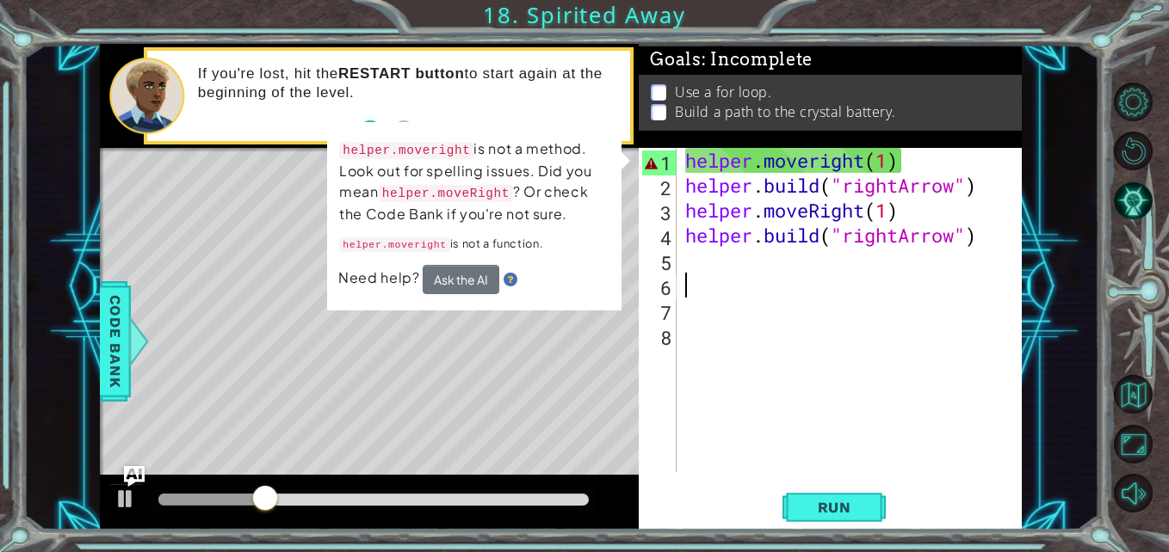
click at [767, 286] on div "helper . moveright ( 1 ) helper . build ( "rightArrow" ) helper . moveRight ( 1…" at bounding box center [854, 335] width 344 height 374
click at [818, 164] on div "helper . moveright ( 1 ) helper . build ( "rightArrow" ) helper . moveRight ( 1…" at bounding box center [854, 335] width 344 height 374
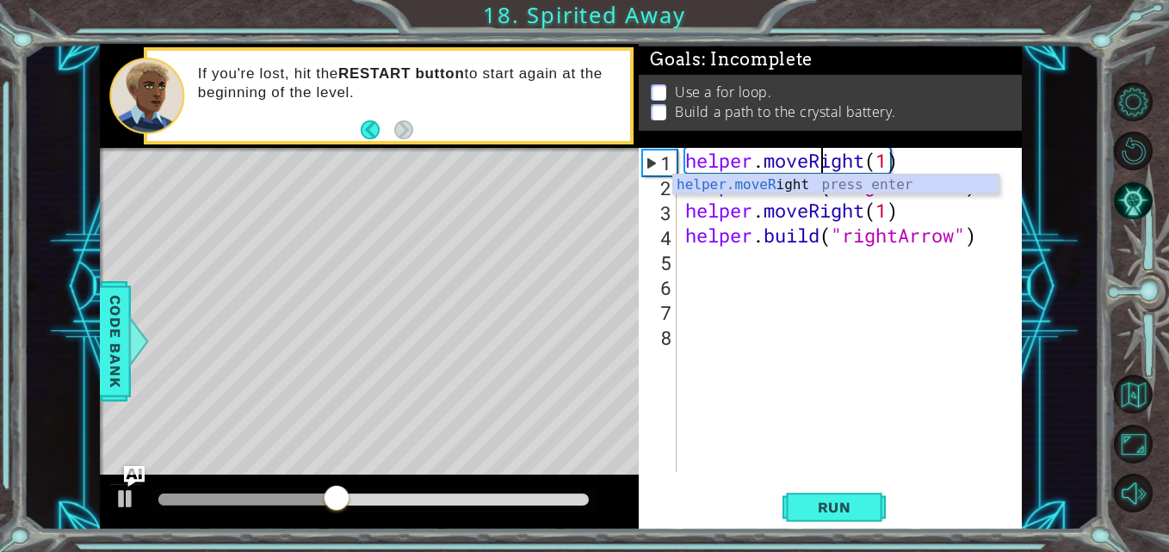
scroll to position [0, 7]
type textarea "helper.moveRight(1)"
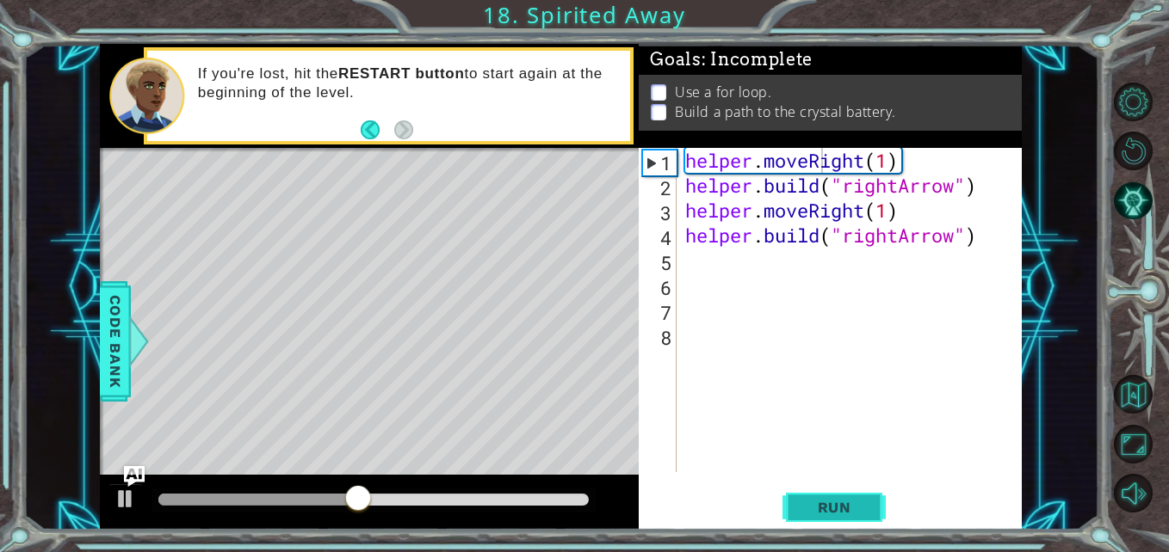
click at [835, 511] on span "Run" at bounding box center [834, 507] width 68 height 17
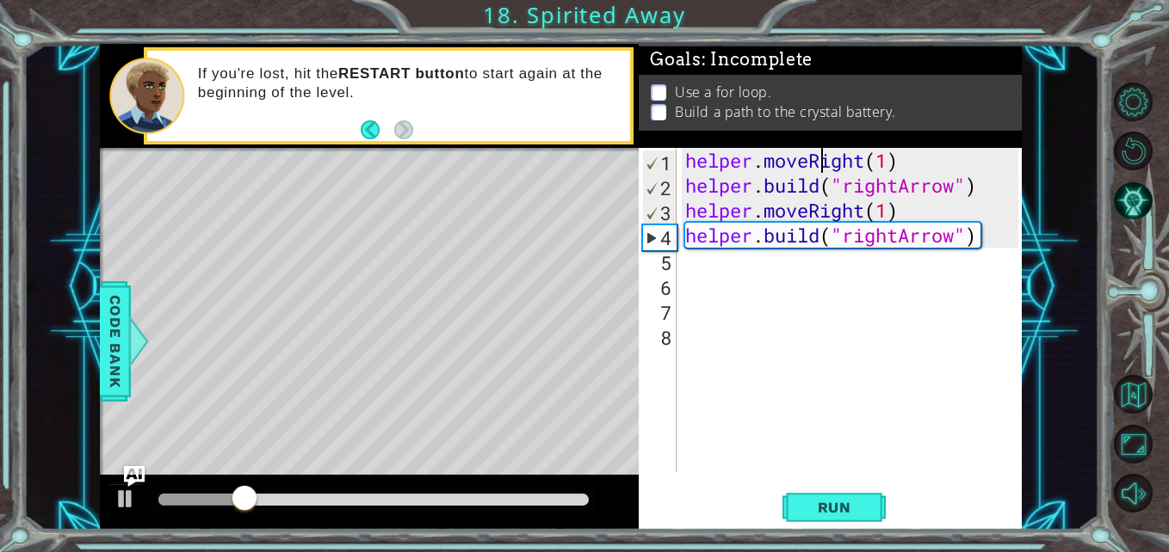
click at [700, 265] on div "helper . moveRight ( 1 ) helper . build ( "rightArrow" ) helper . moveRight ( 1…" at bounding box center [854, 335] width 344 height 374
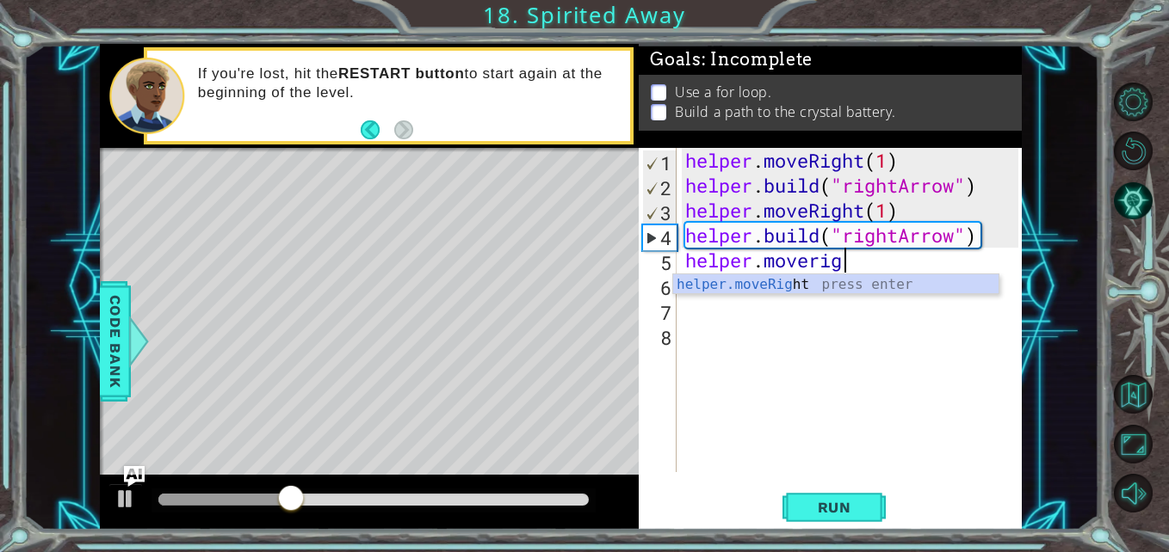
scroll to position [0, 8]
click at [780, 281] on div "helper.moveRight press enter" at bounding box center [835, 305] width 325 height 62
type textarea "helper.moveRight(1)"
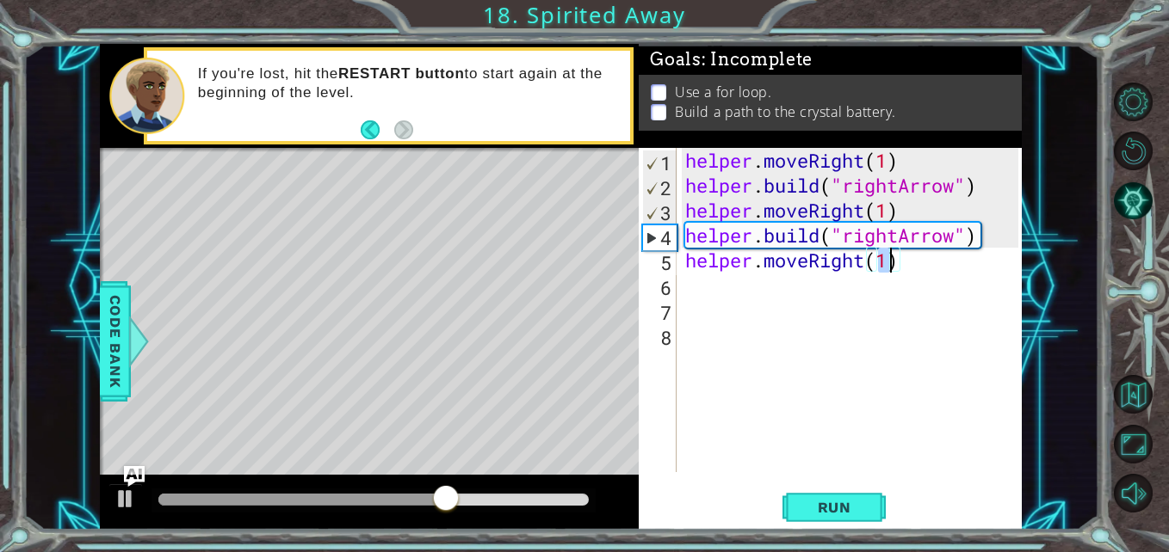
click at [703, 302] on div "helper . moveRight ( 1 ) helper . build ( "rightArrow" ) helper . moveRight ( 1…" at bounding box center [854, 335] width 344 height 374
click at [701, 285] on div "helper . moveRight ( 1 ) helper . build ( "rightArrow" ) helper . moveRight ( 1…" at bounding box center [854, 335] width 344 height 374
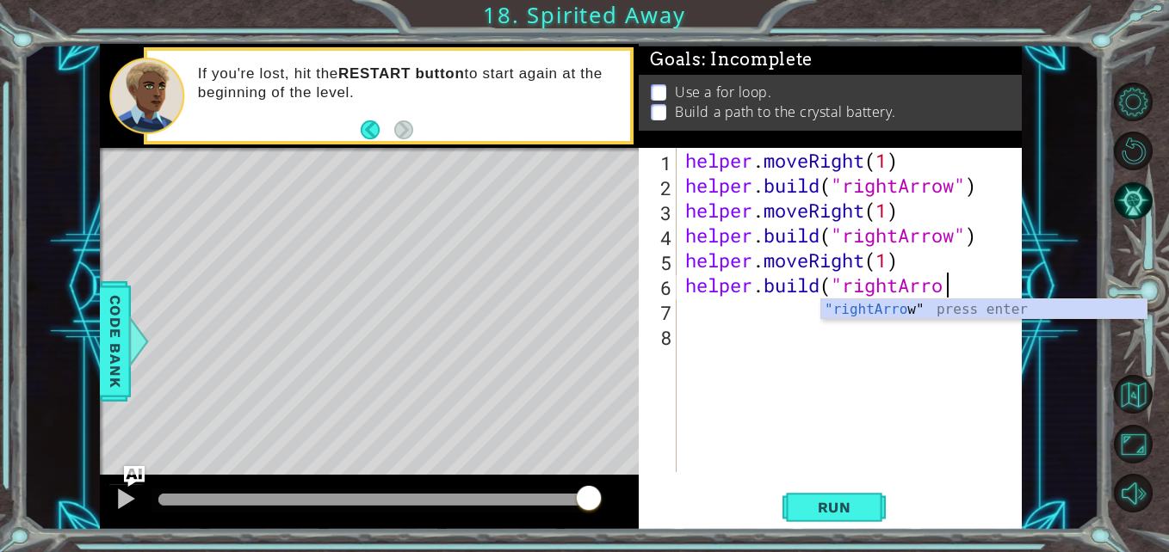
scroll to position [0, 11]
click at [882, 314] on div ""rightArrow " press enter" at bounding box center [983, 330] width 325 height 62
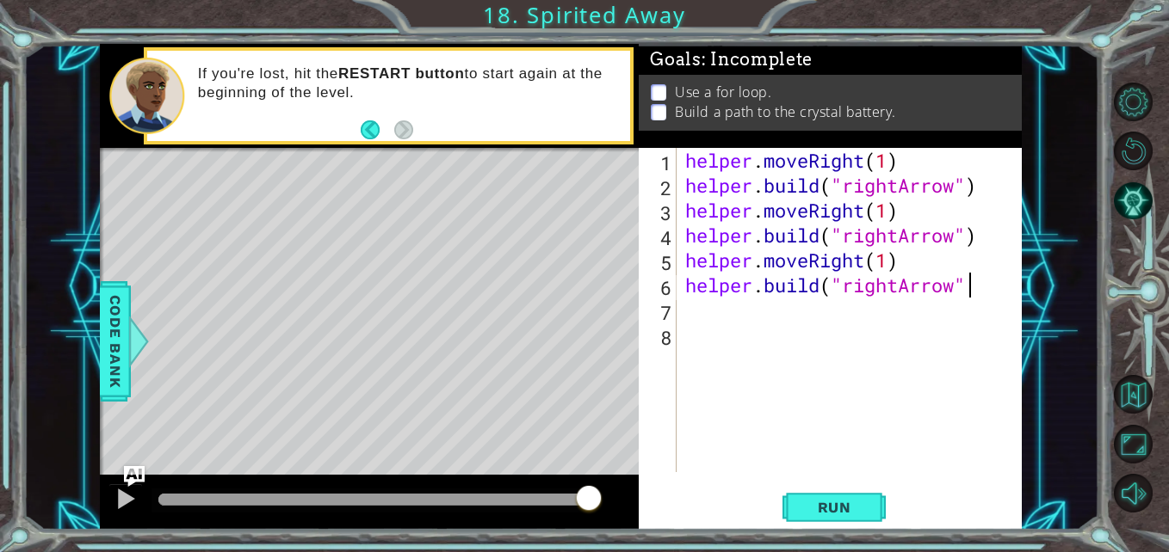
scroll to position [0, 13]
type textarea "[DOMAIN_NAME]("rightArrow")"
click at [798, 506] on button "Run" at bounding box center [833, 508] width 103 height 38
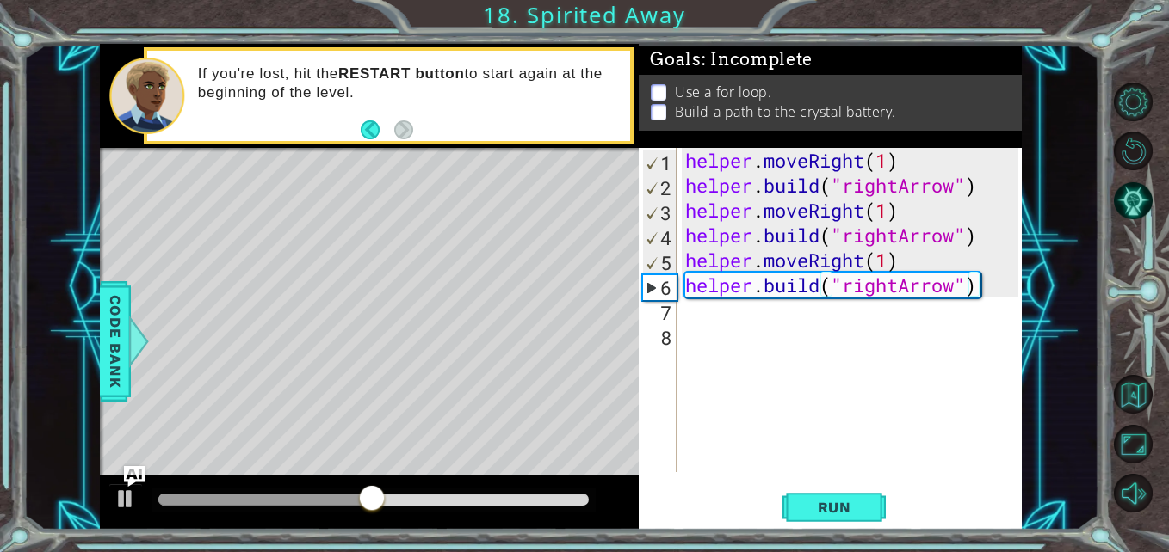
click at [400, 88] on p "If you're lost, hit the RESTART button to start again at the beginning of the l…" at bounding box center [408, 84] width 420 height 38
click at [821, 518] on button "Run" at bounding box center [833, 508] width 103 height 38
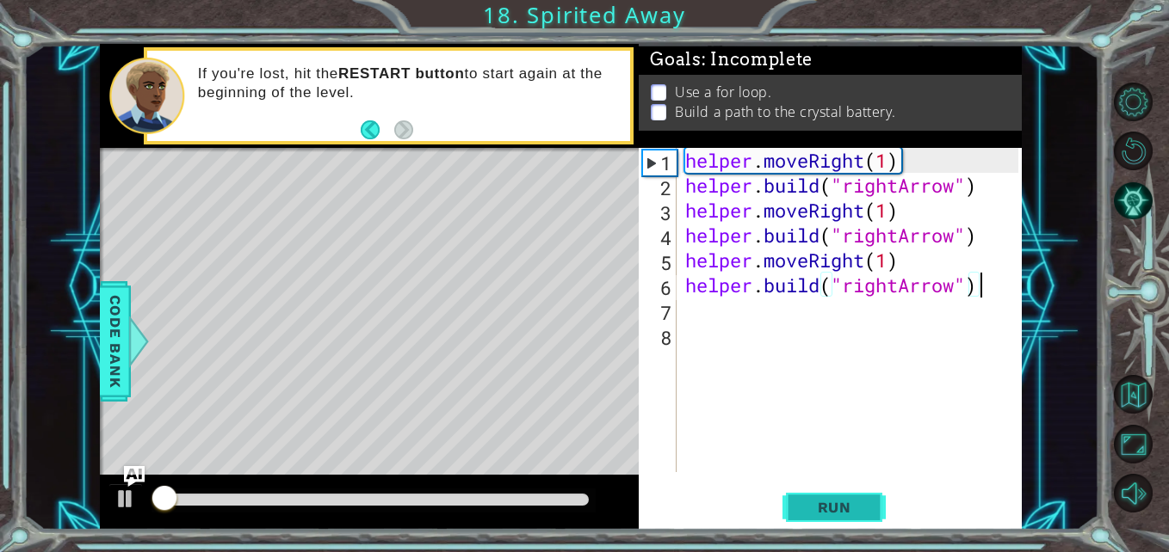
click at [821, 518] on button "Run" at bounding box center [833, 508] width 103 height 38
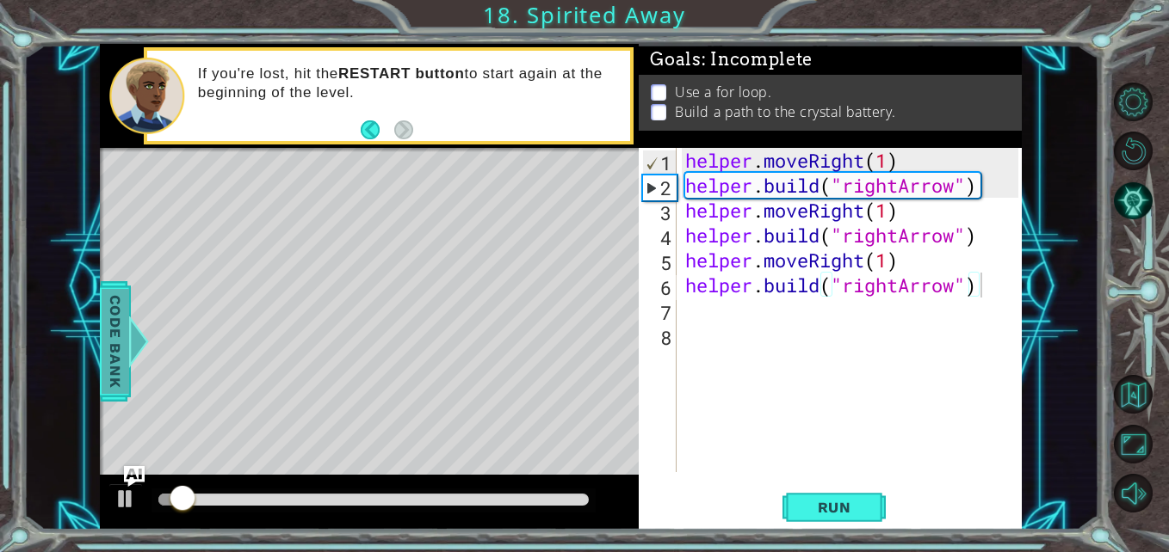
click at [115, 344] on span "Code Bank" at bounding box center [116, 341] width 28 height 105
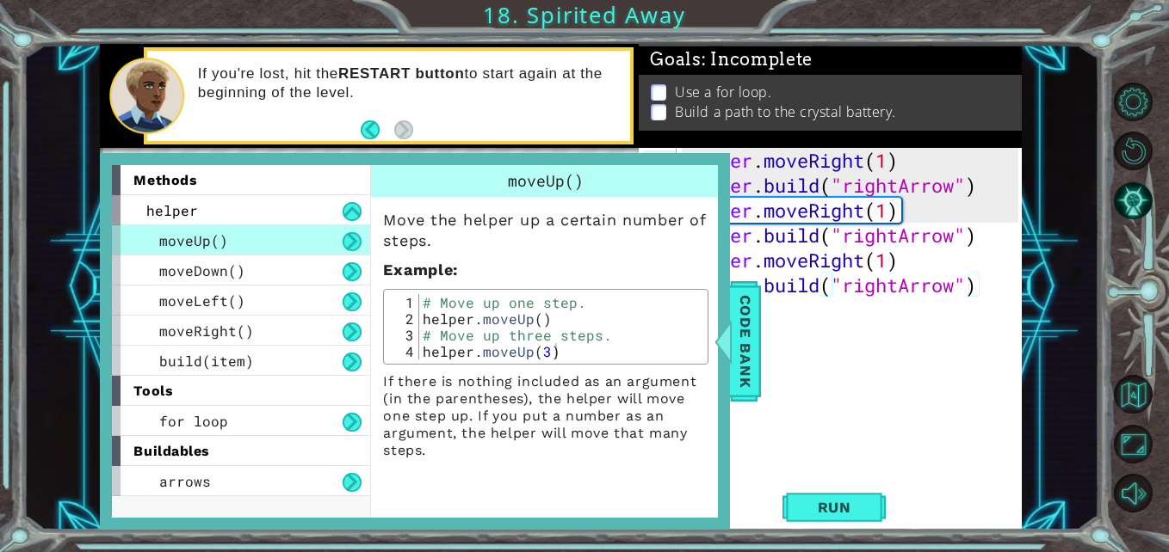
click at [842, 303] on div "helper . moveRight ( 1 ) helper . build ( "rightArrow" ) helper . moveRight ( 1…" at bounding box center [854, 335] width 344 height 374
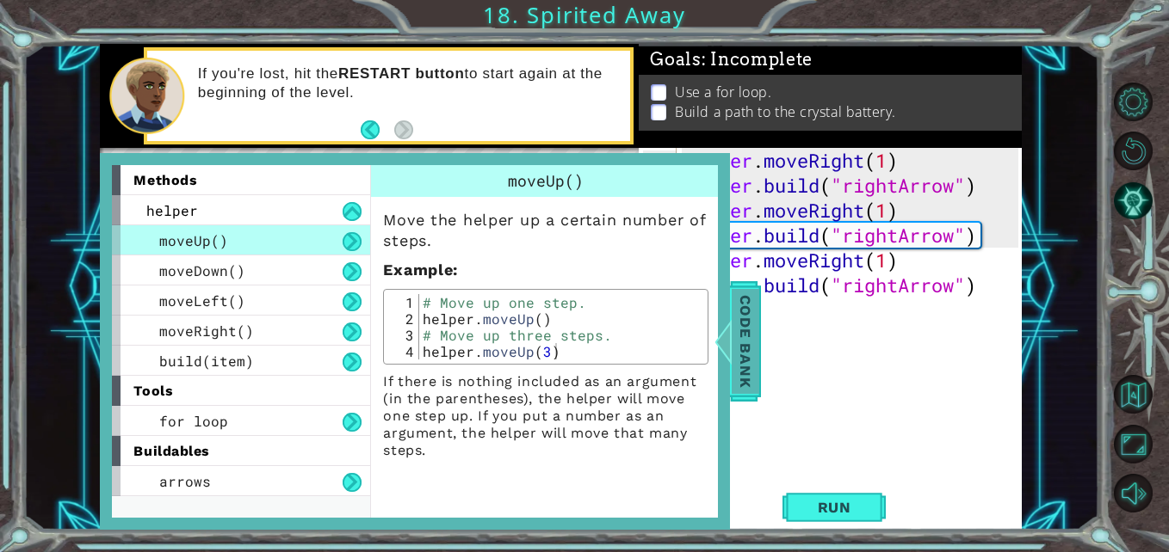
click at [742, 328] on span "Code Bank" at bounding box center [745, 341] width 28 height 105
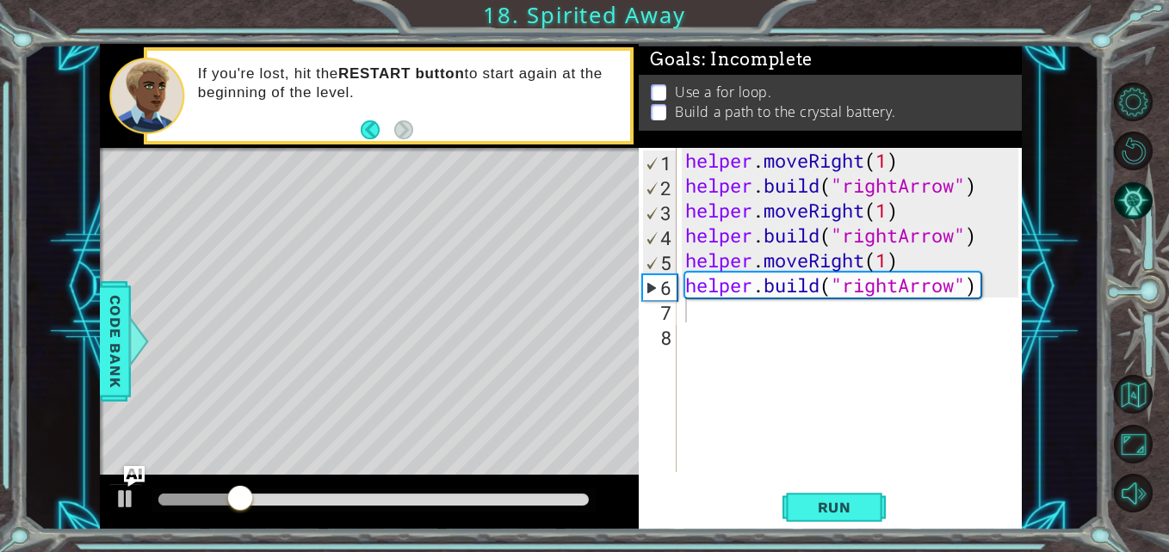
click at [418, 110] on div "If you're lost, hit the RESTART button to start again at the beginning of the l…" at bounding box center [408, 96] width 444 height 80
click at [161, 497] on div at bounding box center [207, 500] width 99 height 12
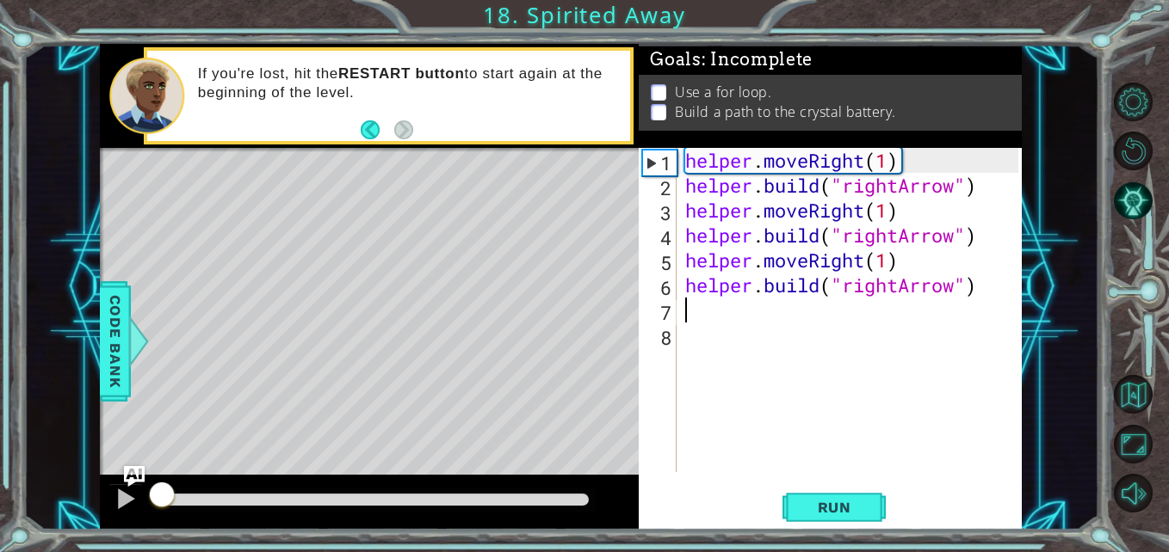
click at [102, 498] on div at bounding box center [369, 502] width 539 height 55
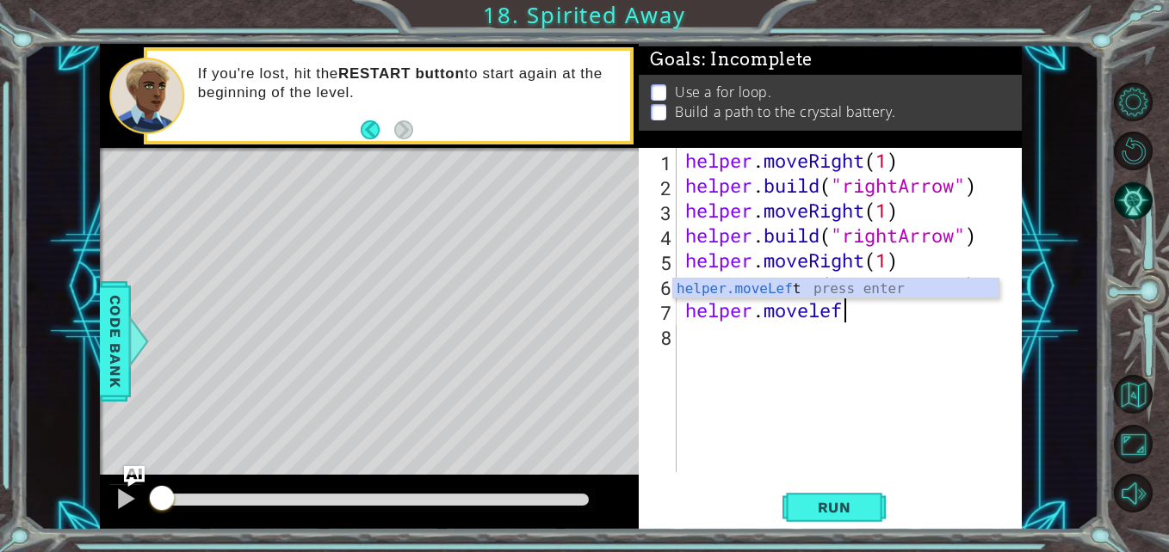
scroll to position [0, 7]
click at [746, 287] on div "helper.moveLeft press enter" at bounding box center [835, 310] width 325 height 62
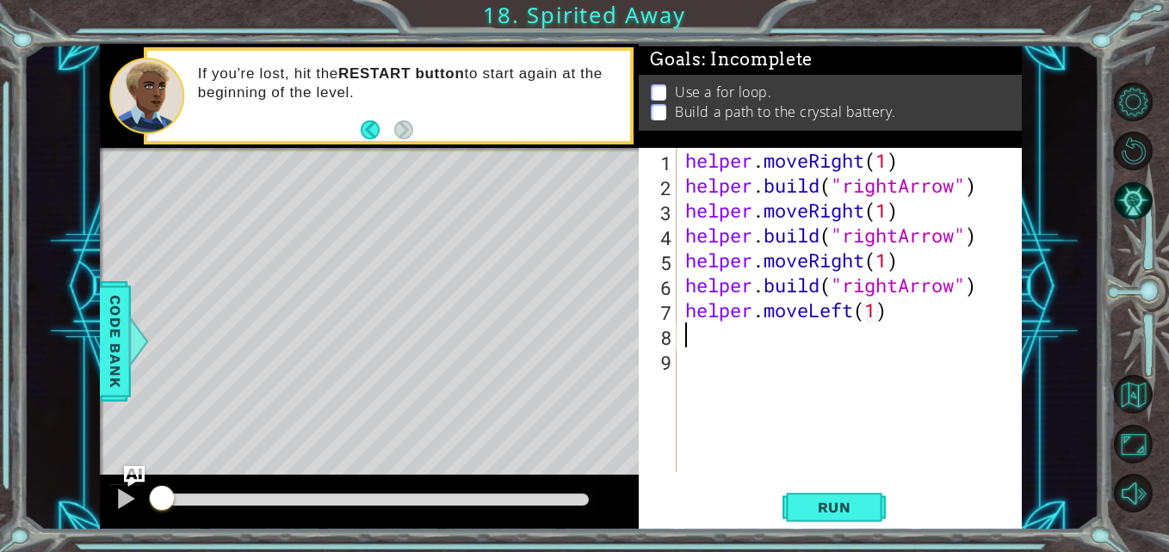
click at [878, 313] on div "helper . moveRight ( 1 ) helper . build ( "rightArrow" ) helper . moveRight ( 1…" at bounding box center [854, 335] width 344 height 374
type textarea "helper.moveLeft(4)"
click at [694, 336] on div "helper . moveRight ( 1 ) helper . build ( "rightArrow" ) helper . moveRight ( 1…" at bounding box center [854, 335] width 344 height 374
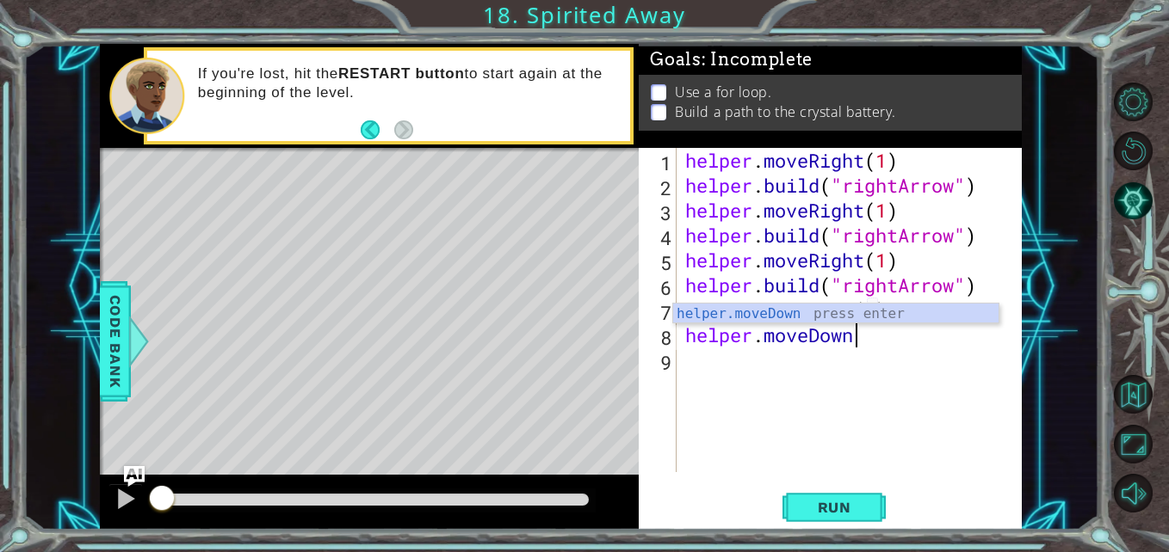
scroll to position [0, 7]
type textarea "helper.moveDown(1)"
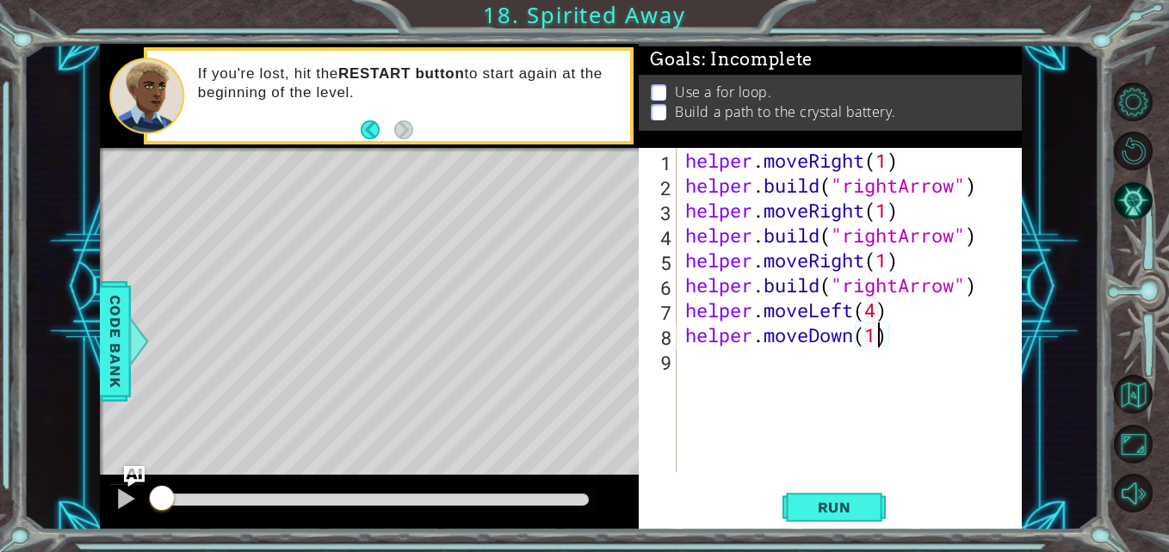
scroll to position [0, 9]
click at [698, 362] on div "helper . moveRight ( 1 ) helper . build ( "rightArrow" ) helper . moveRight ( 1…" at bounding box center [854, 335] width 344 height 374
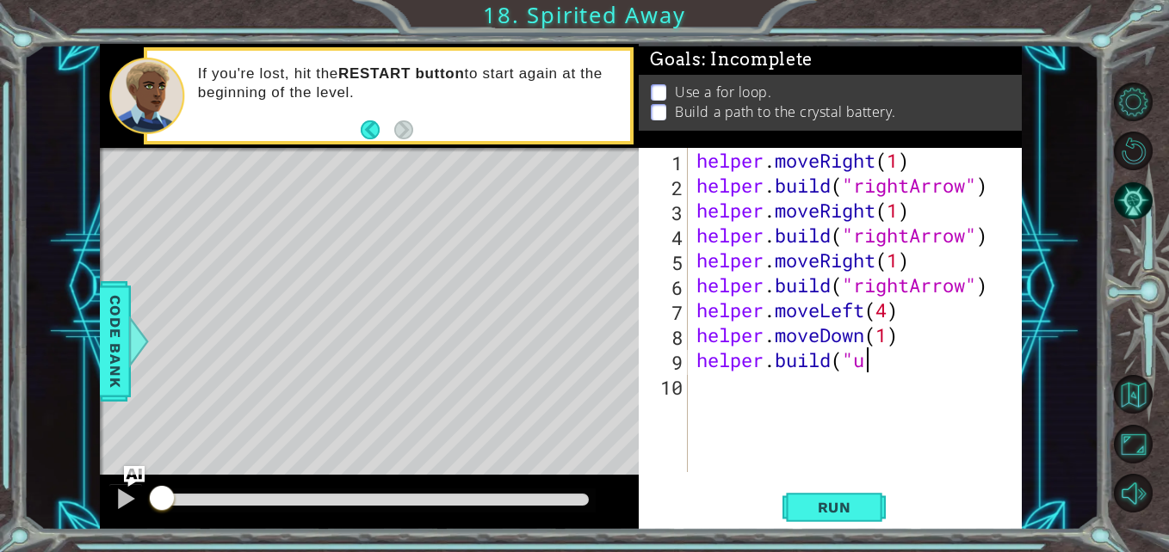
scroll to position [0, 8]
type textarea "[DOMAIN_NAME]("upArrow")"
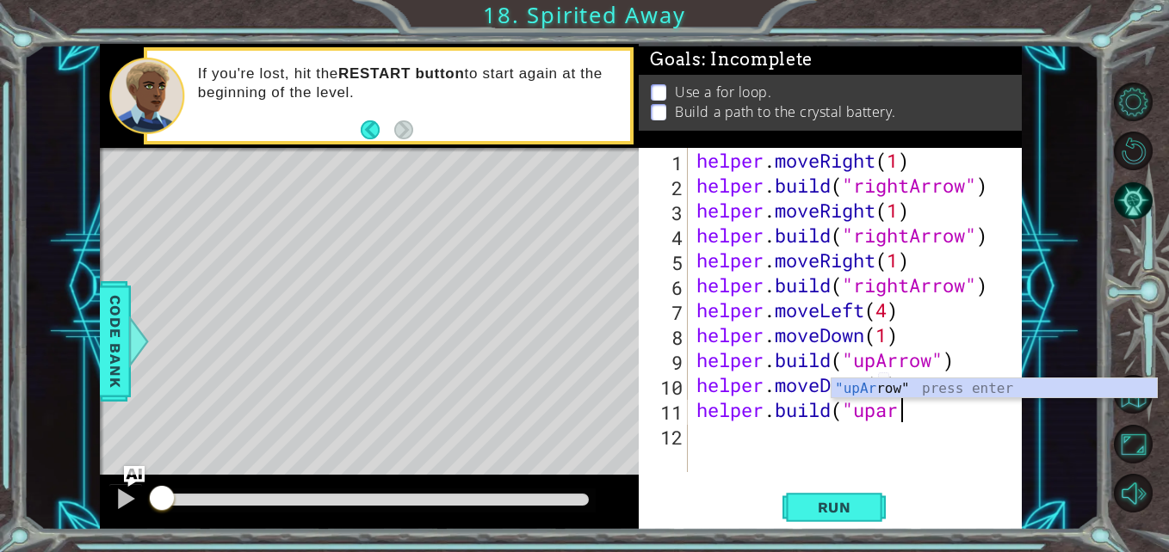
scroll to position [0, 19]
click at [885, 386] on div ""upArrow " press enter" at bounding box center [993, 410] width 325 height 62
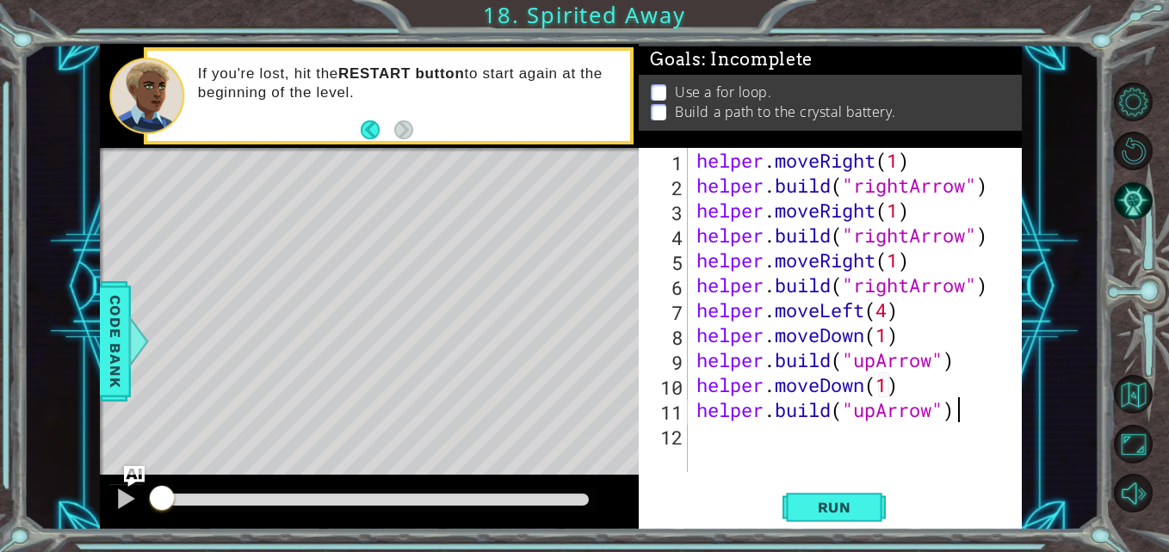
scroll to position [0, 11]
click at [799, 498] on button "Run" at bounding box center [833, 508] width 103 height 38
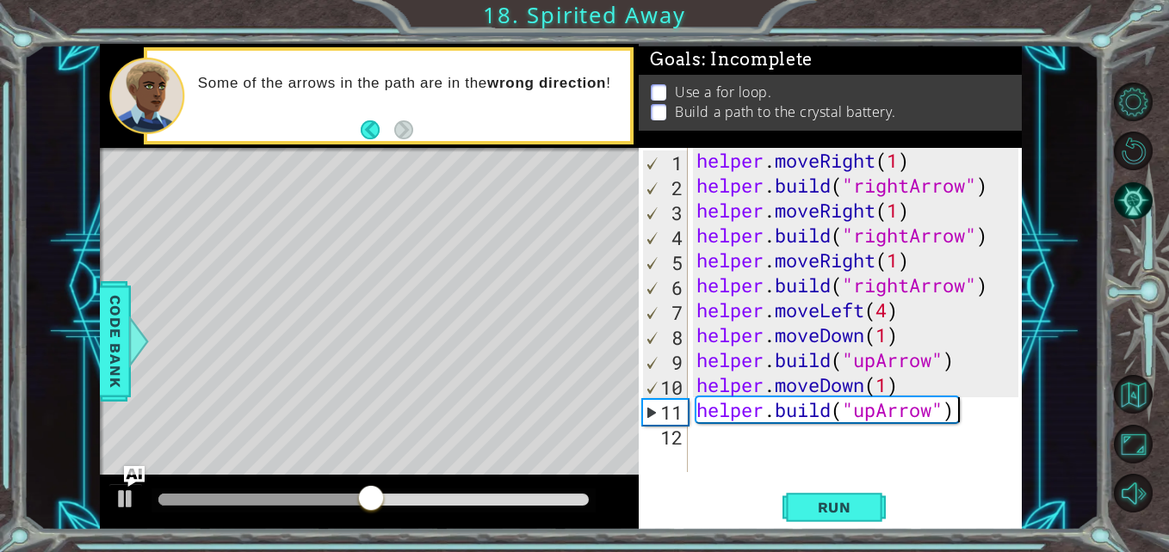
click at [890, 311] on div "helper . moveRight ( 1 ) helper . build ( "rightArrow" ) helper . moveRight ( 1…" at bounding box center [860, 335] width 334 height 374
type textarea "helper.moveLeft(3)"
click at [828, 471] on div "helper . moveRight ( 1 ) helper . build ( "rightArrow" ) helper . moveRight ( 1…" at bounding box center [860, 335] width 334 height 374
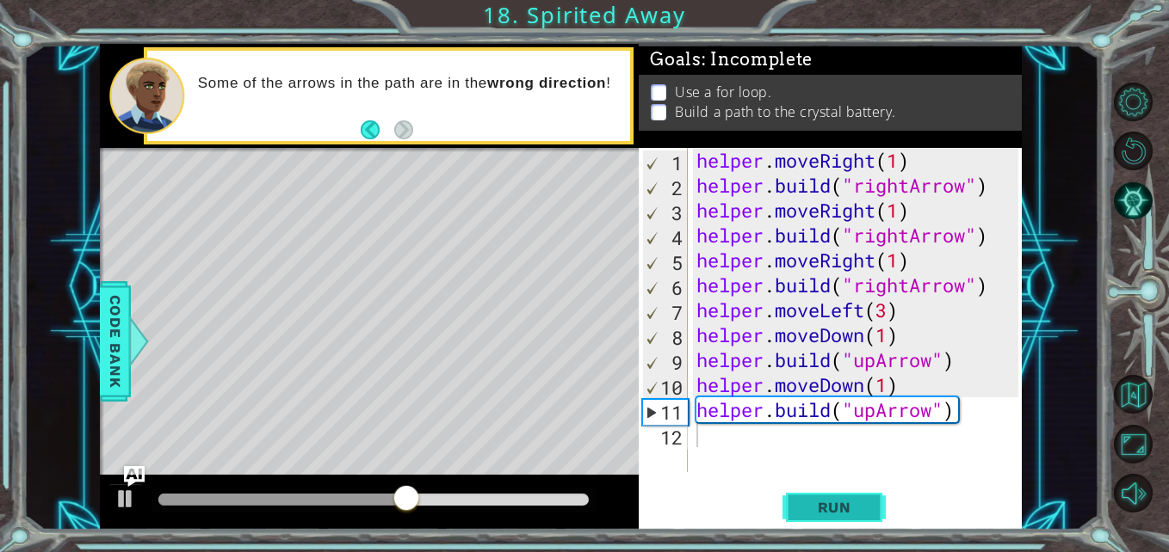
click at [818, 498] on button "Run" at bounding box center [833, 508] width 103 height 38
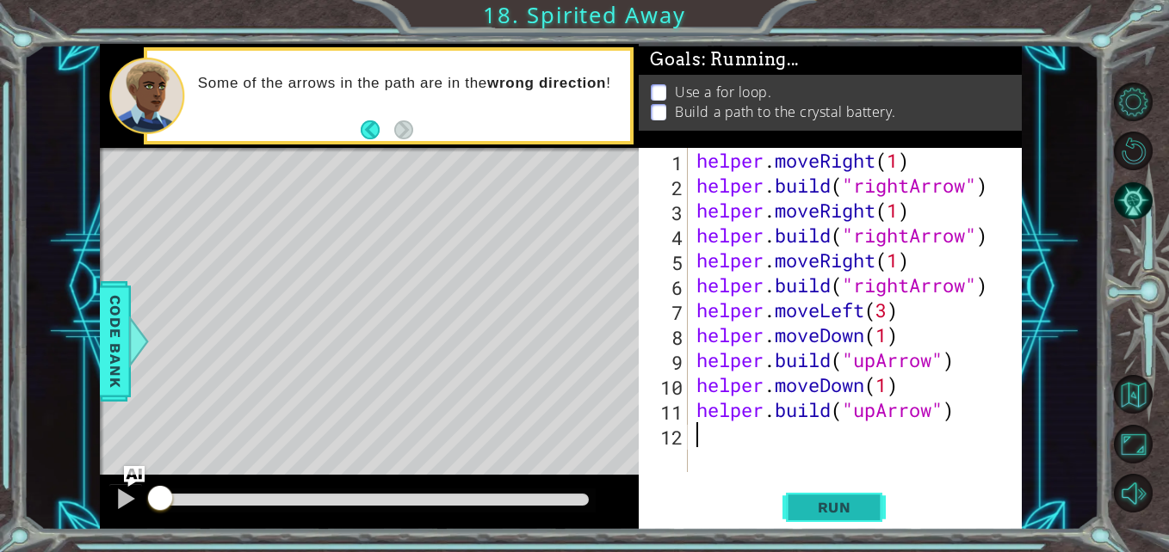
click at [819, 498] on button "Run" at bounding box center [833, 508] width 103 height 38
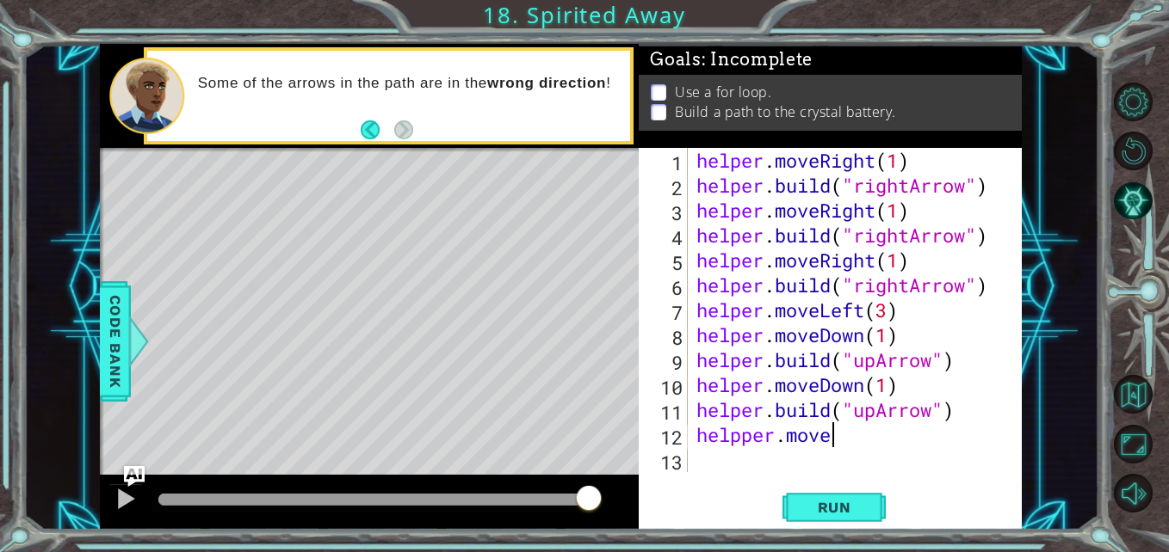
scroll to position [0, 6]
type textarea "helpper.moveup"
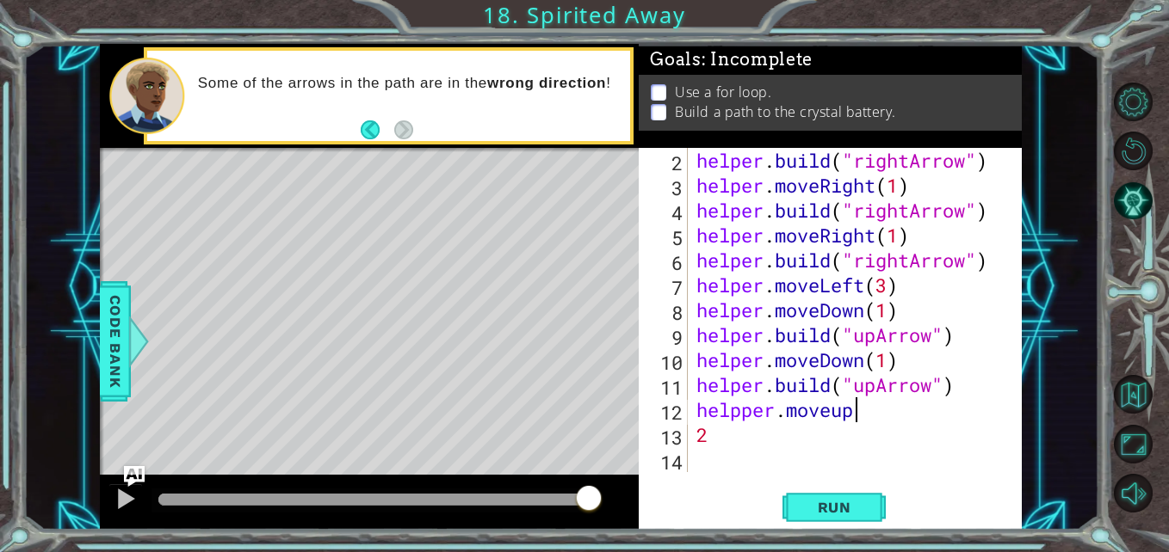
click at [865, 415] on div "helper . build ( "rightArrow" ) helper . moveRight ( 1 ) helper . build ( "righ…" at bounding box center [853, 335] width 320 height 374
click at [749, 416] on div "helper . build ( "rightArrow" ) helper . moveRight ( 1 ) helper . build ( "righ…" at bounding box center [853, 335] width 320 height 374
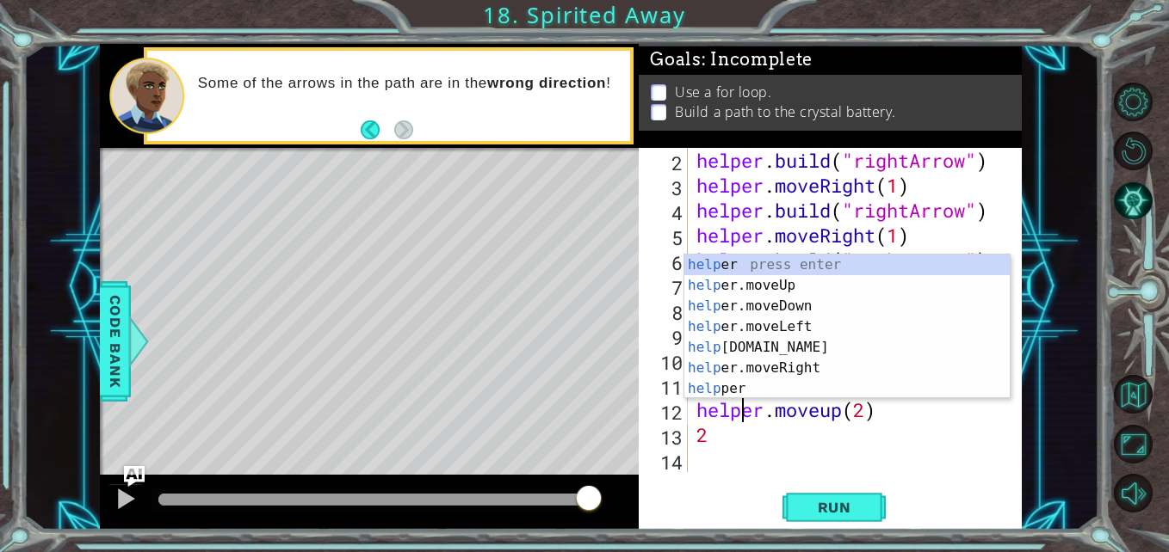
click at [721, 430] on div "helper . build ( "rightArrow" ) helper . moveRight ( 1 ) helper . build ( "righ…" at bounding box center [853, 335] width 320 height 374
type textarea "2"
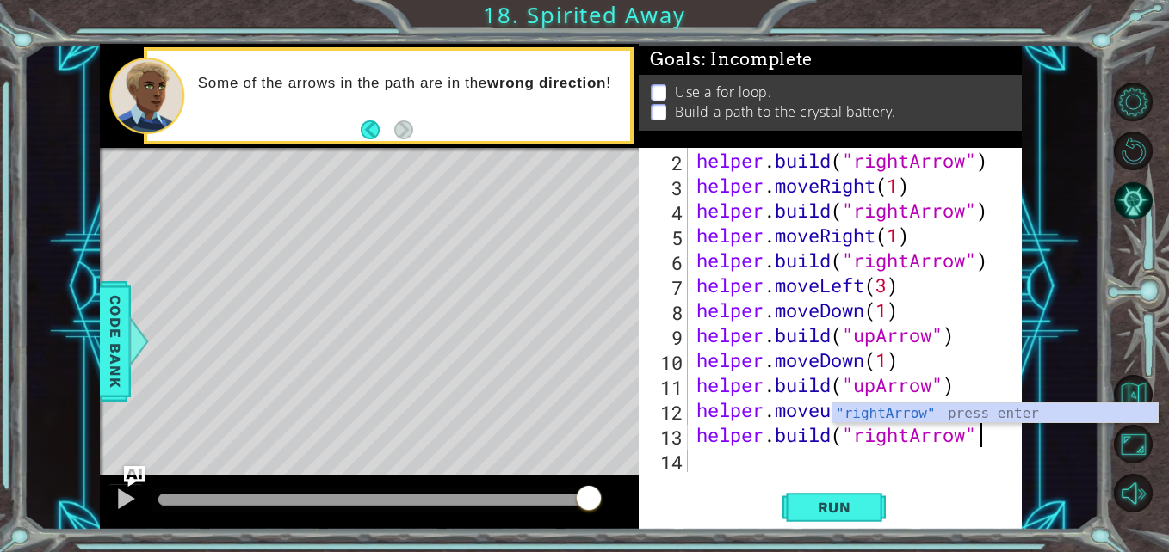
scroll to position [0, 13]
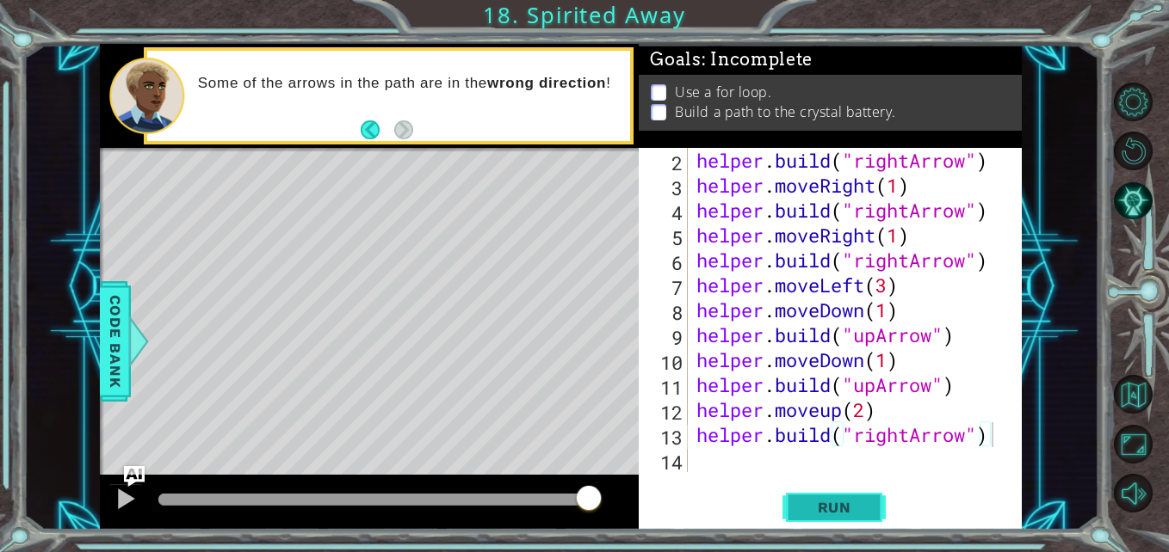
click at [825, 492] on button "Run" at bounding box center [833, 508] width 103 height 38
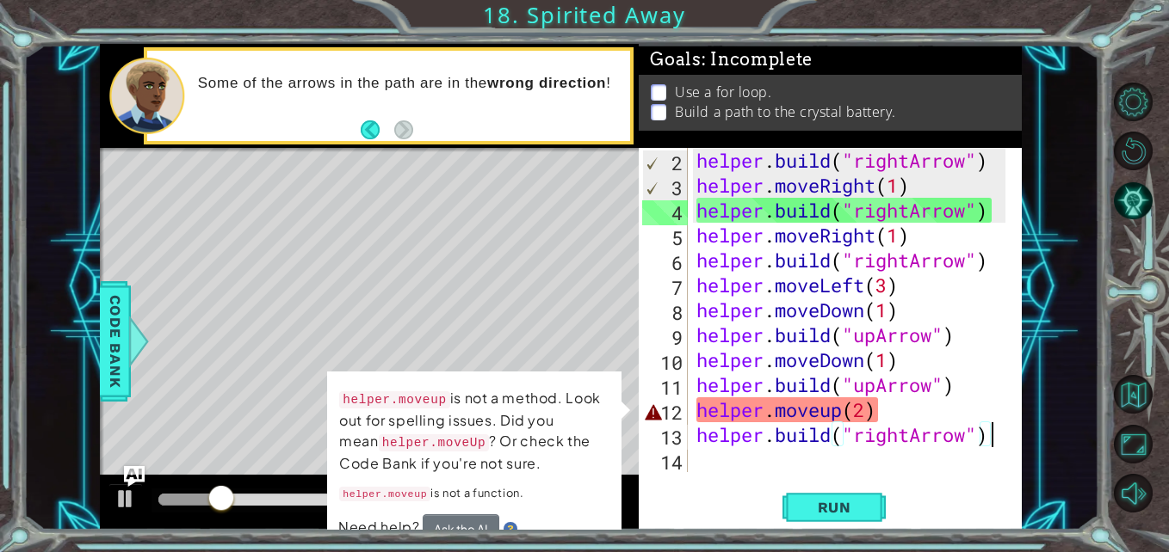
click at [831, 414] on div "helper . build ( "rightArrow" ) helper . moveRight ( 1 ) helper . build ( "righ…" at bounding box center [853, 335] width 320 height 374
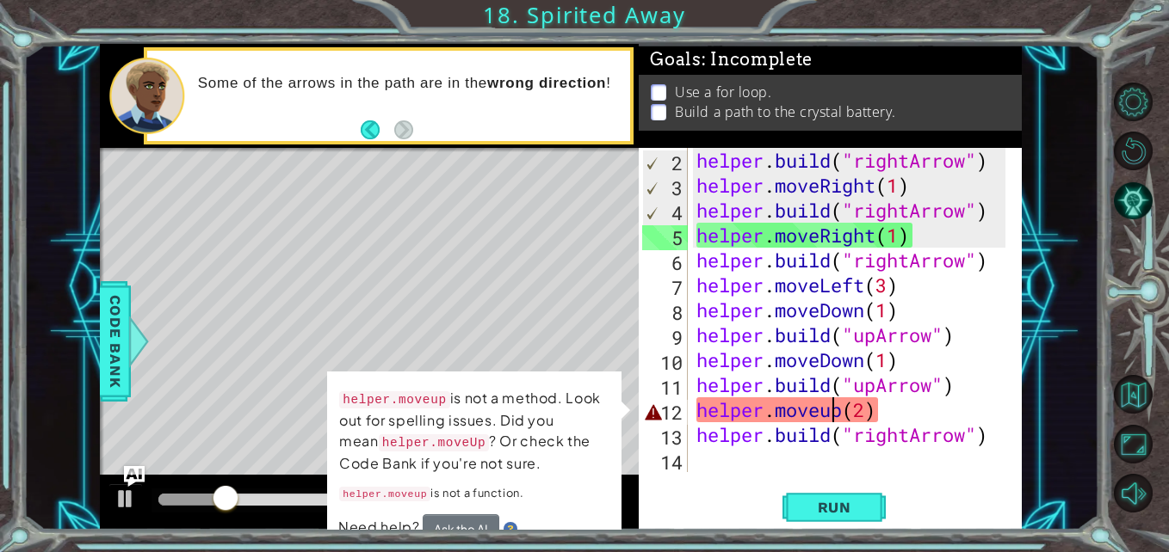
scroll to position [0, 7]
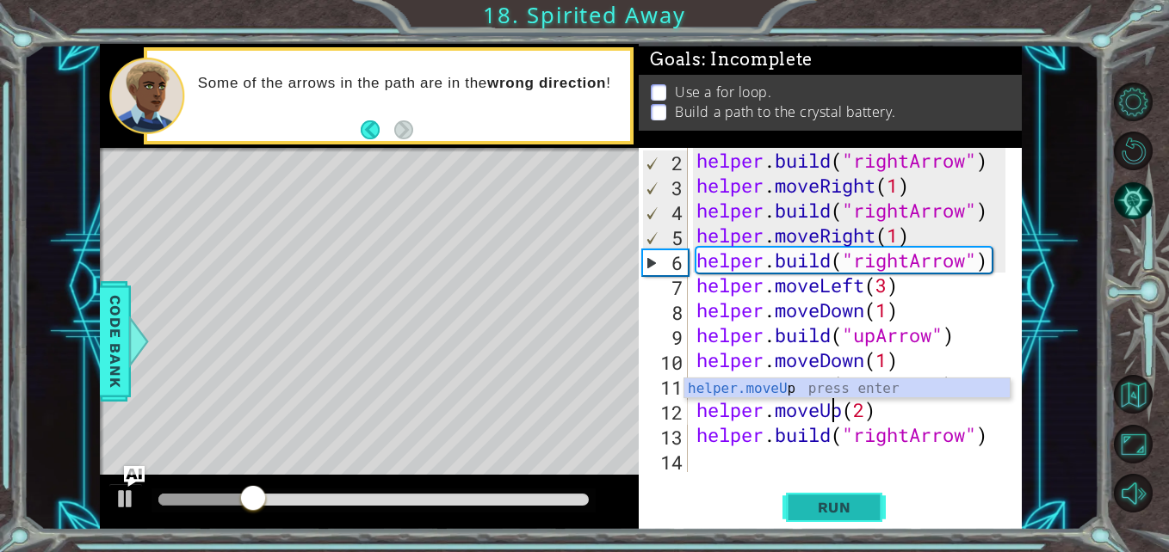
type textarea "helper.moveUp(2)"
click at [822, 502] on span "Run" at bounding box center [834, 507] width 68 height 17
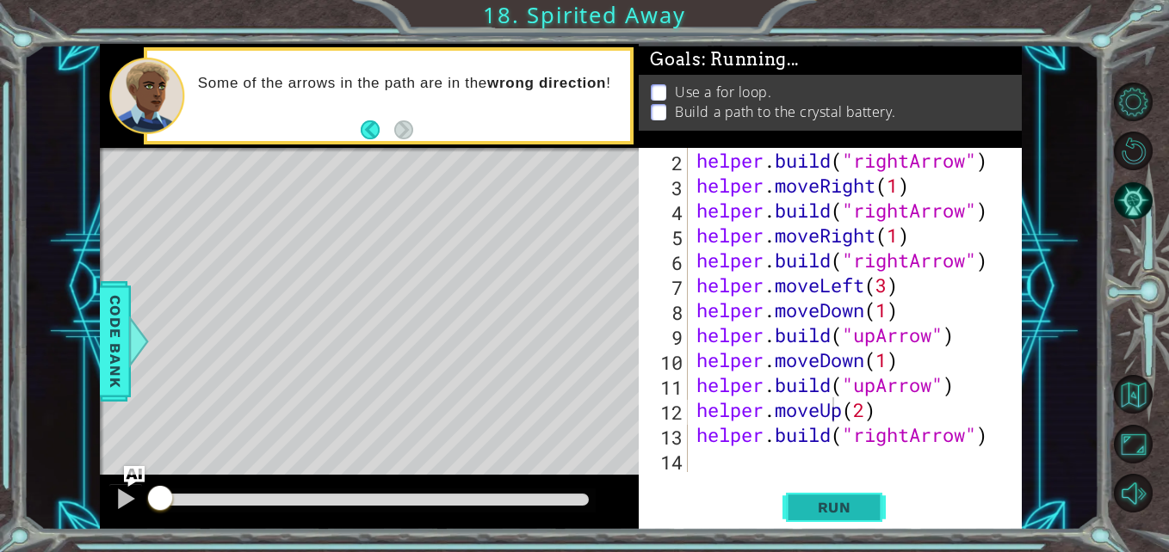
click at [822, 502] on span "Run" at bounding box center [834, 507] width 68 height 17
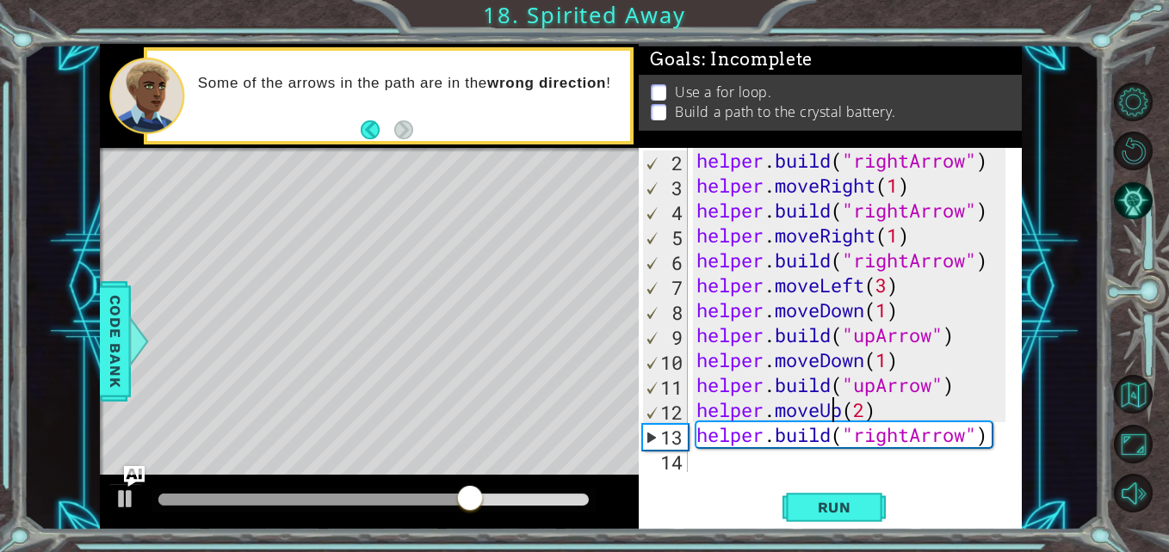
click at [732, 481] on div "helper.moveUp(2) 2 3 4 5 6 7 8 9 10 11 12 13 14 helper . build ( "rightArrow" )…" at bounding box center [829, 339] width 383 height 383
click at [546, 453] on div "Level Map" at bounding box center [497, 401] width 795 height 507
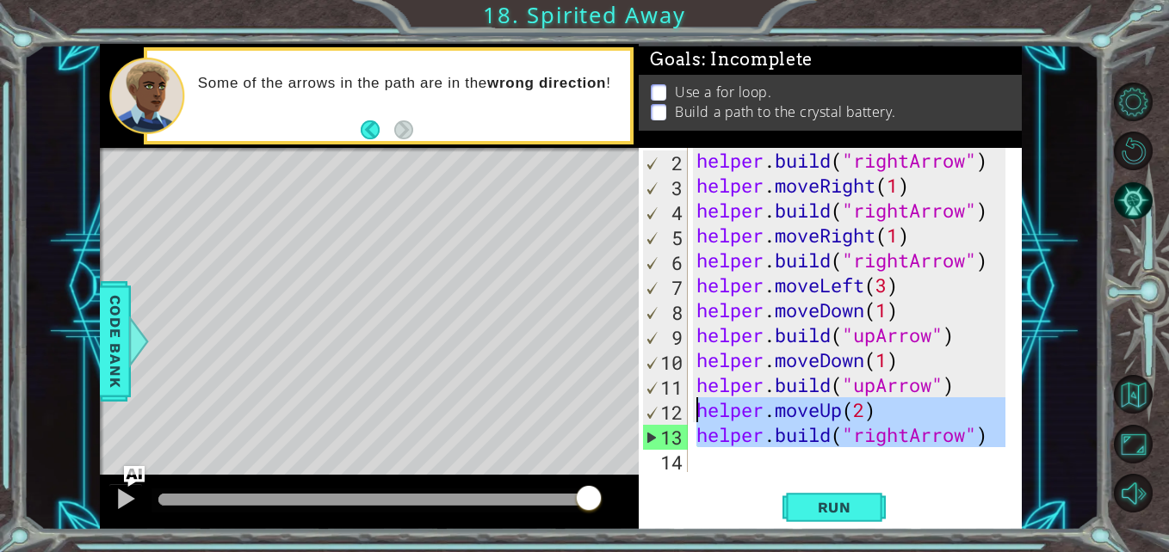
scroll to position [0, 0]
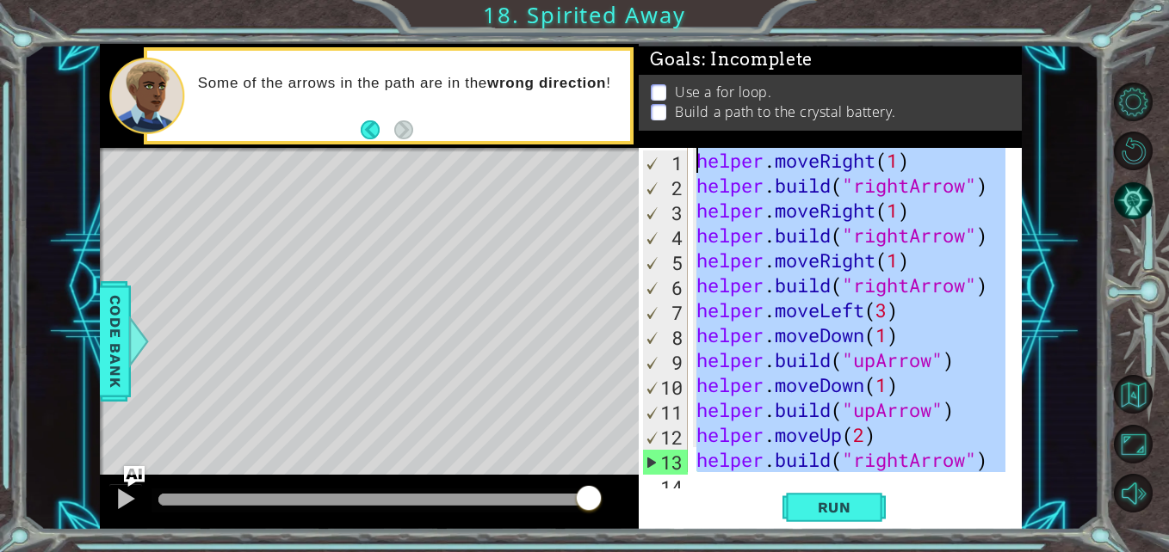
drag, startPoint x: 996, startPoint y: 467, endPoint x: 713, endPoint y: 139, distance: 433.2
click at [713, 139] on div "Goals : Incomplete Use a for loop. Build a path to the crystal battery. 1 2 3 4…" at bounding box center [829, 287] width 383 height 486
type textarea "helper.moveRight(1) [DOMAIN_NAME]("rightArrow")"
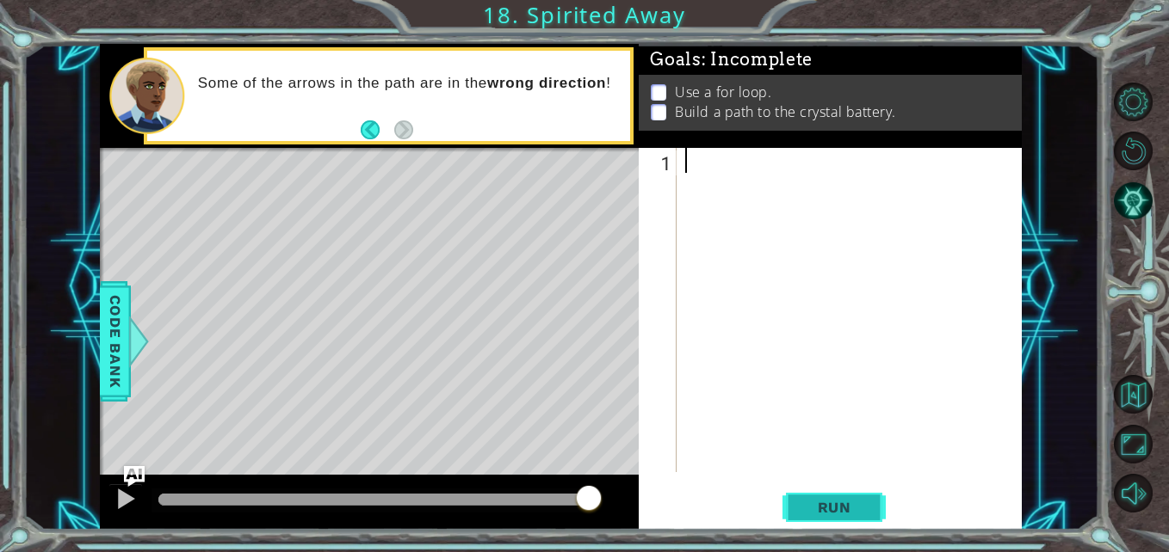
click at [837, 490] on button "Run" at bounding box center [833, 508] width 103 height 38
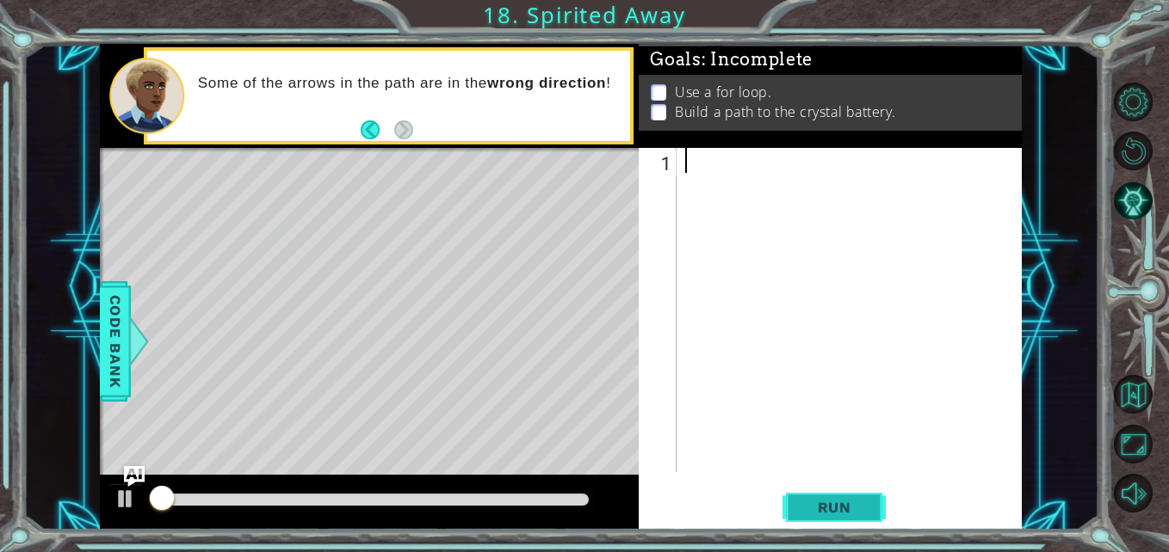
click at [834, 501] on span "Run" at bounding box center [834, 507] width 68 height 17
click at [131, 504] on div at bounding box center [125, 499] width 22 height 22
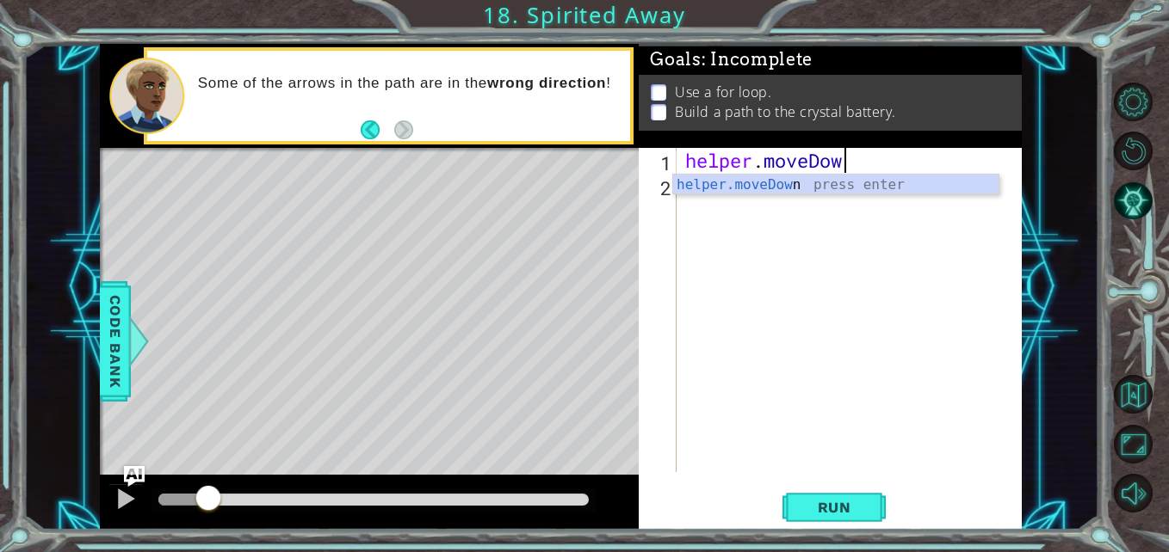
scroll to position [0, 7]
type textarea "helper.moveDown(2)"
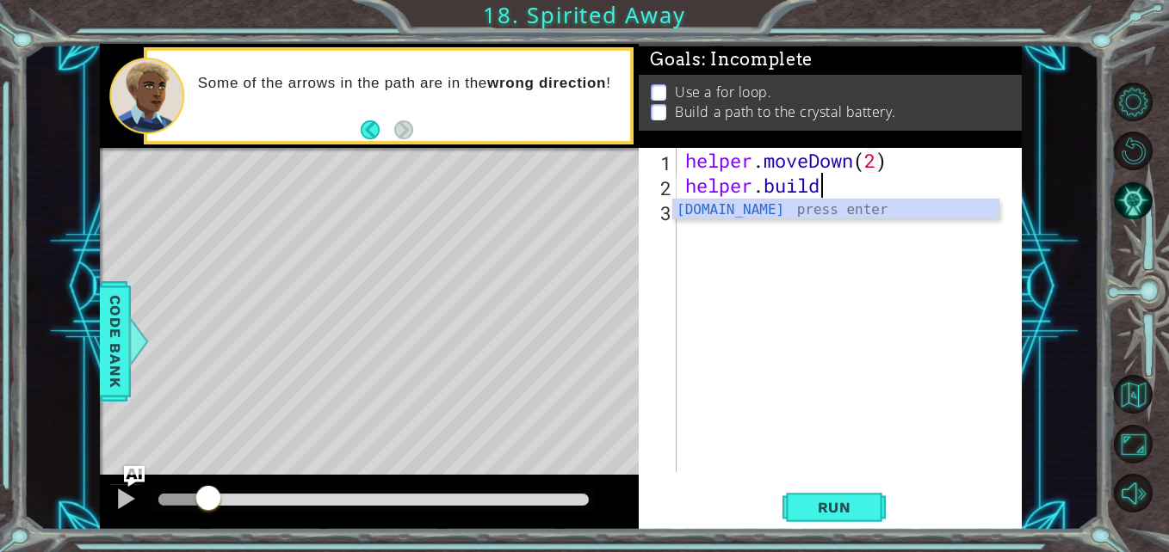
scroll to position [0, 6]
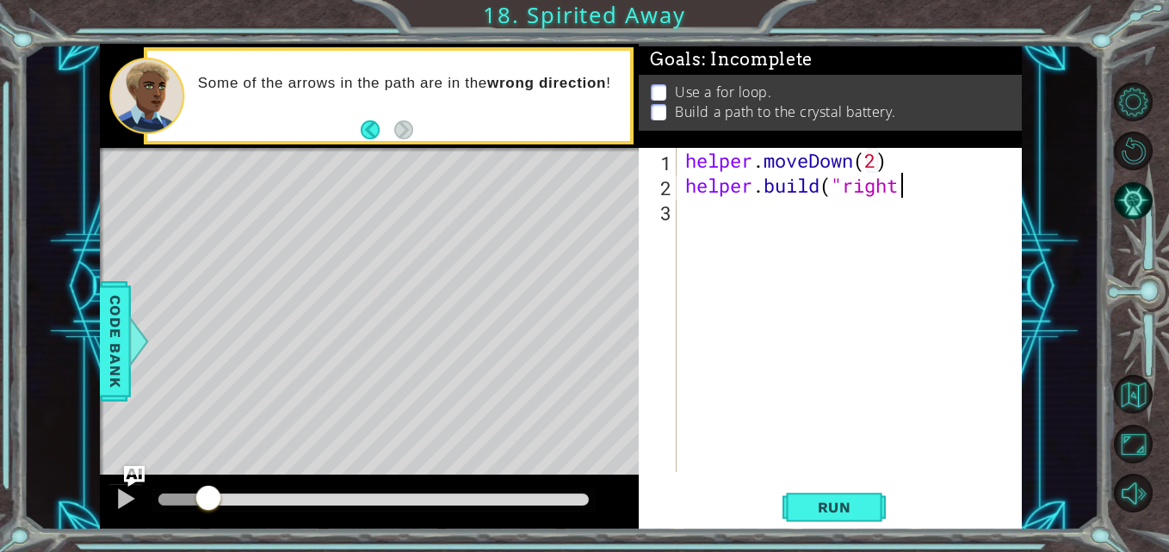
type textarea "[DOMAIN_NAME]("rightA"
type textarea "[DOMAIN_NAME]("rightArrow")"
click at [830, 296] on div "helper . moveDown ( 2 ) helper . build ( "rightArrow" )" at bounding box center [854, 335] width 345 height 374
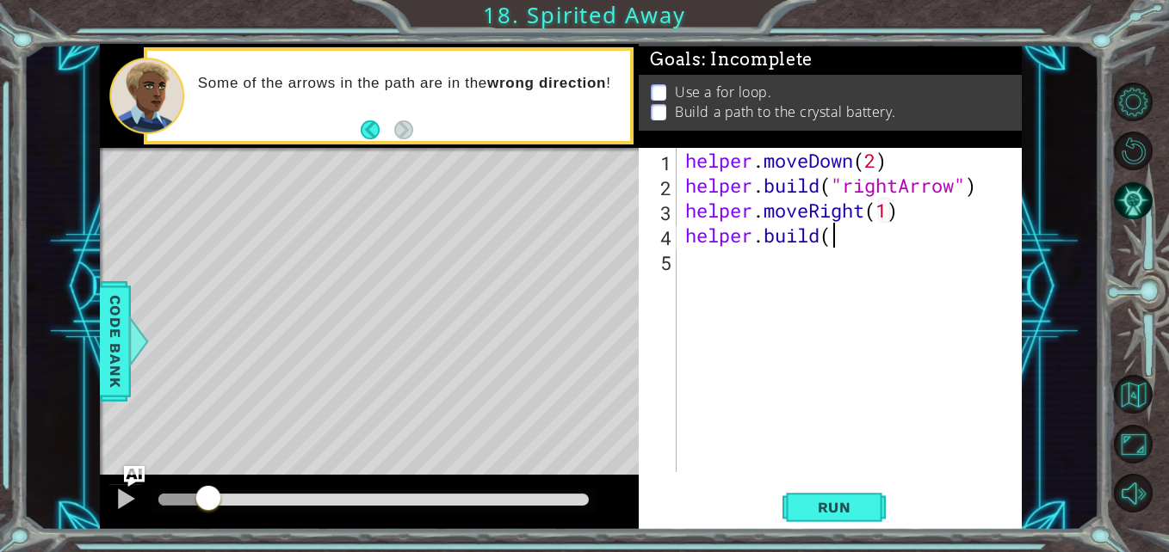
scroll to position [0, 6]
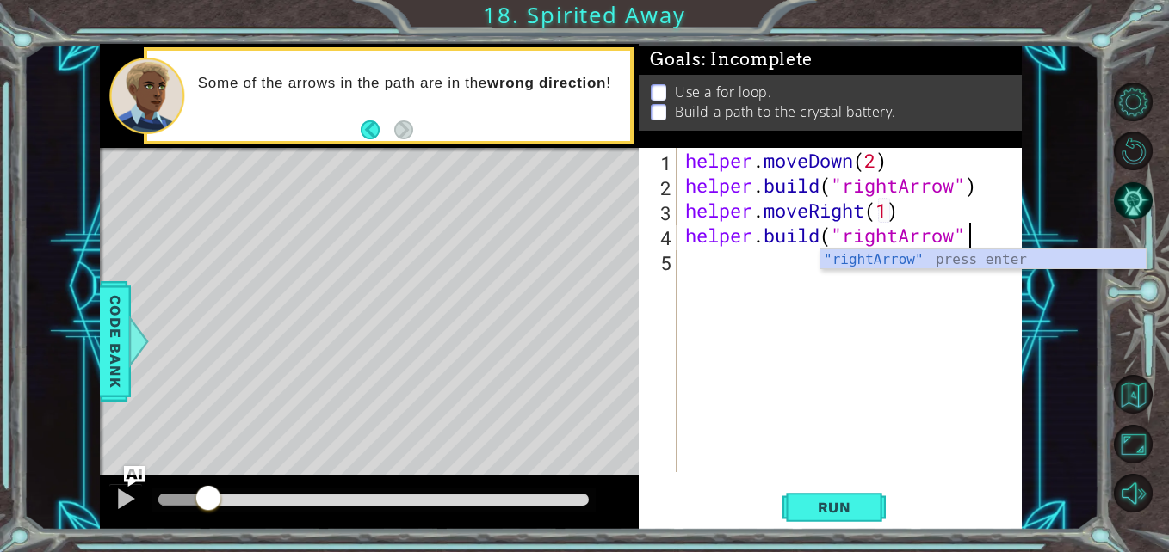
type textarea "[DOMAIN_NAME]("rightArrow")"
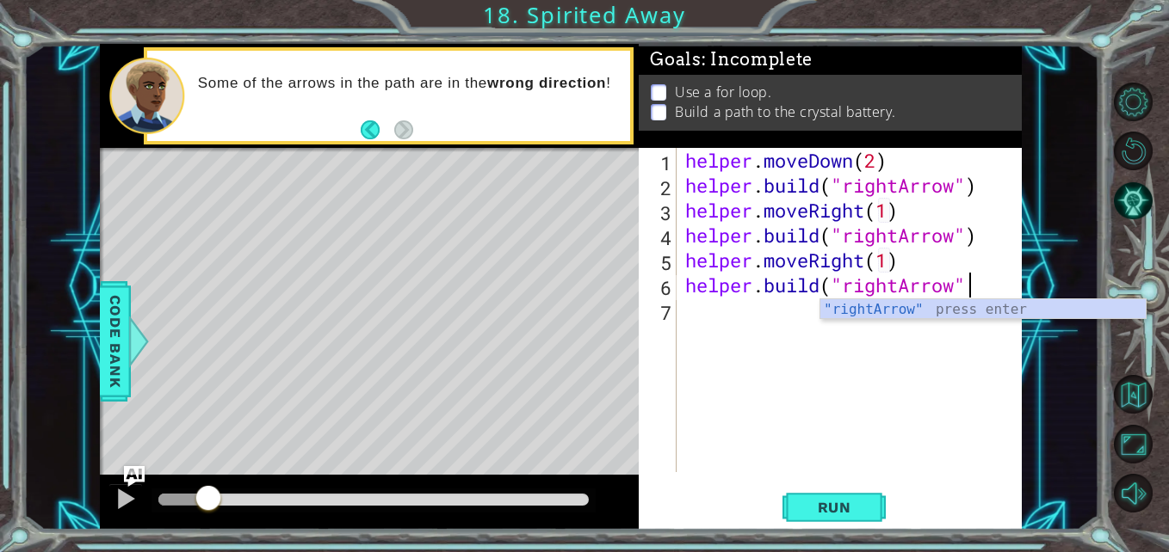
scroll to position [0, 13]
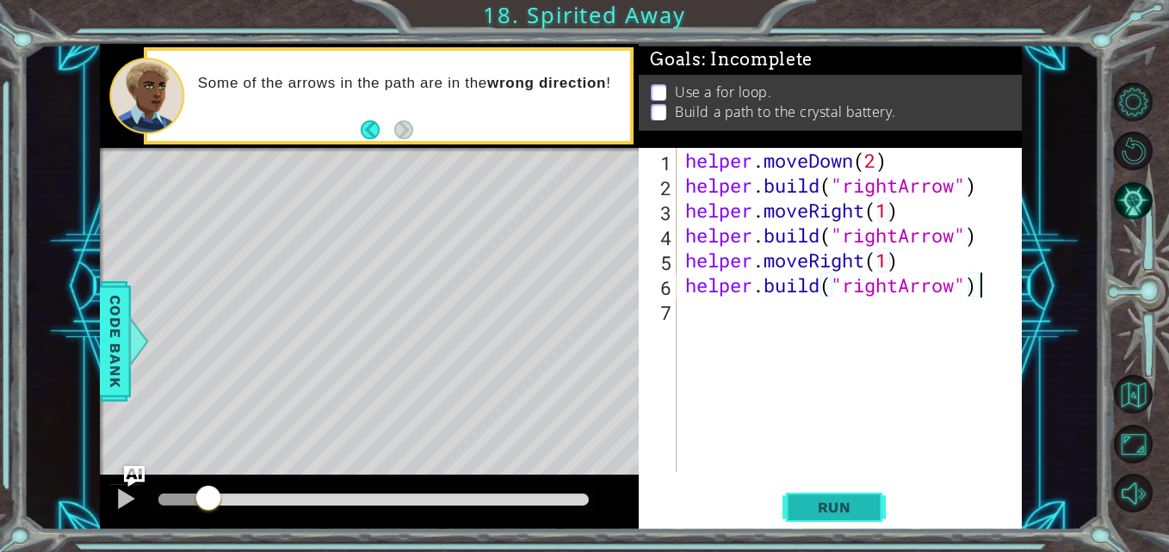
type textarea "[DOMAIN_NAME]("rightArrow")"
click at [828, 517] on button "Run" at bounding box center [833, 508] width 103 height 38
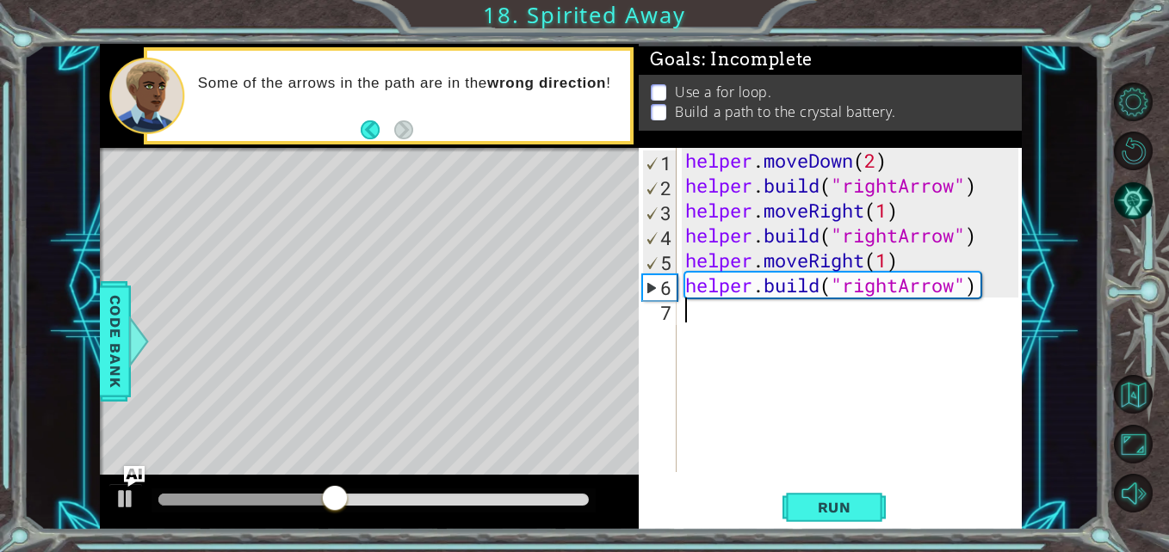
click at [703, 309] on div "helper . moveDown ( 2 ) helper . build ( "rightArrow" ) helper . moveRight ( 1 …" at bounding box center [854, 335] width 345 height 374
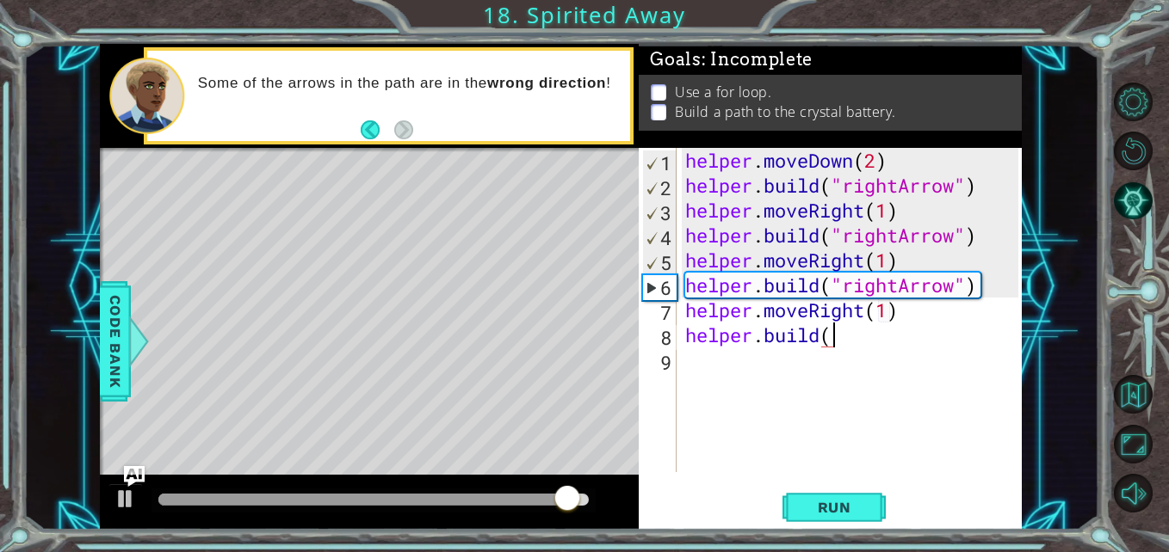
scroll to position [0, 16]
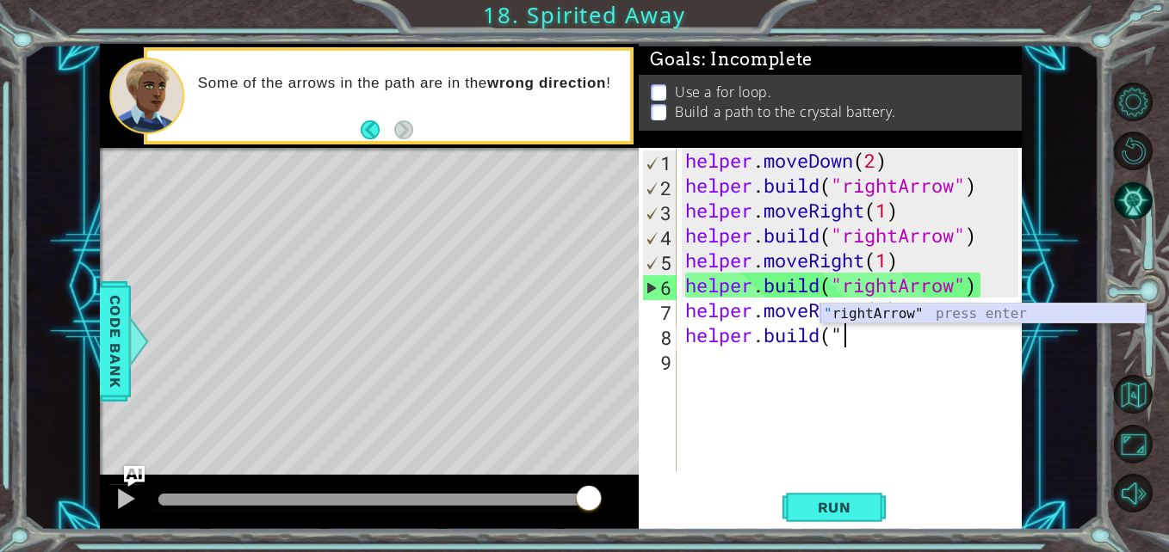
click at [873, 318] on div "" rightArrow" press enter" at bounding box center [982, 335] width 325 height 62
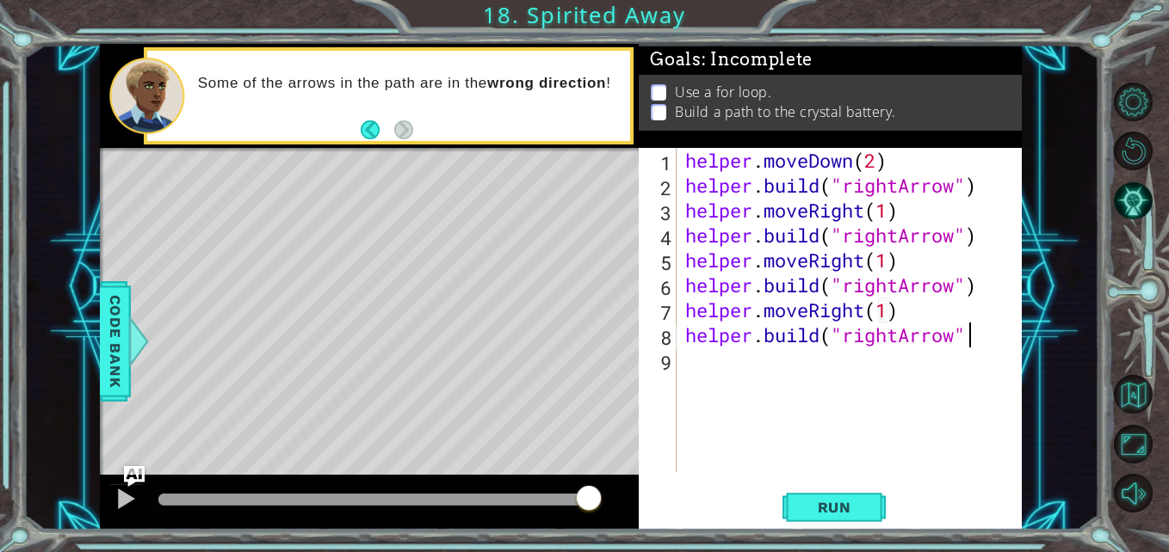
type textarea "[DOMAIN_NAME]("rightArrow")"
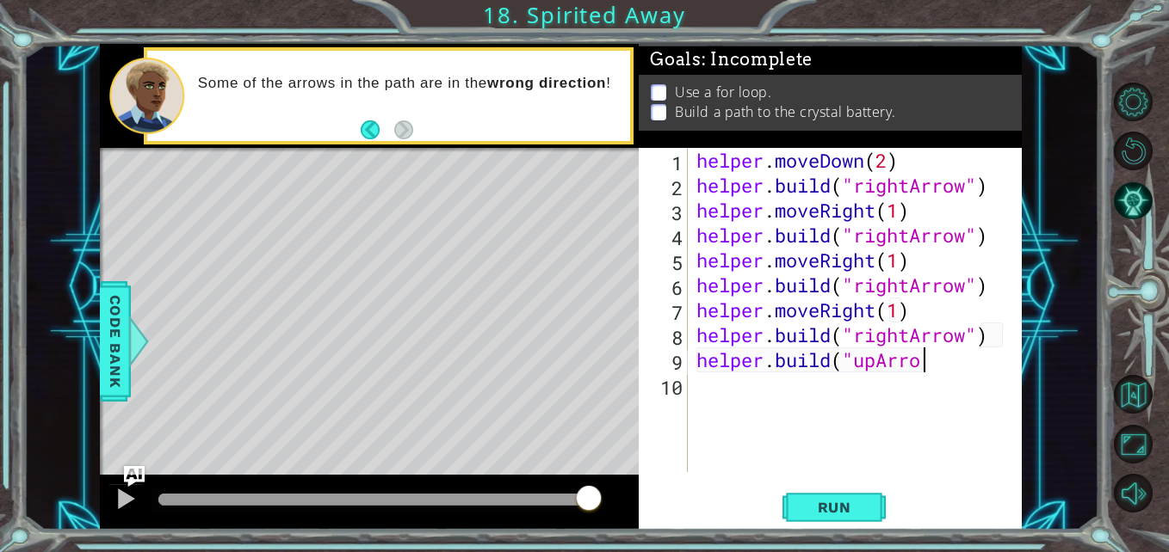
scroll to position [0, 10]
type textarea "[DOMAIN_NAME]("upArrow")"
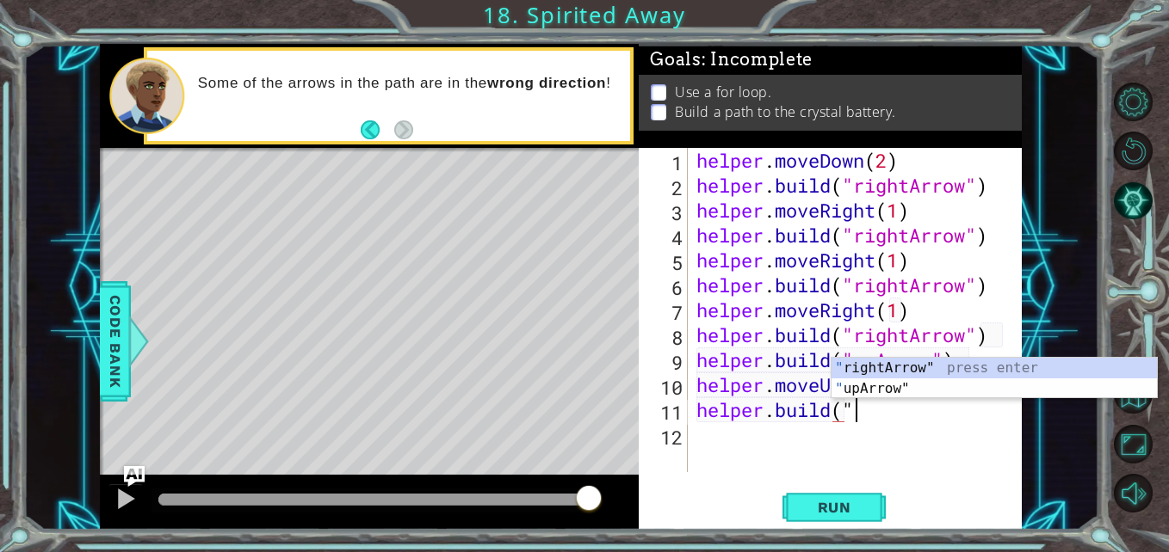
scroll to position [0, 15]
click at [850, 386] on div "" rightArrow" press enter " upArrow" press enter" at bounding box center [993, 399] width 325 height 83
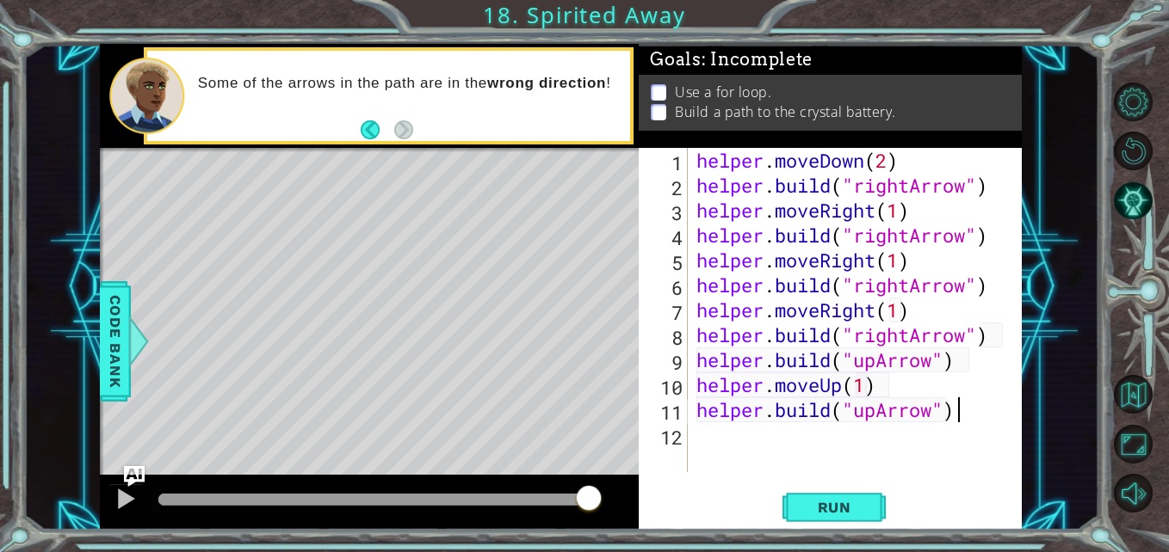
scroll to position [0, 11]
click at [822, 503] on span "Run" at bounding box center [834, 507] width 68 height 17
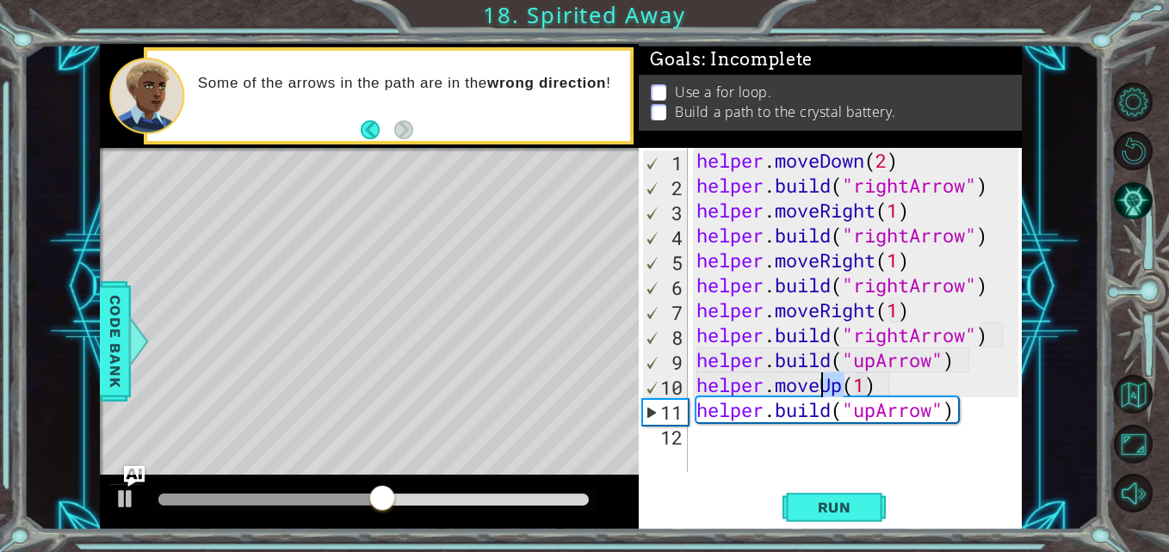
drag, startPoint x: 842, startPoint y: 384, endPoint x: 821, endPoint y: 385, distance: 21.5
click at [821, 385] on div "helper . moveDown ( 2 ) helper . build ( "rightArrow" ) helper . moveRight ( 1 …" at bounding box center [860, 335] width 334 height 374
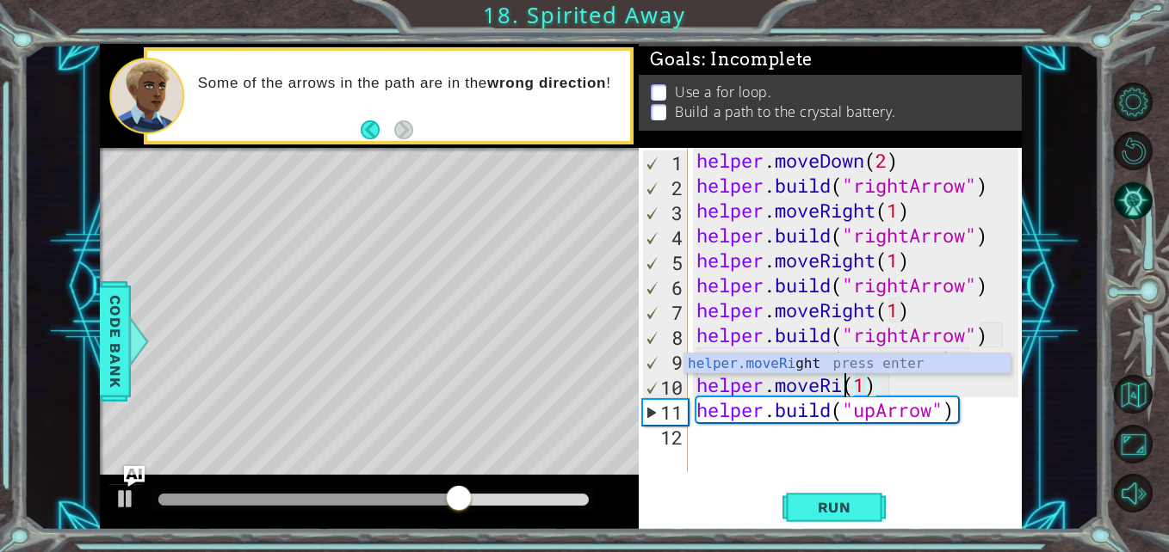
scroll to position [0, 9]
type textarea "helper.moveRight(1)"
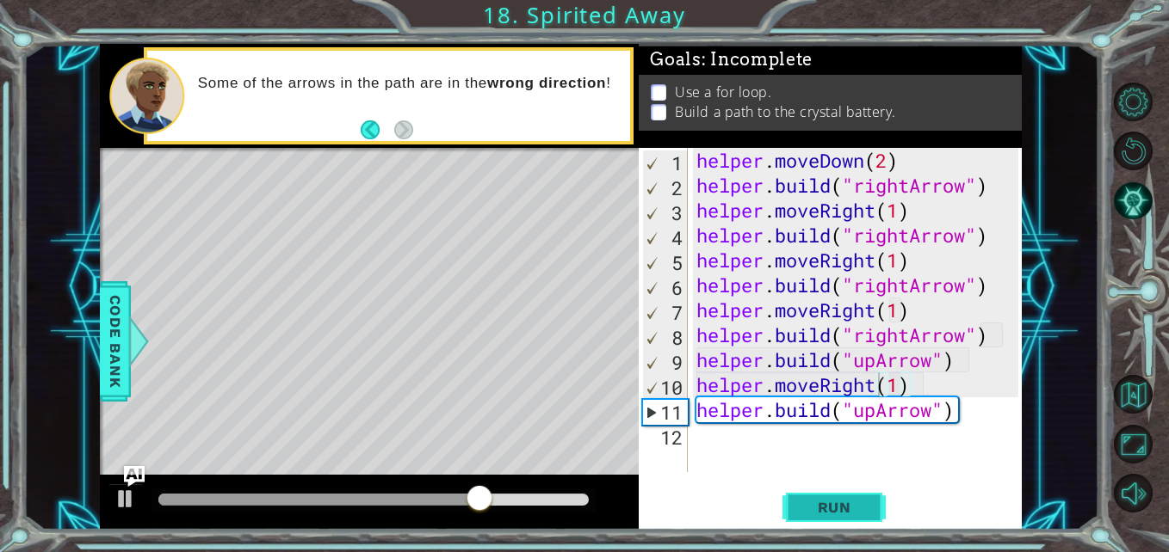
click at [812, 504] on span "Run" at bounding box center [834, 507] width 68 height 17
click at [732, 447] on div "helper . moveDown ( 2 ) helper . build ( "rightArrow" ) helper . moveRight ( 1 …" at bounding box center [860, 335] width 334 height 374
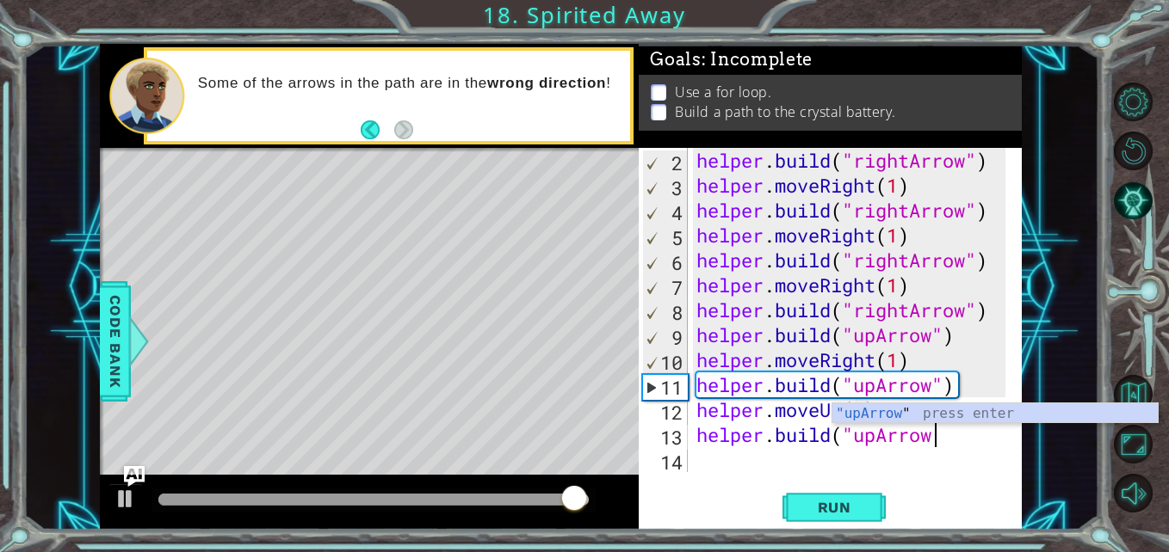
scroll to position [0, 19]
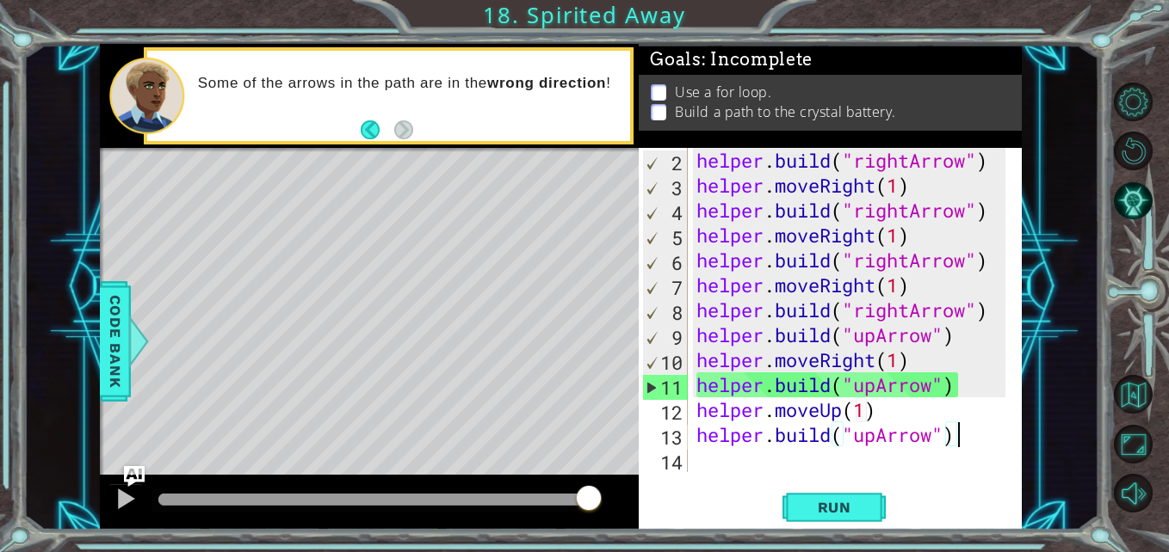
click at [885, 537] on div "1 ההההההההההההההההההההההההההההההההההההההההההההההההההההההההההההההההההההההההההההה…" at bounding box center [584, 276] width 1169 height 552
click at [863, 524] on button "Run" at bounding box center [833, 508] width 103 height 38
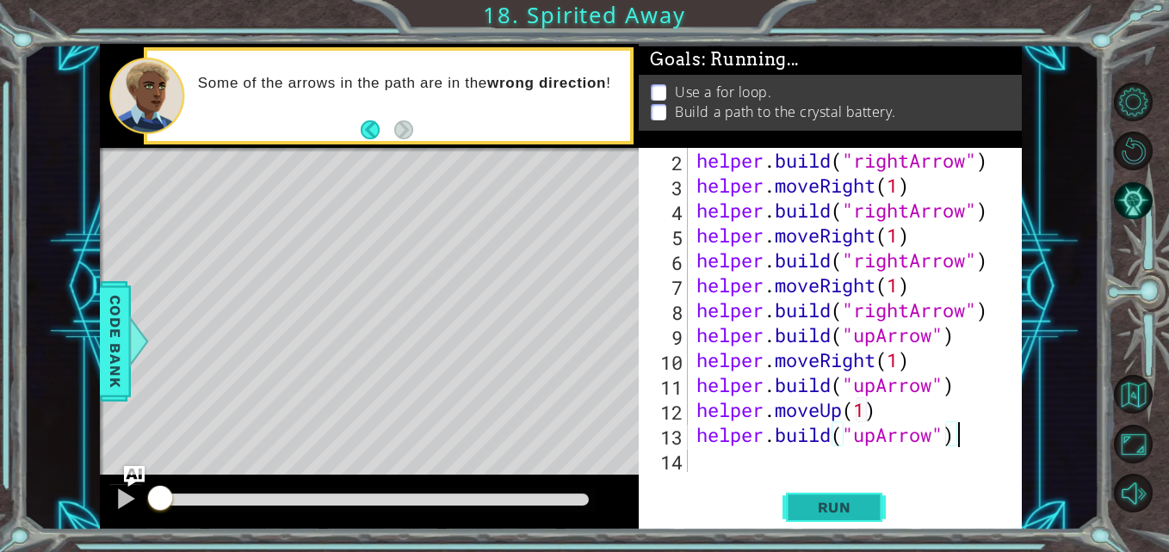
scroll to position [0, 11]
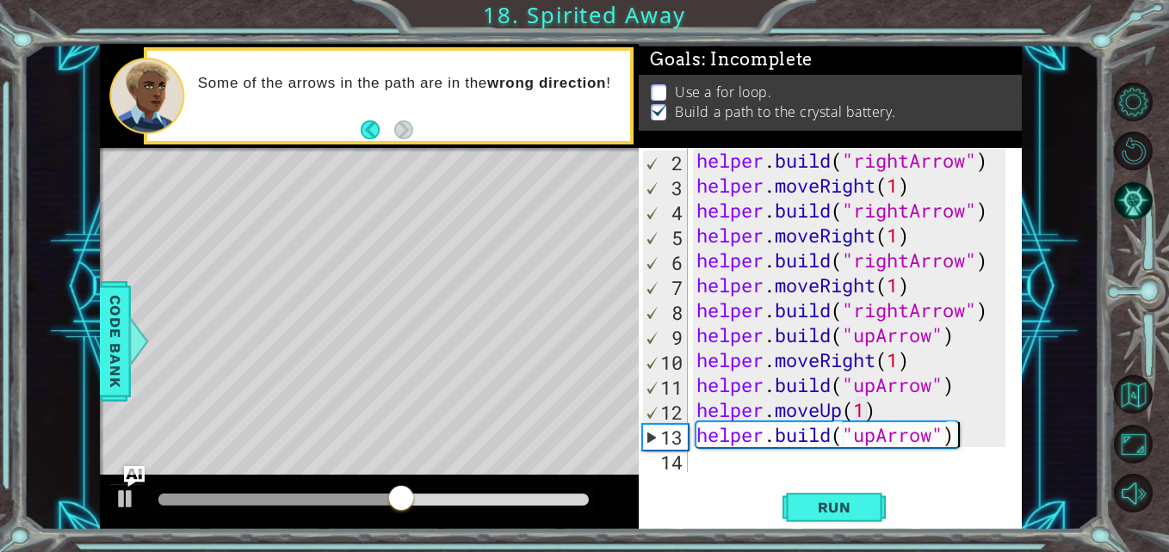
click at [559, 503] on div at bounding box center [373, 500] width 430 height 12
click at [250, 411] on div "Level Map" at bounding box center [497, 401] width 795 height 507
click at [311, 497] on div at bounding box center [358, 500] width 400 height 12
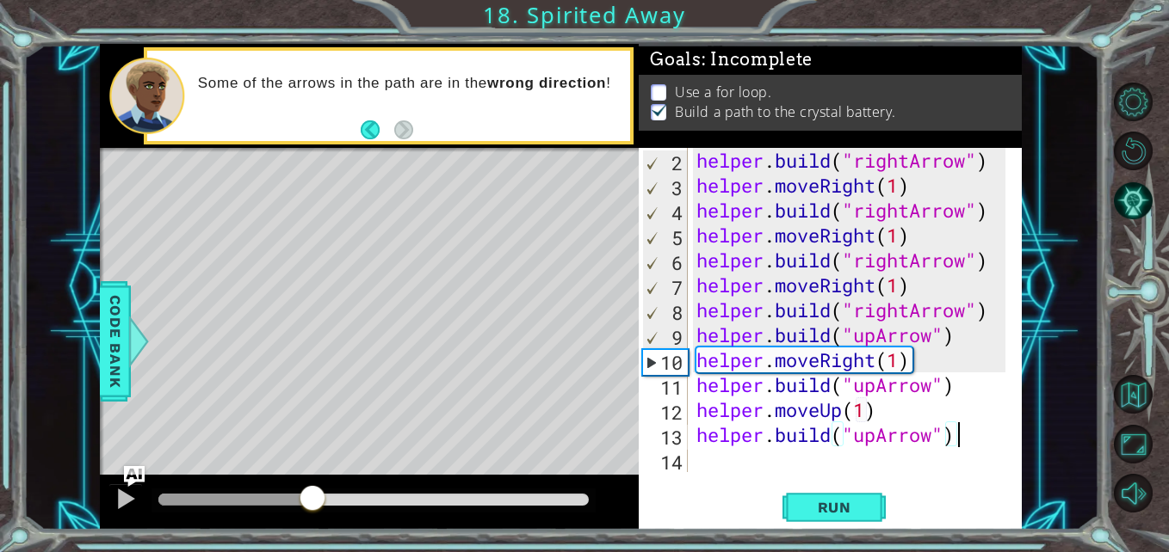
click at [268, 497] on div at bounding box center [234, 500] width 153 height 12
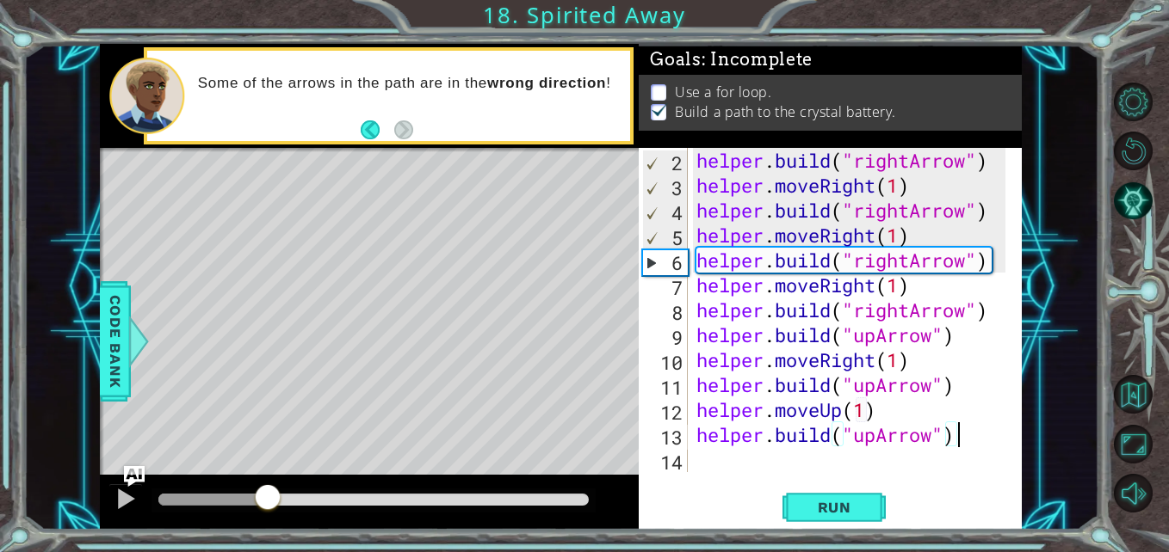
click at [165, 490] on div at bounding box center [373, 501] width 444 height 24
click at [177, 496] on div at bounding box center [212, 500] width 108 height 12
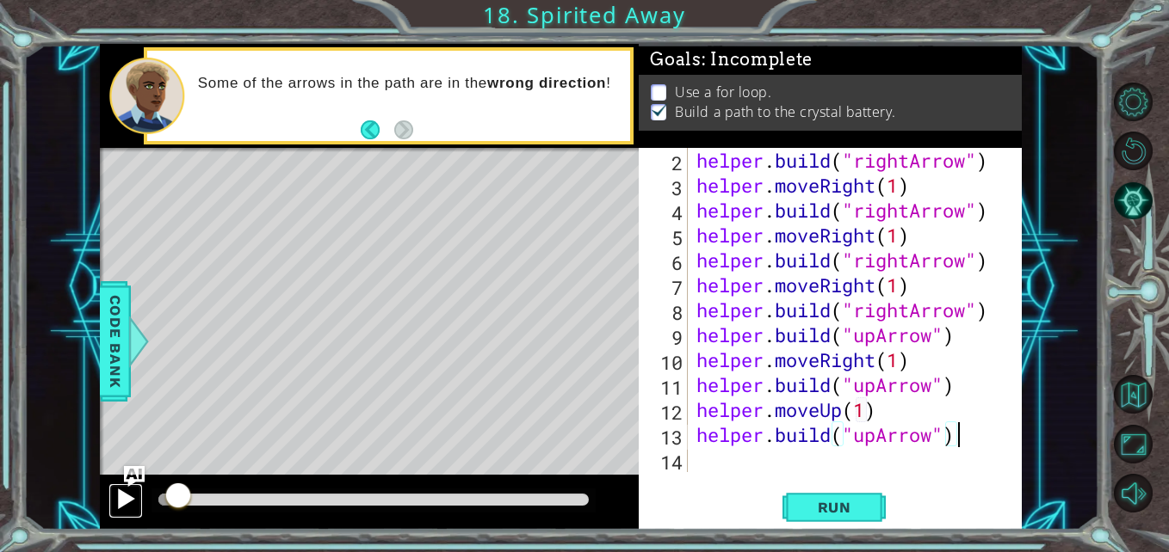
click at [125, 504] on div at bounding box center [125, 499] width 22 height 22
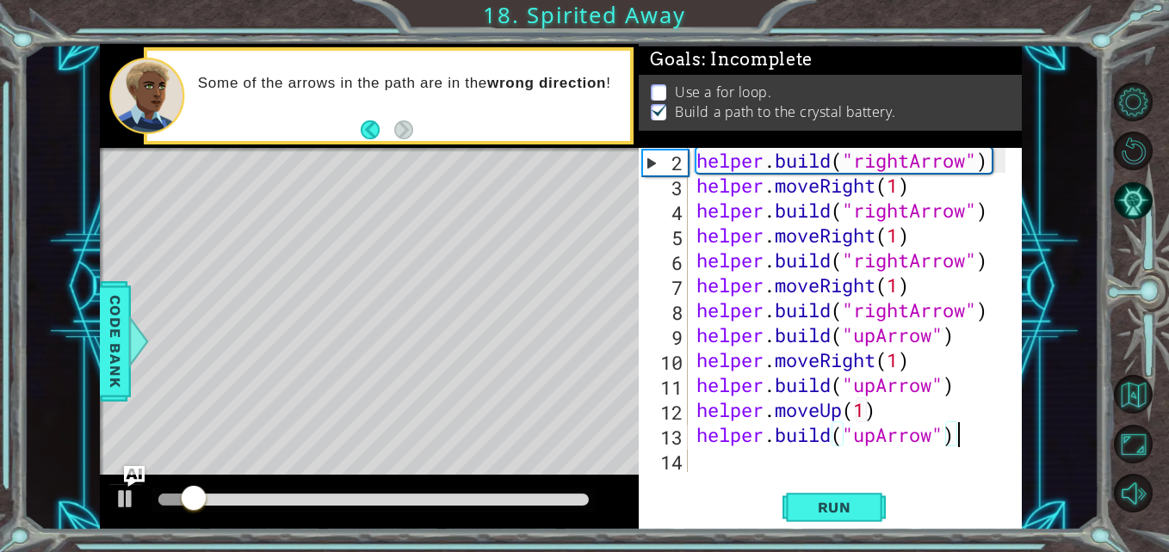
click at [509, 510] on div at bounding box center [373, 501] width 444 height 24
click at [374, 494] on div at bounding box center [373, 500] width 430 height 12
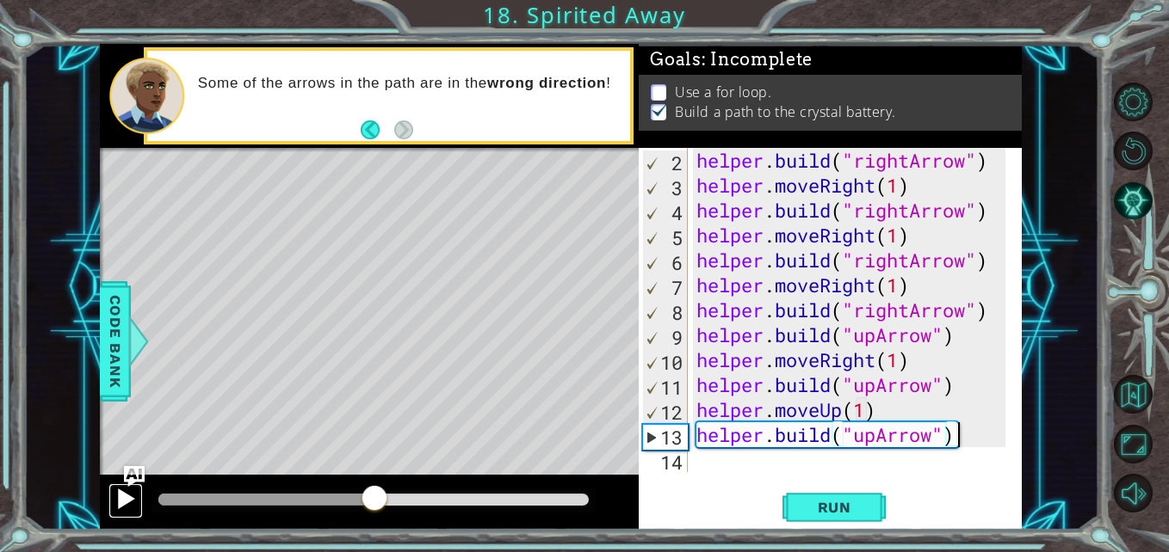
click at [122, 503] on div at bounding box center [125, 499] width 22 height 22
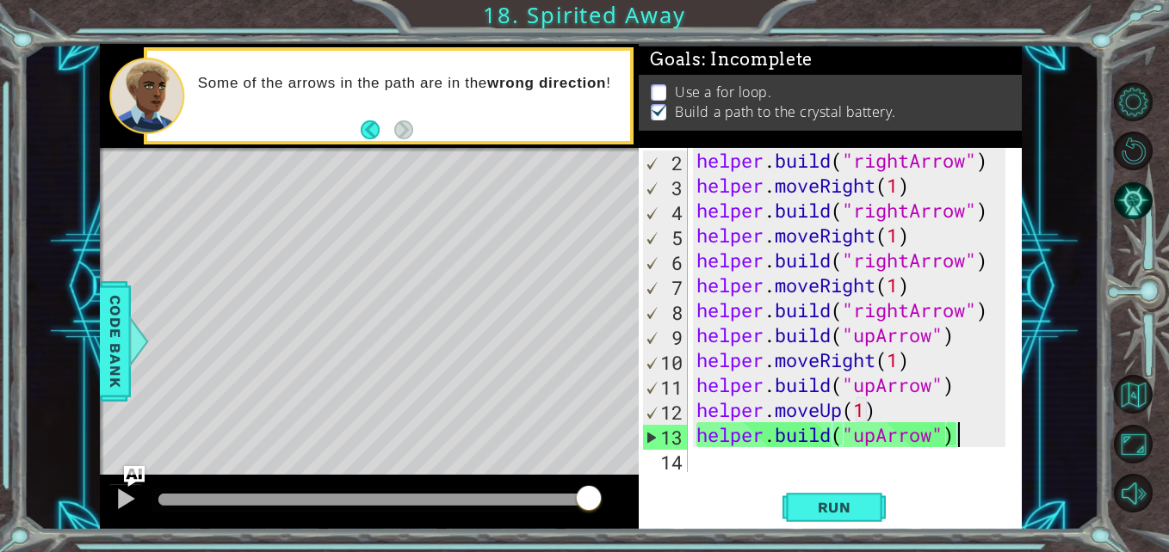
type textarea "[DOMAIN_NAME]("upArrow")"
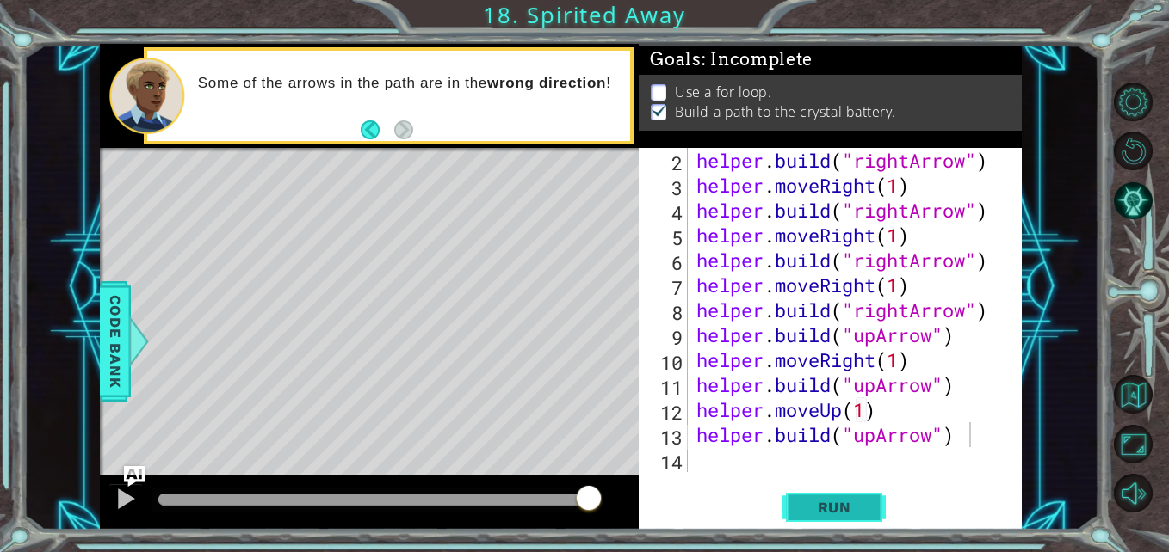
click at [825, 507] on span "Run" at bounding box center [834, 507] width 68 height 17
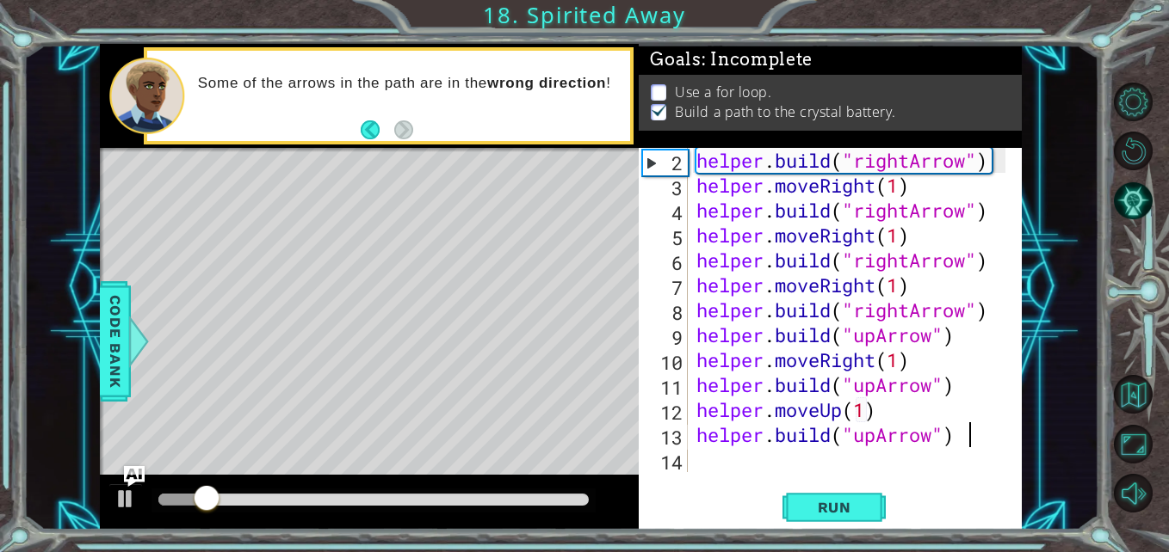
click at [518, 497] on div at bounding box center [373, 500] width 430 height 12
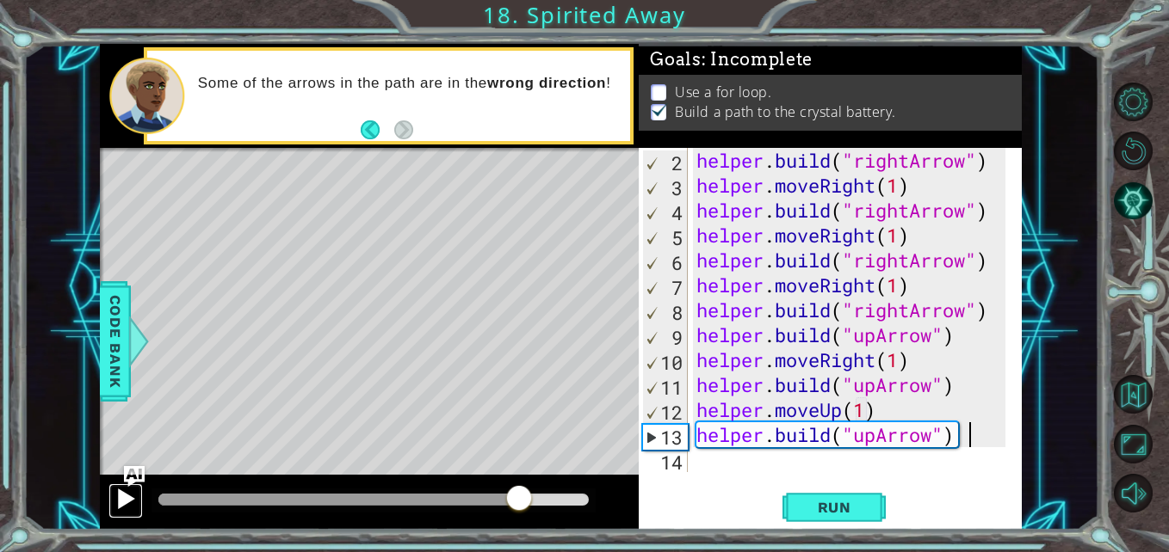
click at [119, 498] on div at bounding box center [125, 499] width 22 height 22
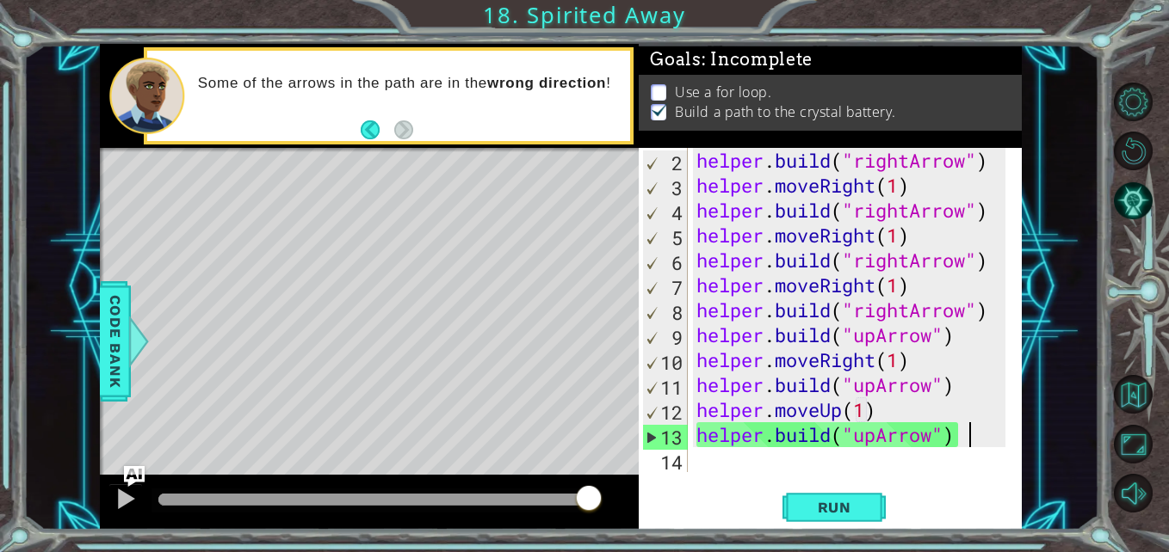
click at [350, 486] on div at bounding box center [369, 502] width 539 height 55
click at [355, 501] on div at bounding box center [373, 500] width 430 height 12
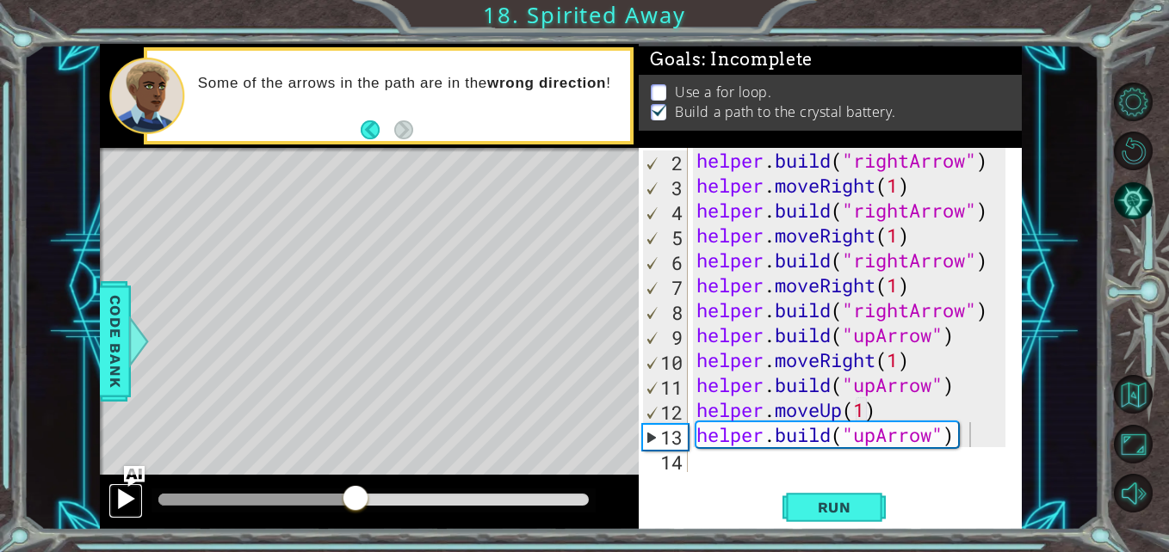
click at [128, 497] on div at bounding box center [125, 499] width 22 height 22
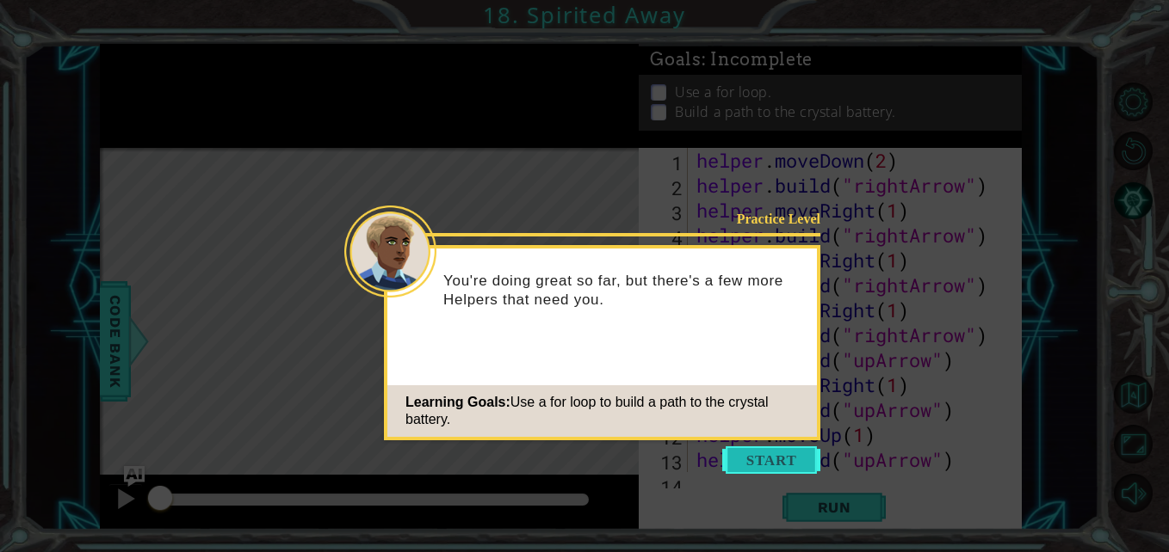
click at [745, 469] on button "Start" at bounding box center [771, 461] width 98 height 28
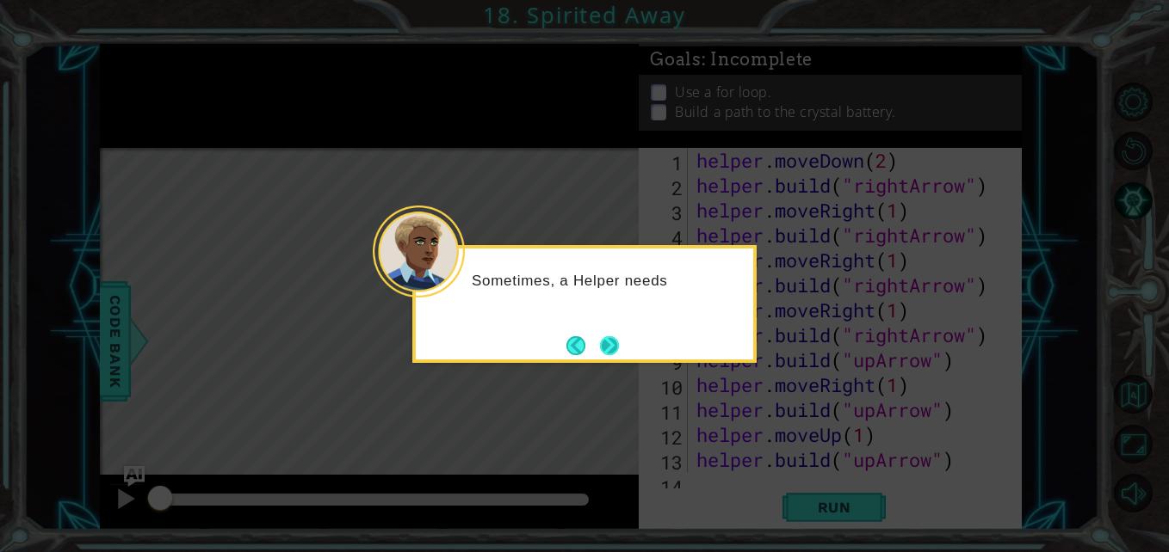
click at [606, 339] on button "Next" at bounding box center [609, 345] width 29 height 29
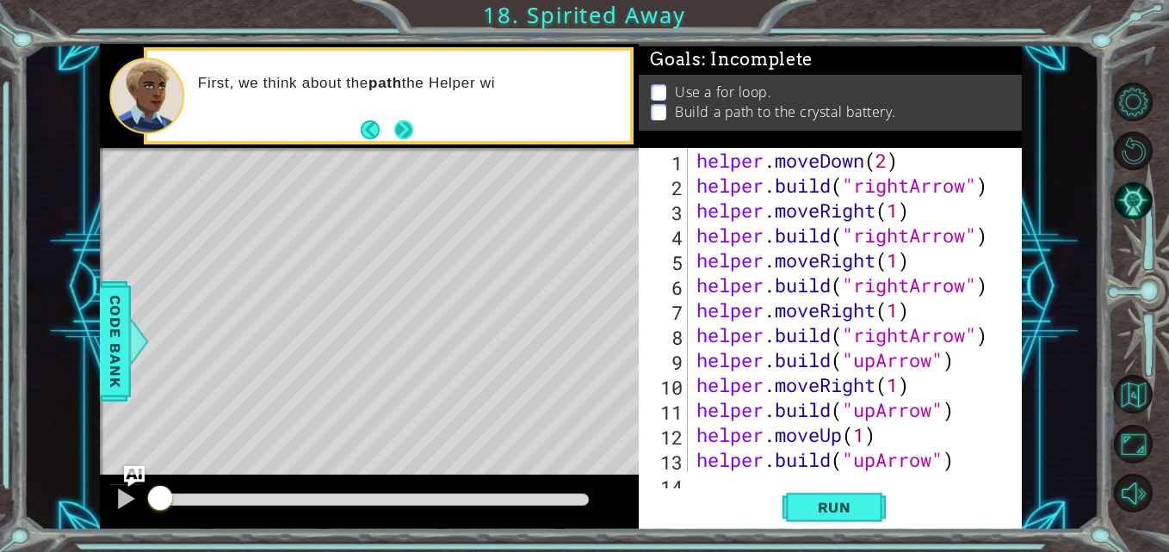
click at [397, 129] on button "Next" at bounding box center [404, 130] width 21 height 21
click at [0, 0] on icon at bounding box center [0, 0] width 0 height 0
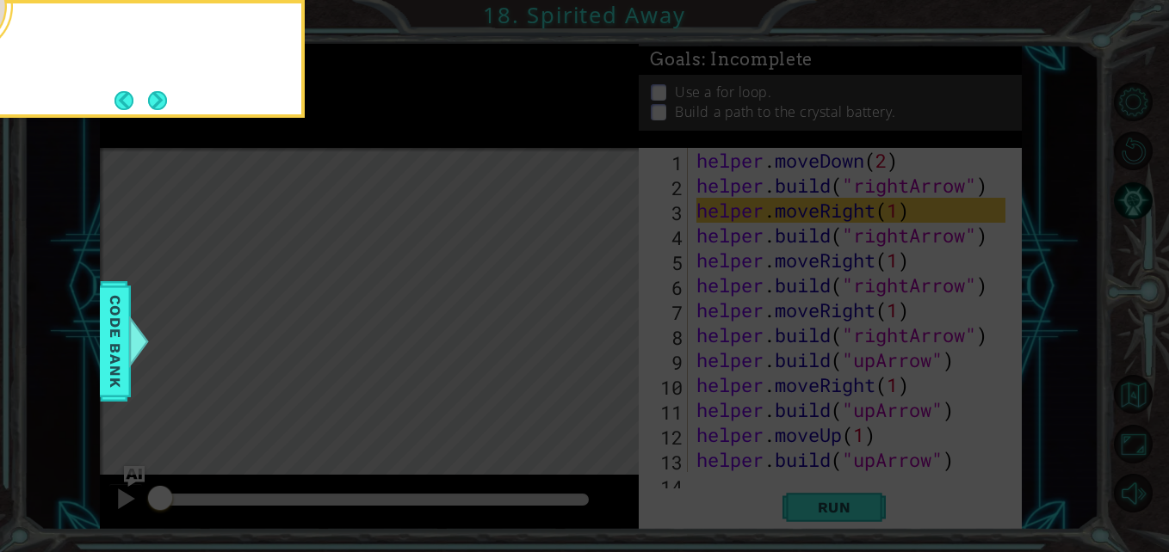
click at [397, 129] on icon at bounding box center [584, 83] width 1169 height 940
click at [146, 111] on button "Next" at bounding box center [157, 100] width 23 height 23
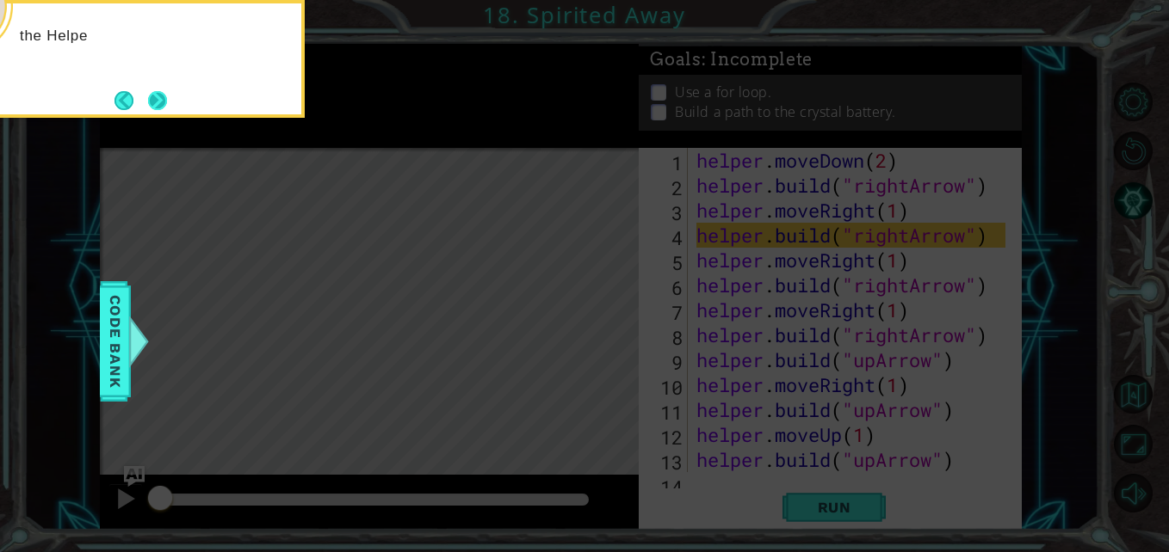
click at [153, 103] on button "Next" at bounding box center [157, 100] width 31 height 31
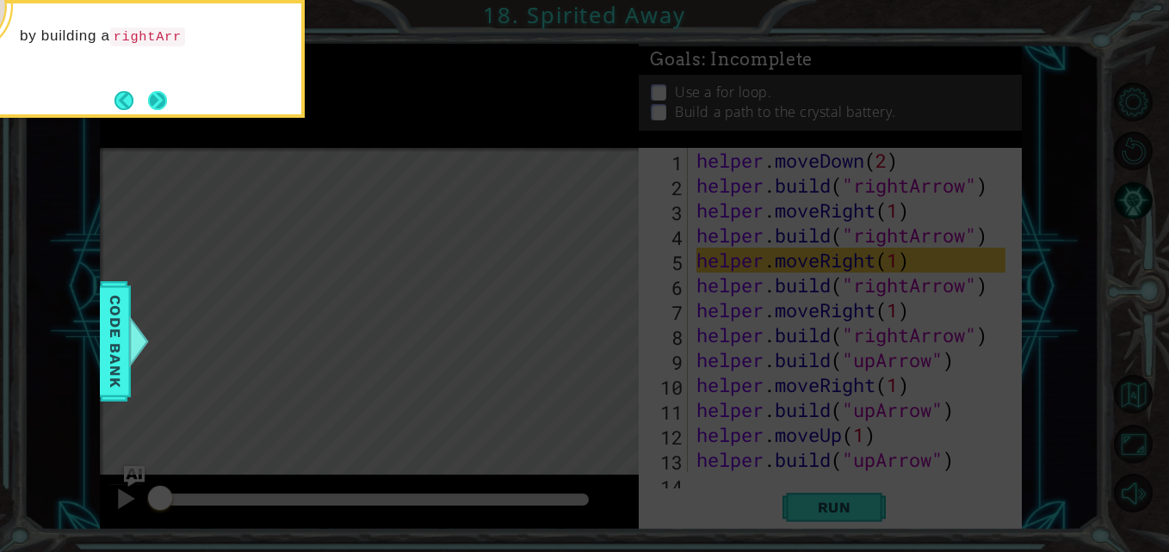
click at [148, 100] on button "Next" at bounding box center [158, 100] width 30 height 30
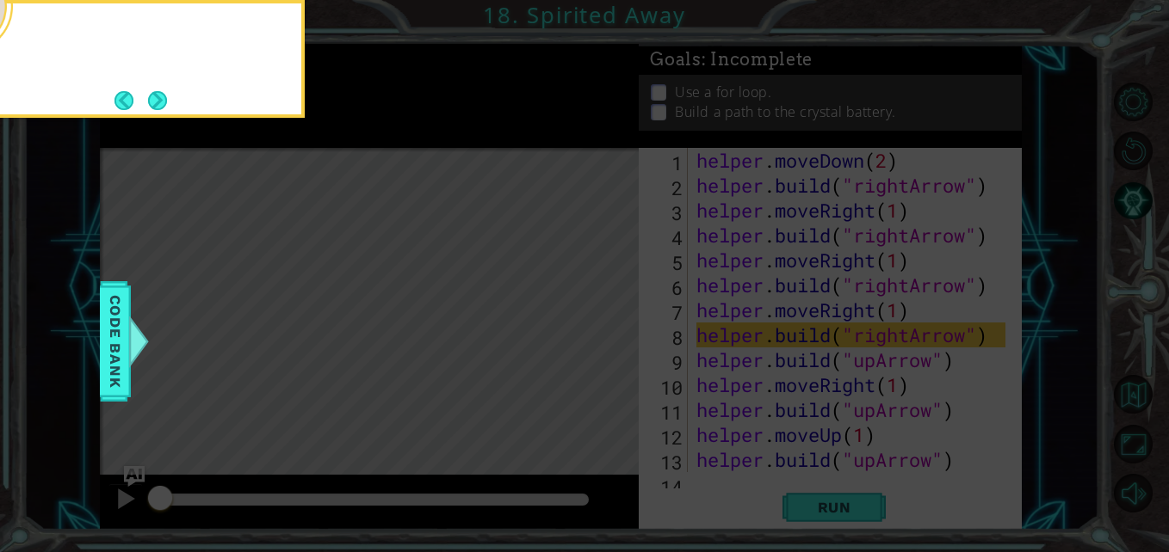
click at [148, 100] on button "Next" at bounding box center [157, 100] width 30 height 30
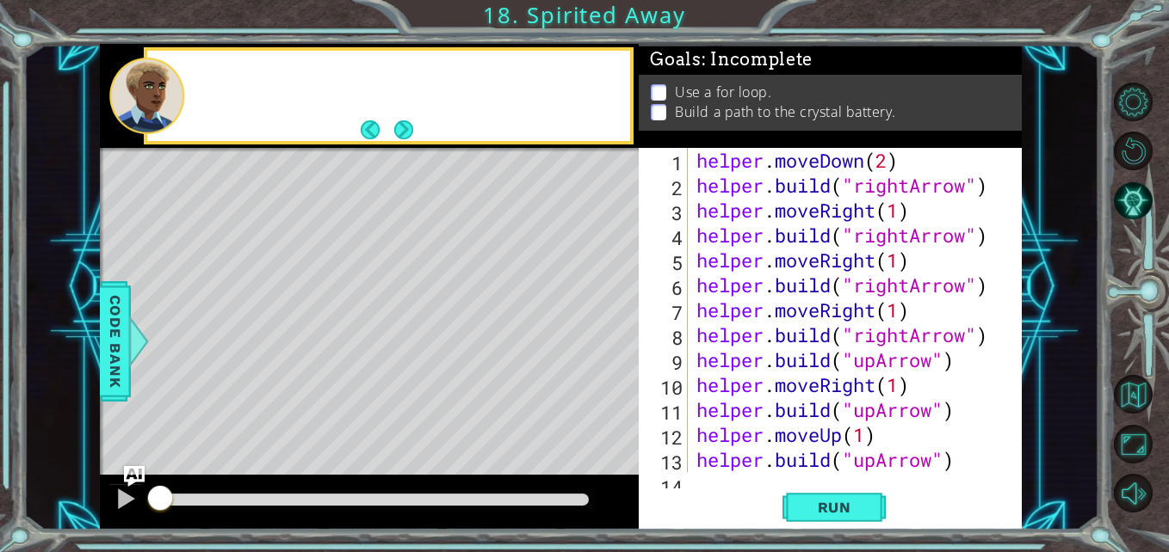
click at [148, 100] on div at bounding box center [146, 96] width 75 height 76
click at [423, 130] on div "Add more code so the Helper can finish the repairs or" at bounding box center [389, 96] width 484 height 90
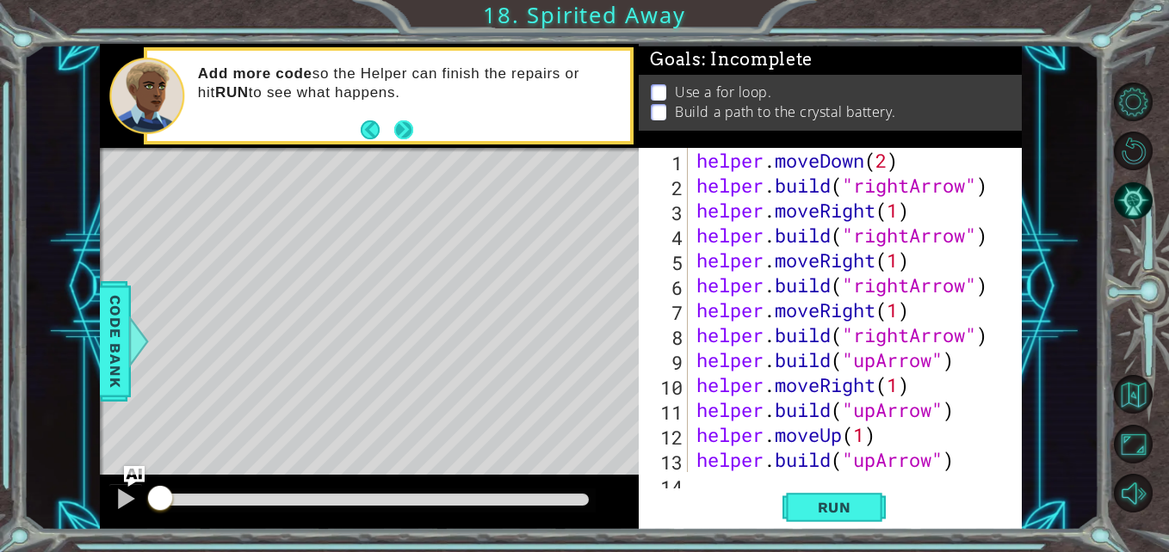
click at [408, 137] on button "Next" at bounding box center [404, 130] width 22 height 22
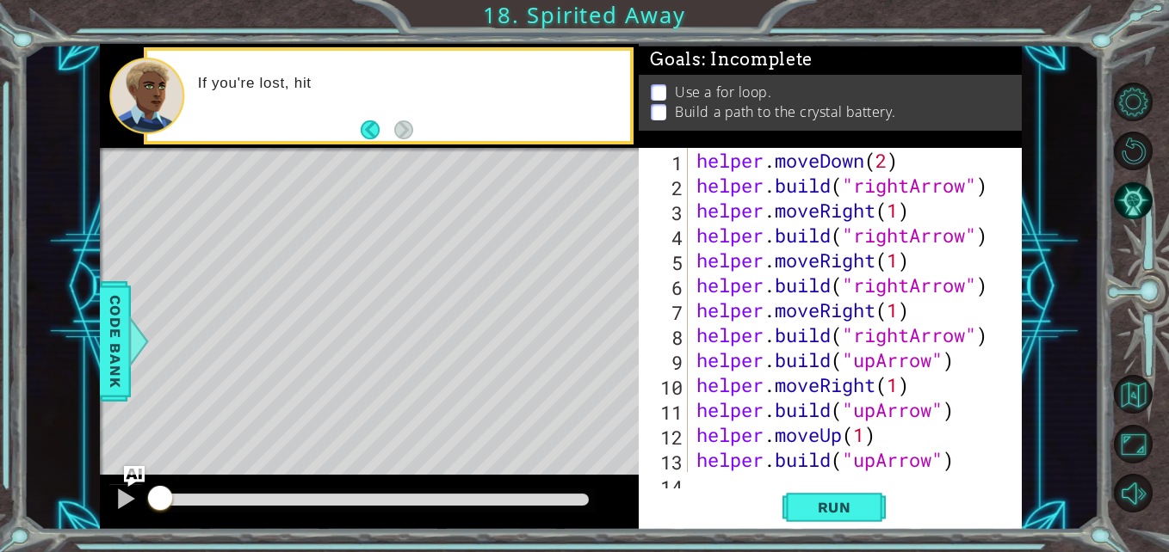
click at [495, 496] on div at bounding box center [373, 500] width 430 height 12
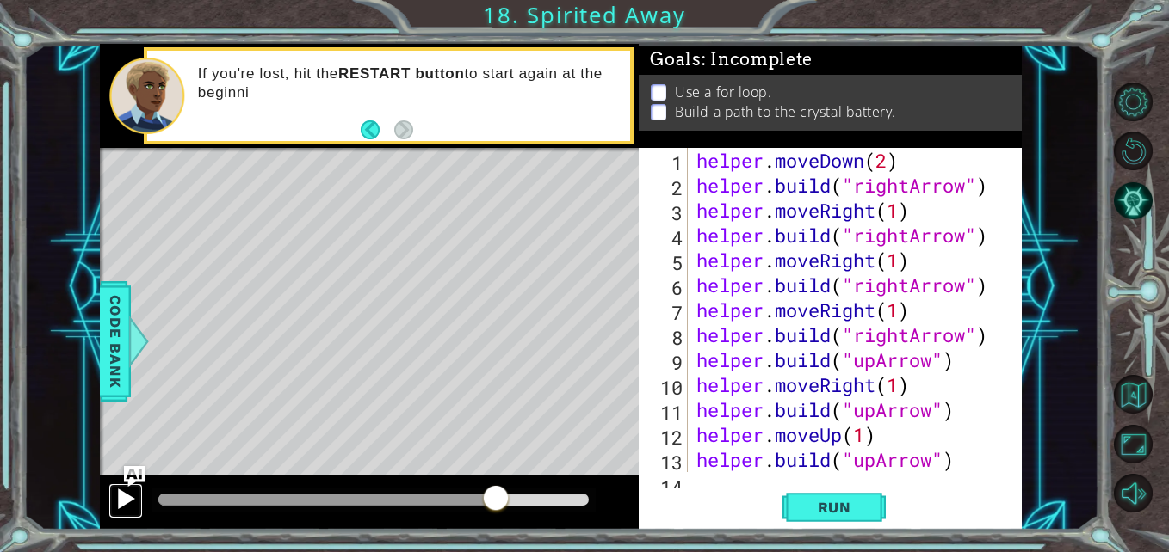
click at [120, 494] on div at bounding box center [125, 499] width 22 height 22
click at [465, 514] on div at bounding box center [369, 502] width 539 height 55
click at [422, 498] on div at bounding box center [347, 500] width 379 height 12
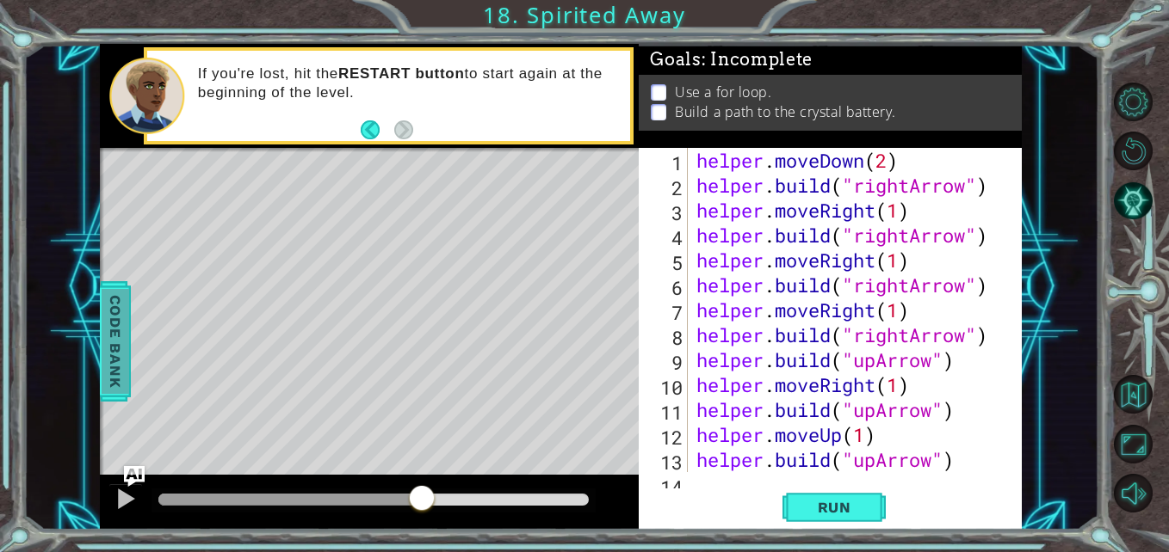
click at [119, 330] on span "Code Bank" at bounding box center [116, 341] width 28 height 105
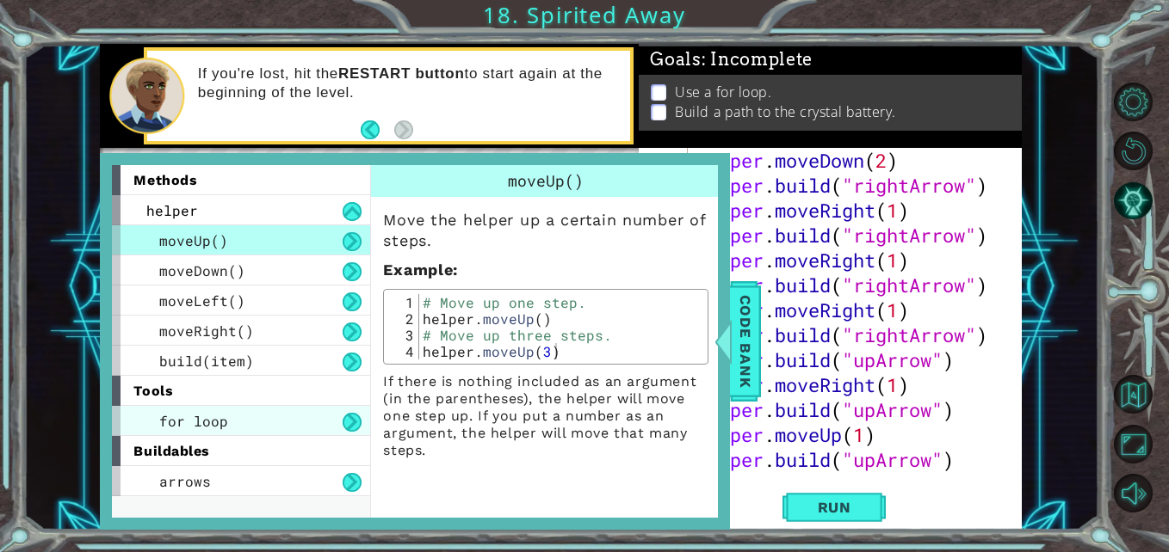
click at [220, 435] on div "for loop" at bounding box center [241, 421] width 258 height 30
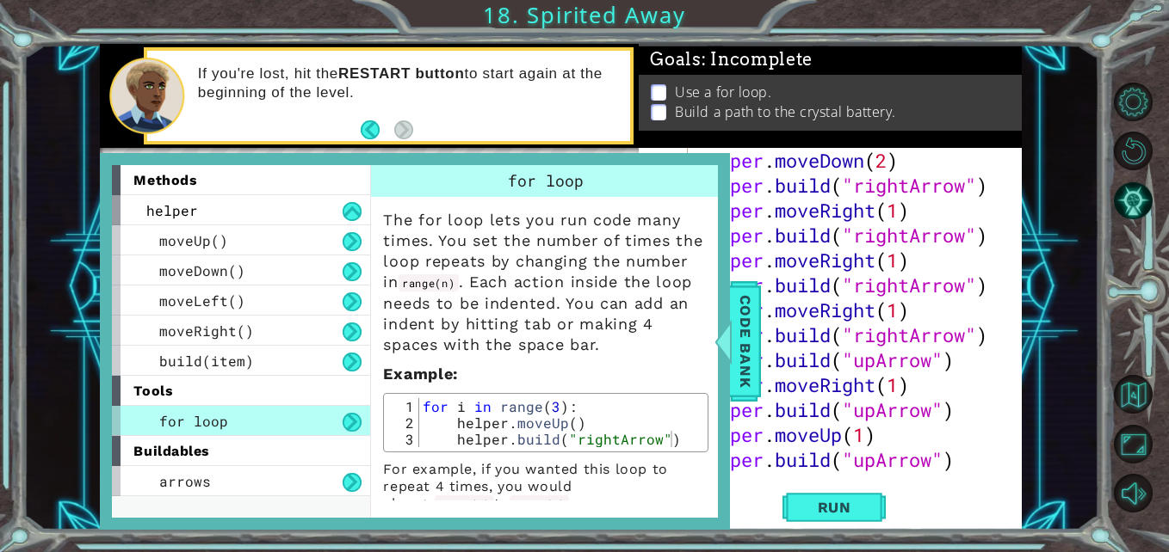
click at [510, 141] on div "If you're lost, hit the RESTART button to start again at the beginning of the l…" at bounding box center [389, 96] width 484 height 90
